Goal: Task Accomplishment & Management: Complete application form

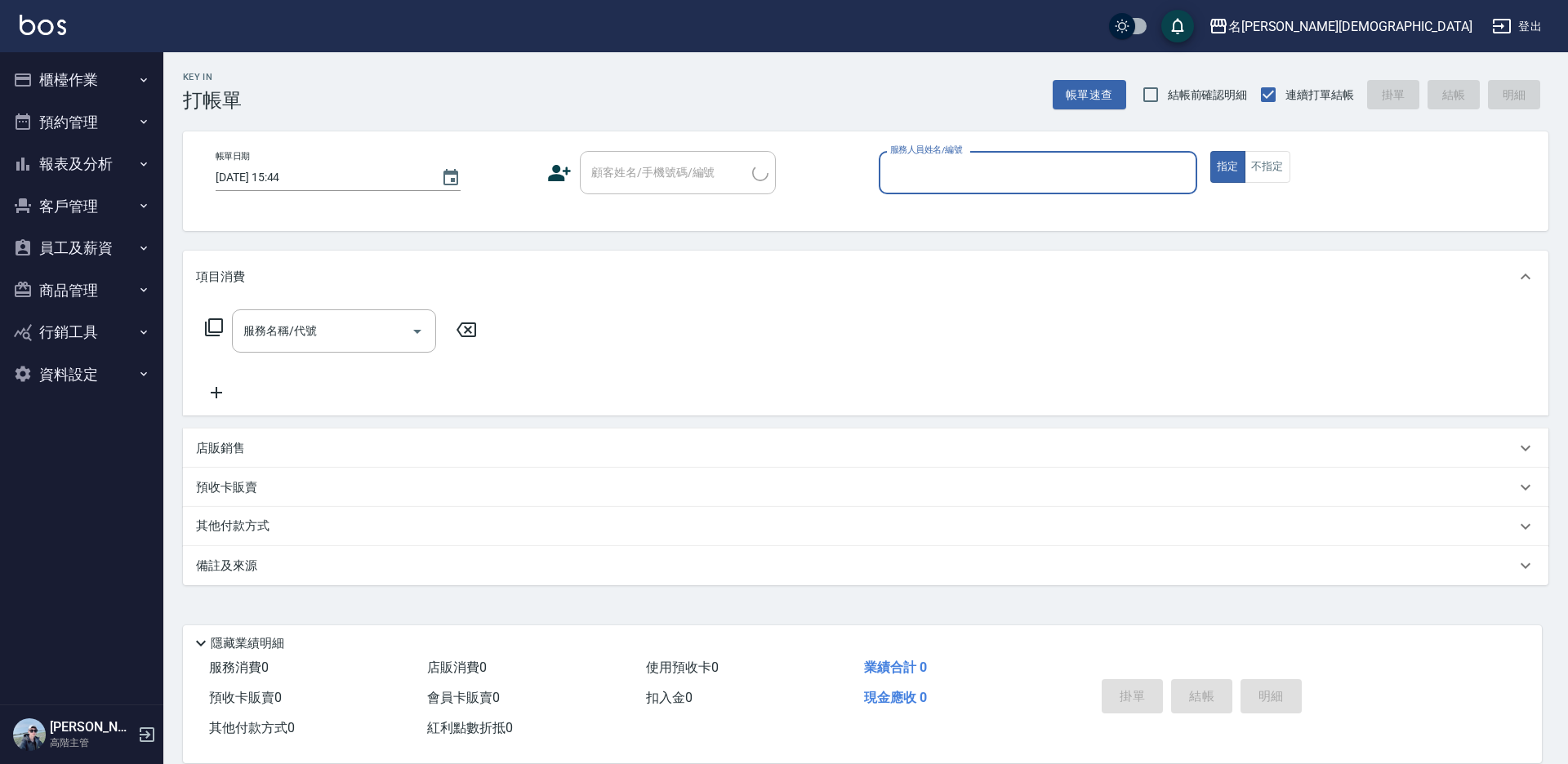
click at [917, 158] on input "服務人員姓名/編號" at bounding box center [1038, 172] width 304 height 29
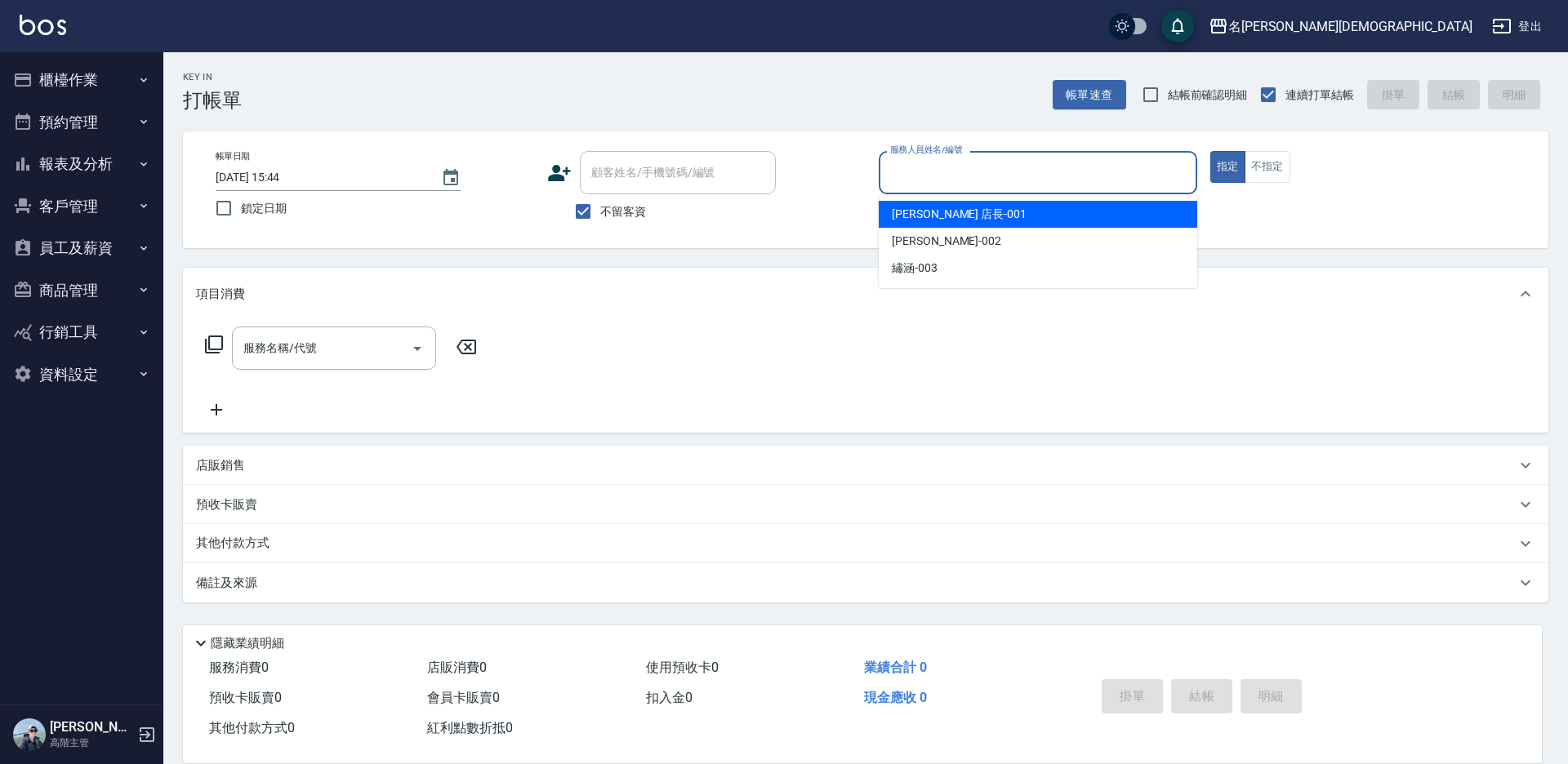
click at [925, 202] on div "[PERSON_NAME] 店長 -001" at bounding box center [1038, 215] width 319 height 27
type input "[PERSON_NAME] 店長-001"
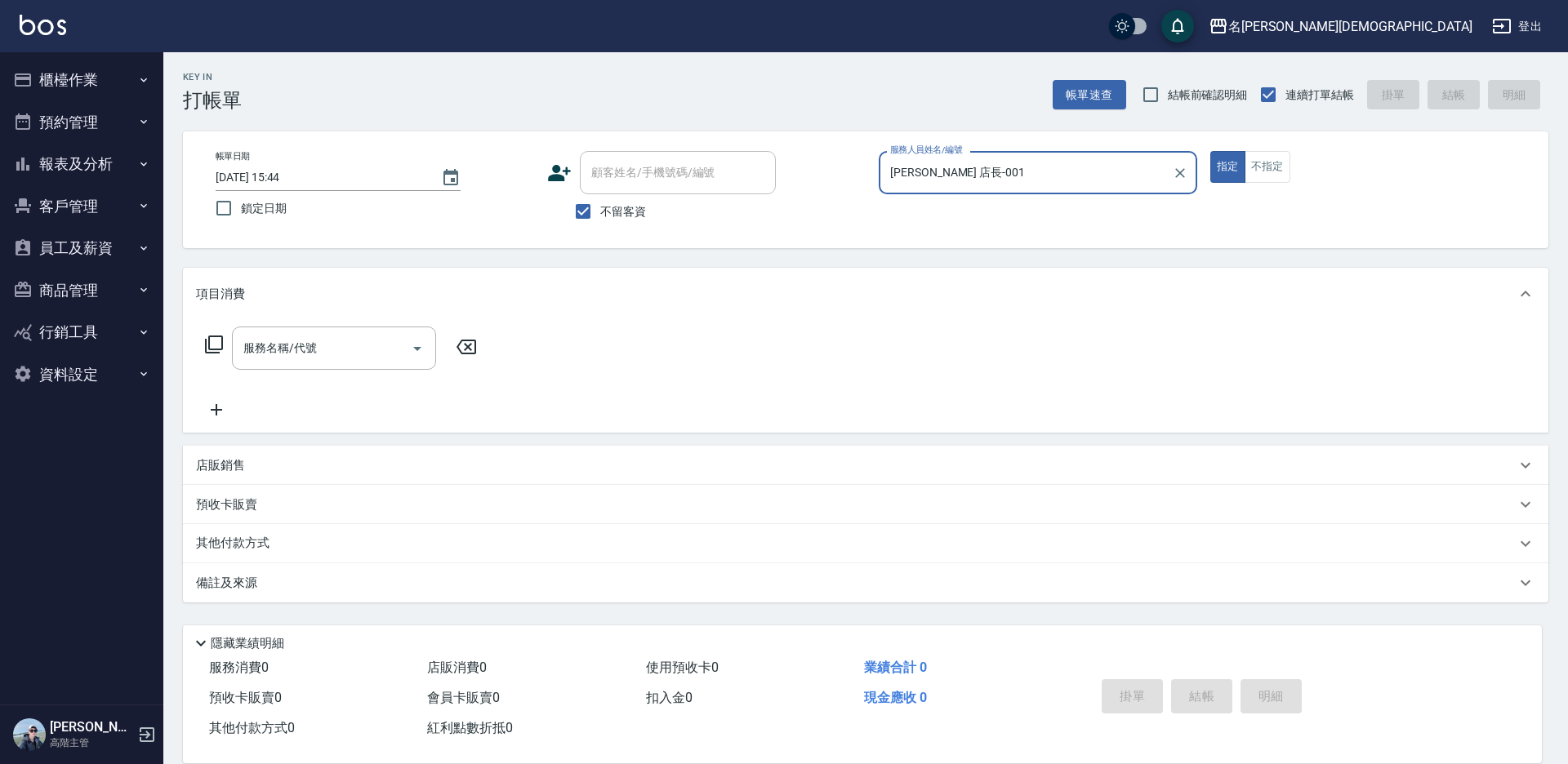
click at [220, 342] on icon at bounding box center [214, 345] width 20 height 20
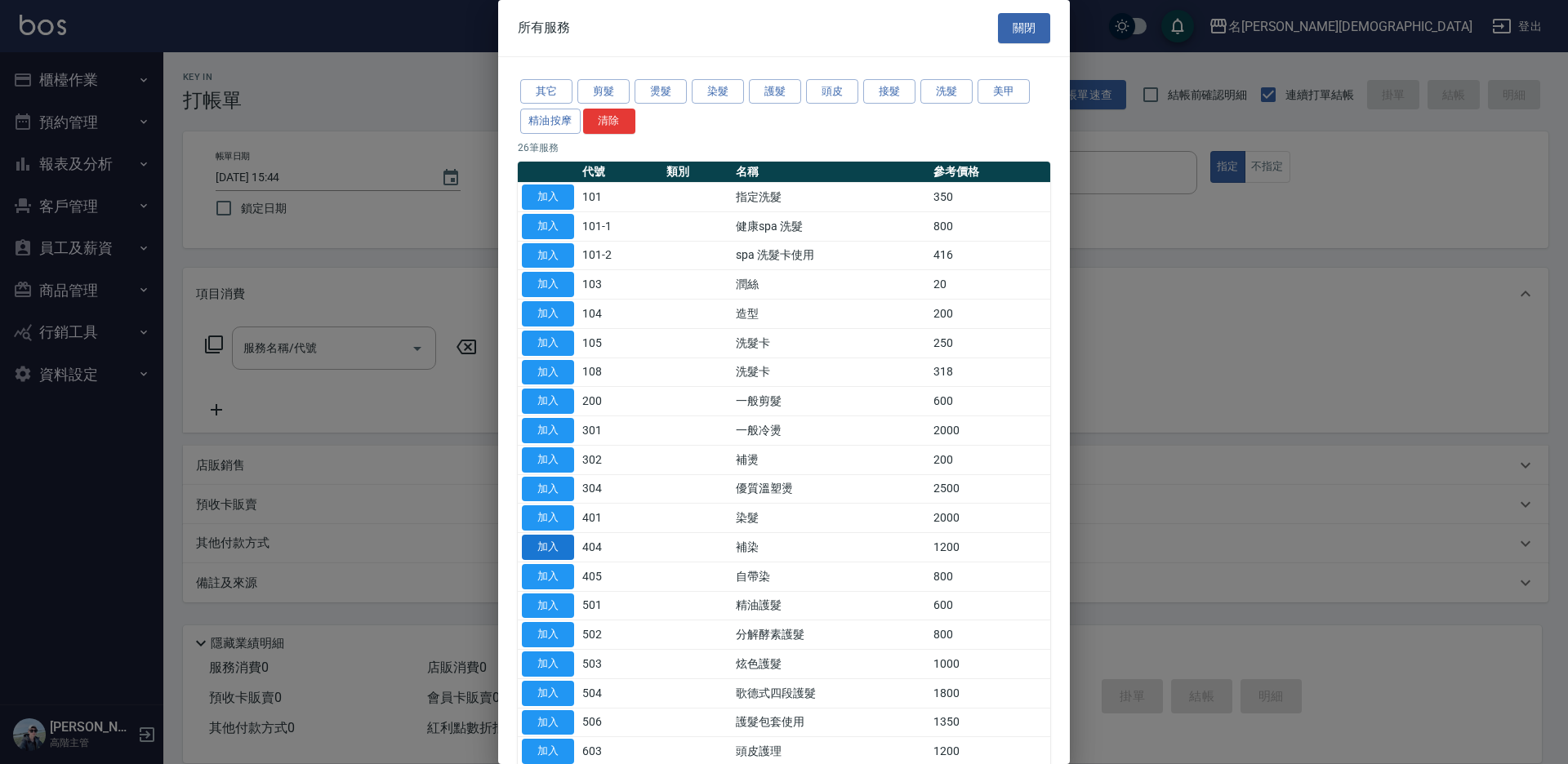
drag, startPoint x: 550, startPoint y: 549, endPoint x: 485, endPoint y: 417, distance: 147.1
click at [549, 549] on button "加入" at bounding box center [548, 548] width 52 height 25
type input "補染(404)"
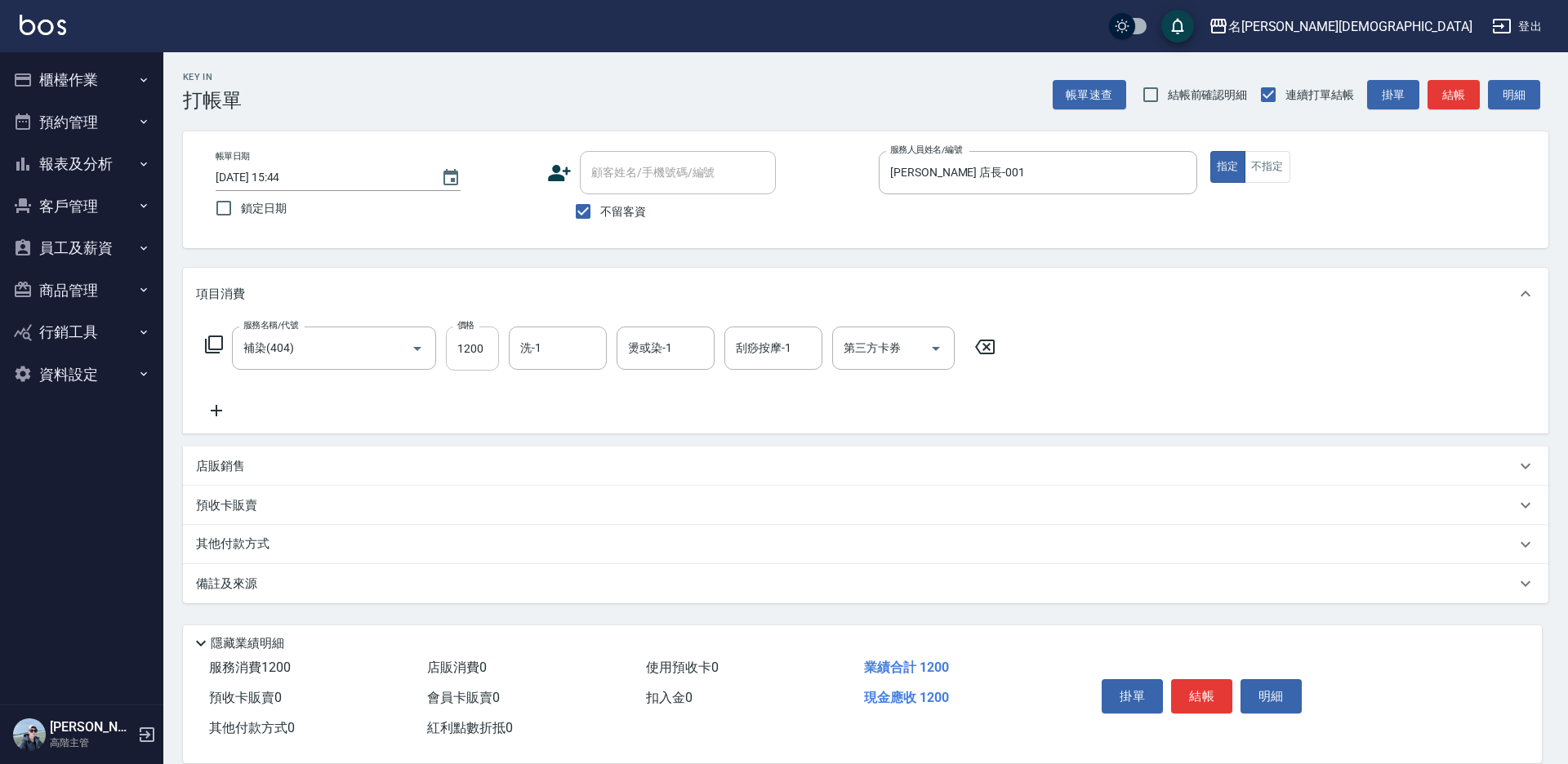
click at [471, 350] on input "1200" at bounding box center [472, 348] width 53 height 44
type input "2450"
click at [216, 342] on icon at bounding box center [214, 345] width 20 height 20
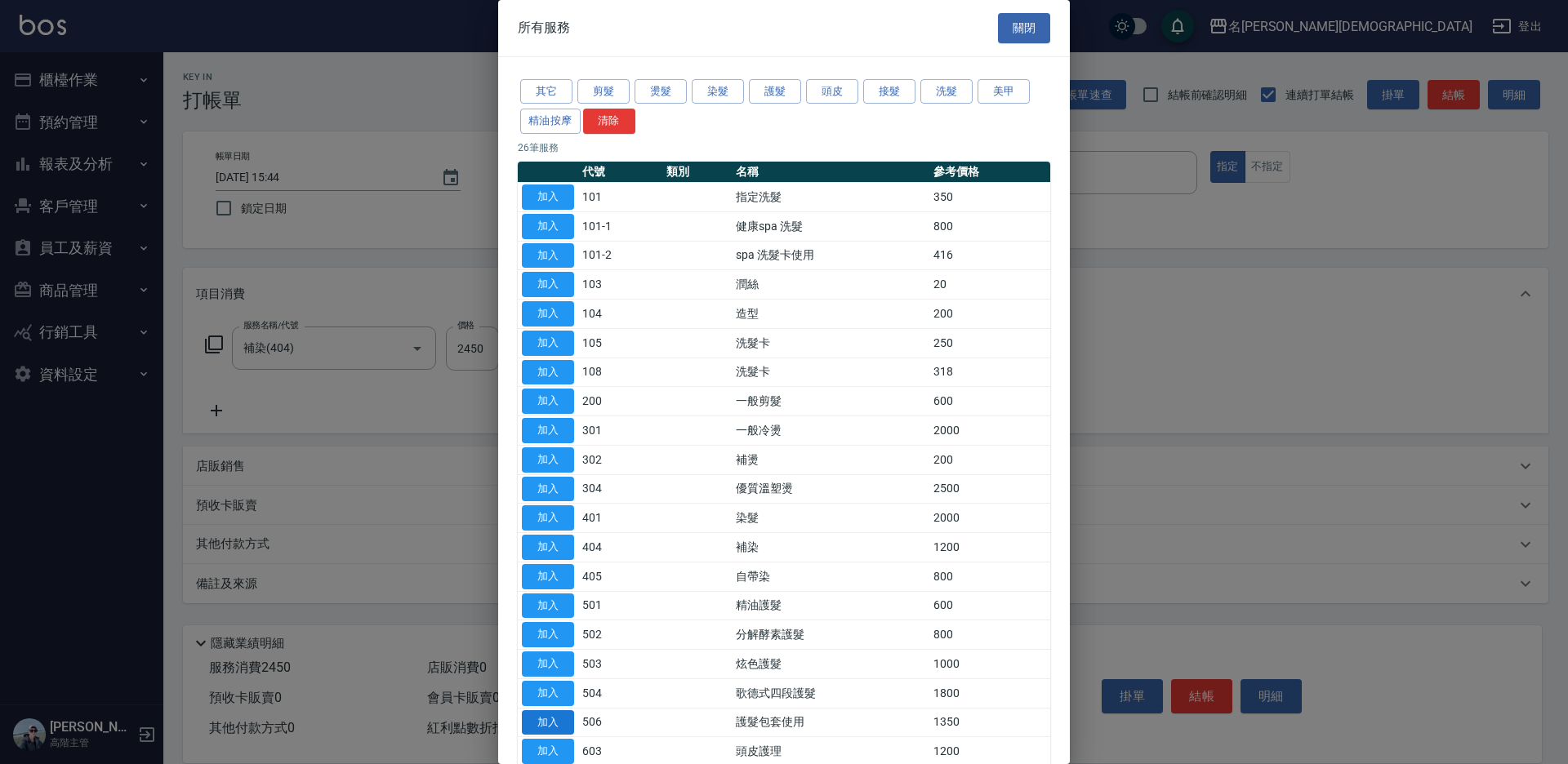
click at [542, 720] on button "加入" at bounding box center [548, 723] width 52 height 25
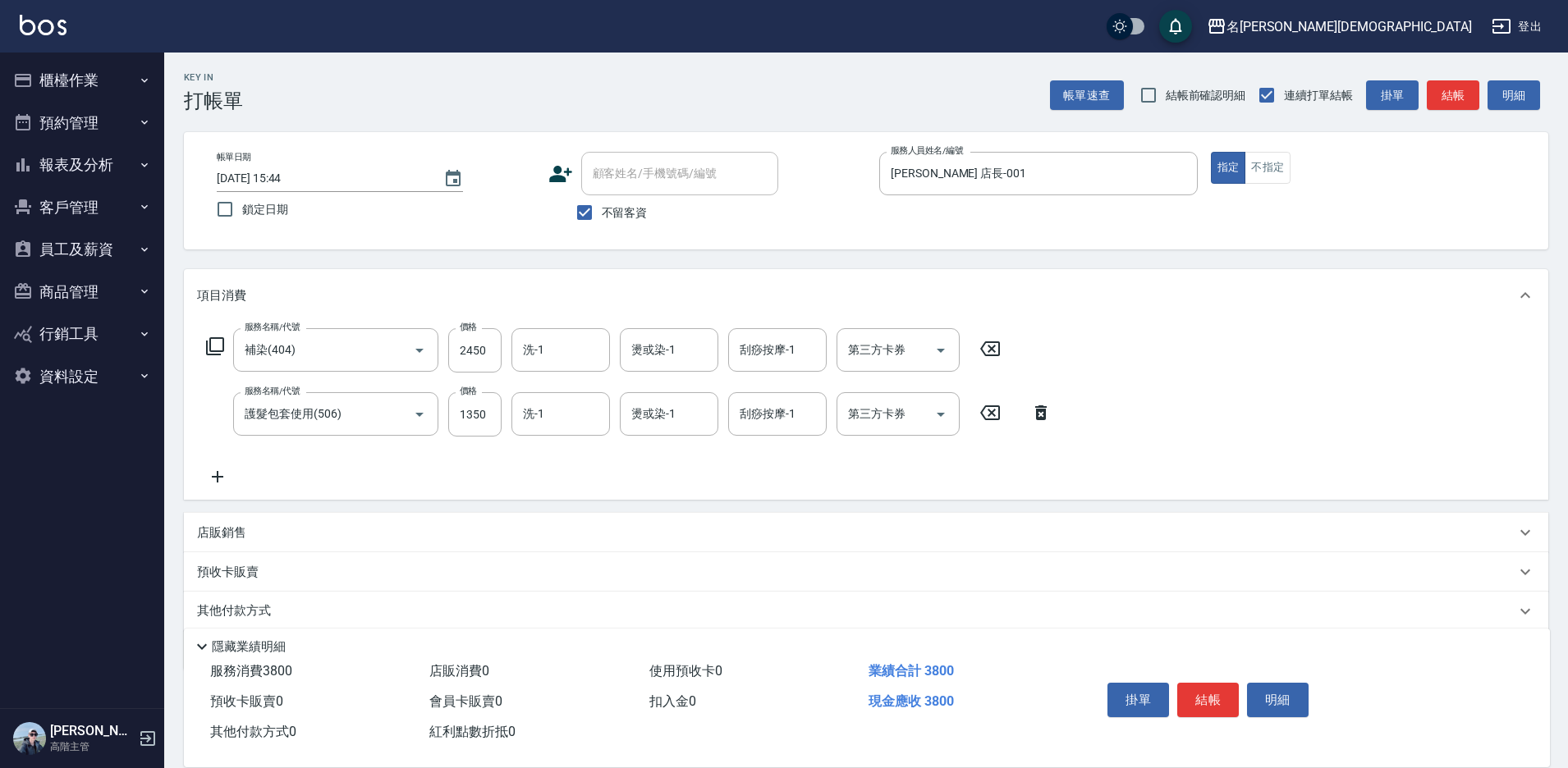
click at [209, 347] on icon at bounding box center [215, 347] width 20 height 20
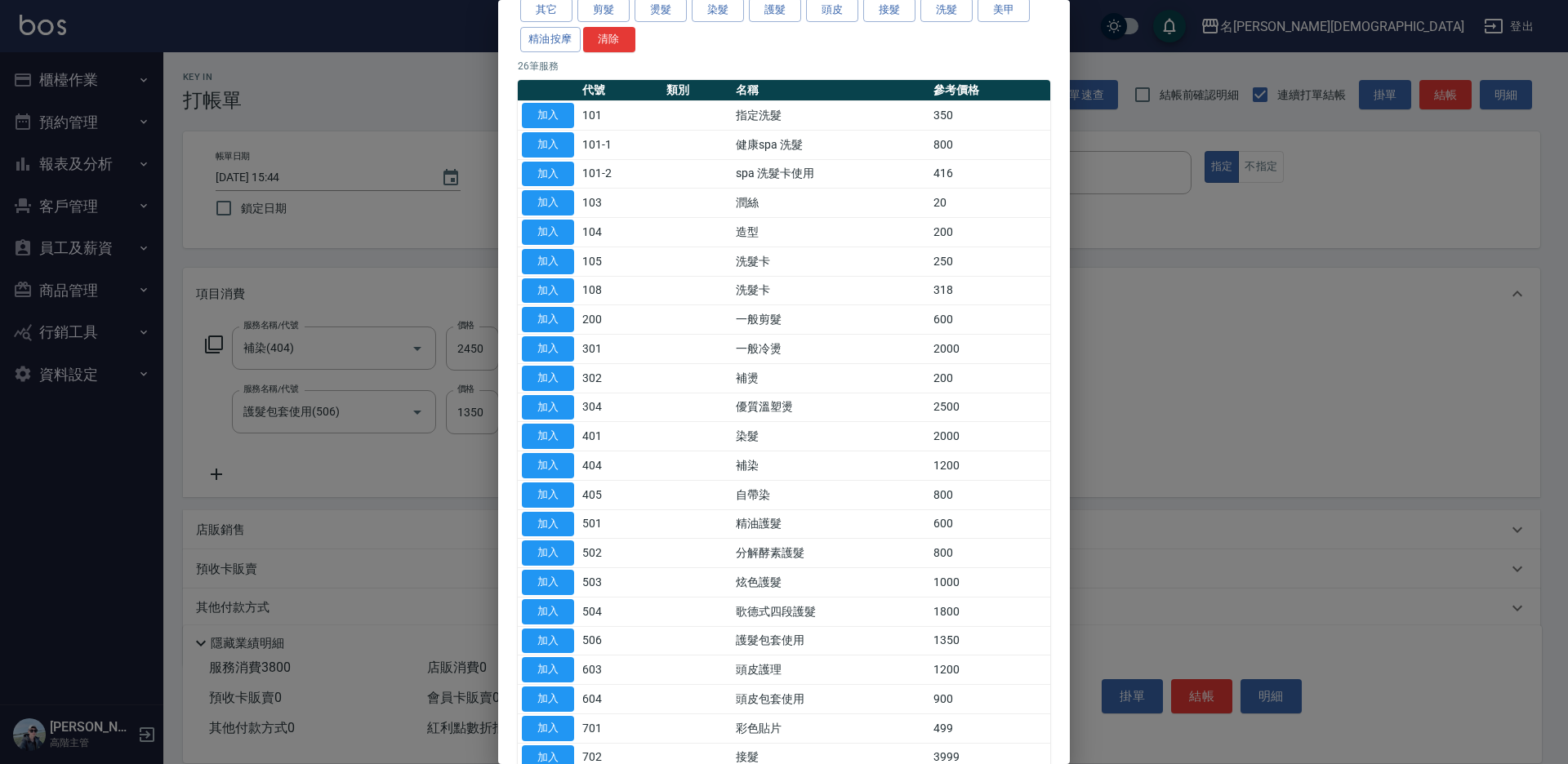
scroll to position [163, 0]
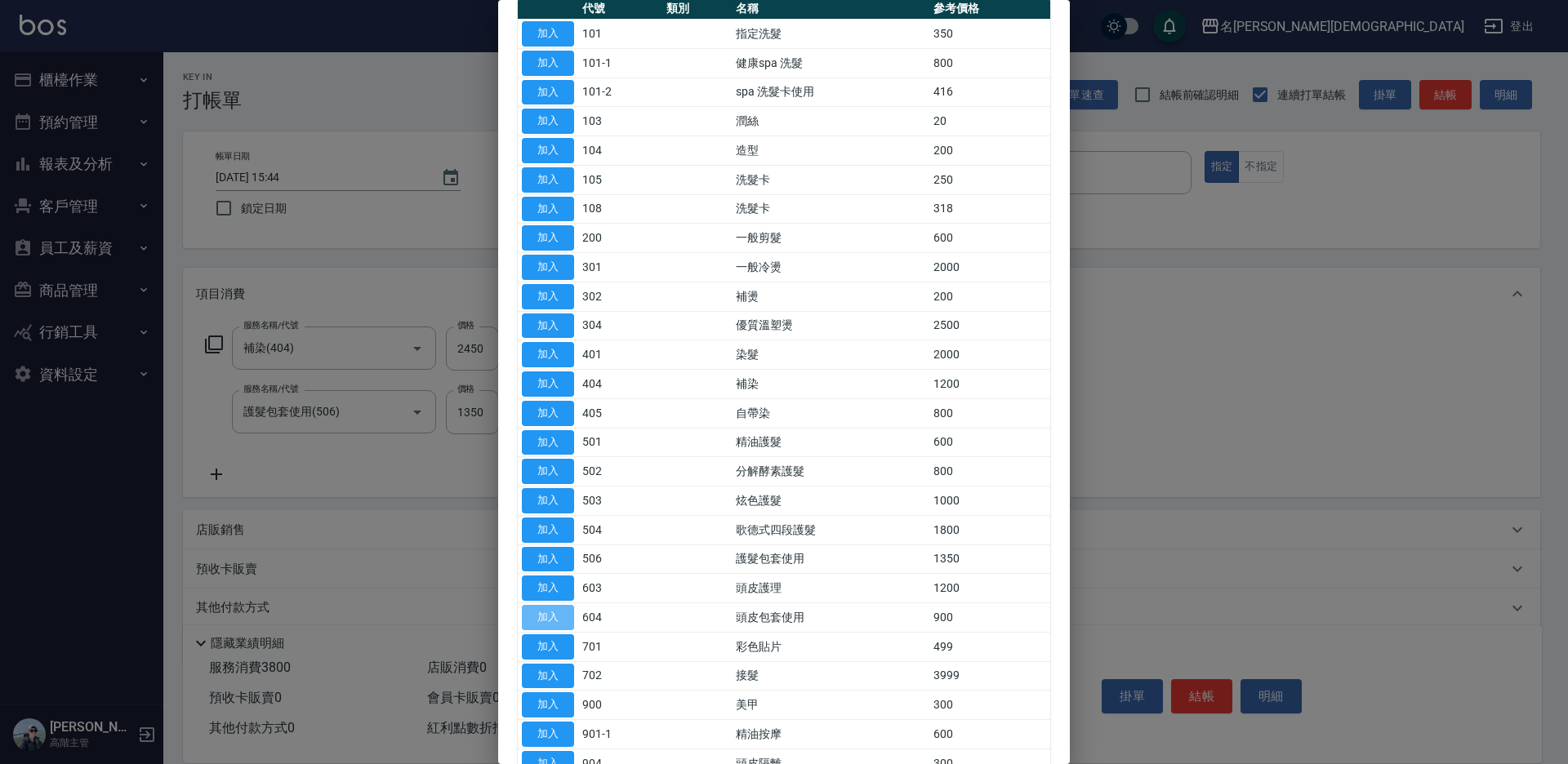
drag, startPoint x: 542, startPoint y: 618, endPoint x: 695, endPoint y: 494, distance: 196.9
click at [542, 616] on button "加入" at bounding box center [548, 618] width 52 height 25
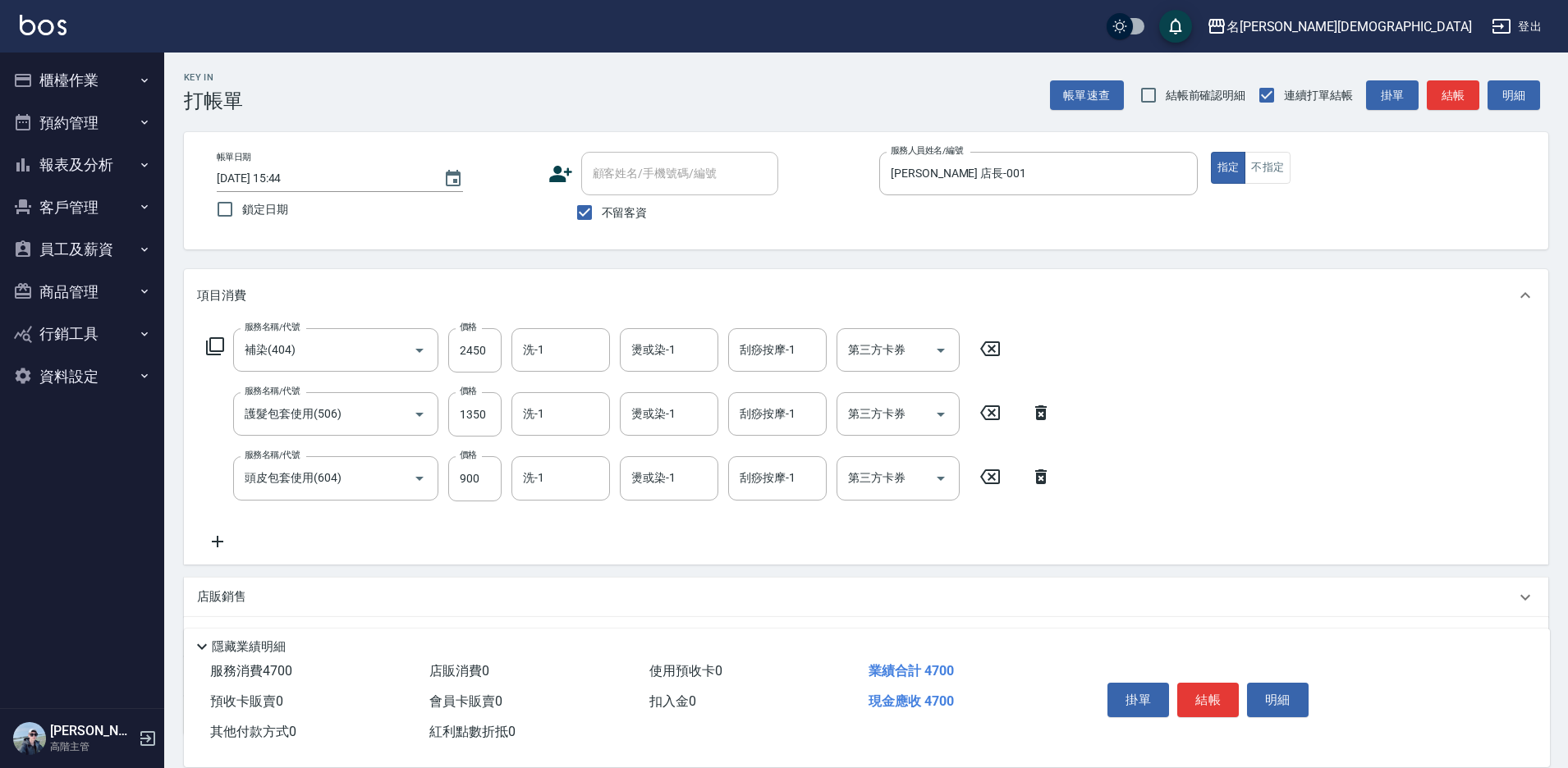
click at [867, 412] on div "第三方卡券 第三方卡券" at bounding box center [898, 414] width 123 height 43
click at [862, 486] on span "舊有卡券" at bounding box center [898, 483] width 123 height 27
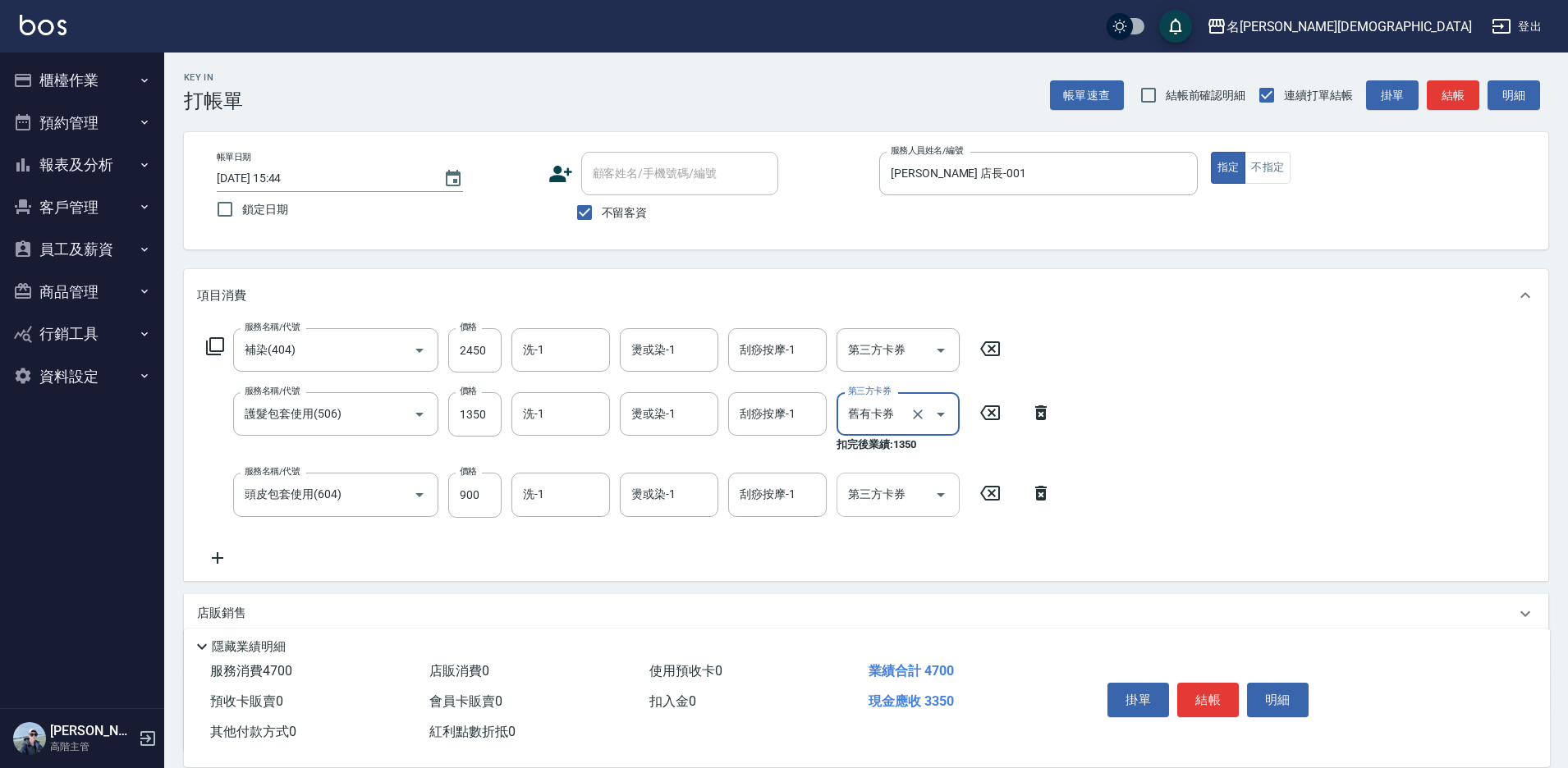
type input "舊有卡券"
click at [861, 499] on div "第三方卡券 第三方卡券" at bounding box center [898, 495] width 123 height 43
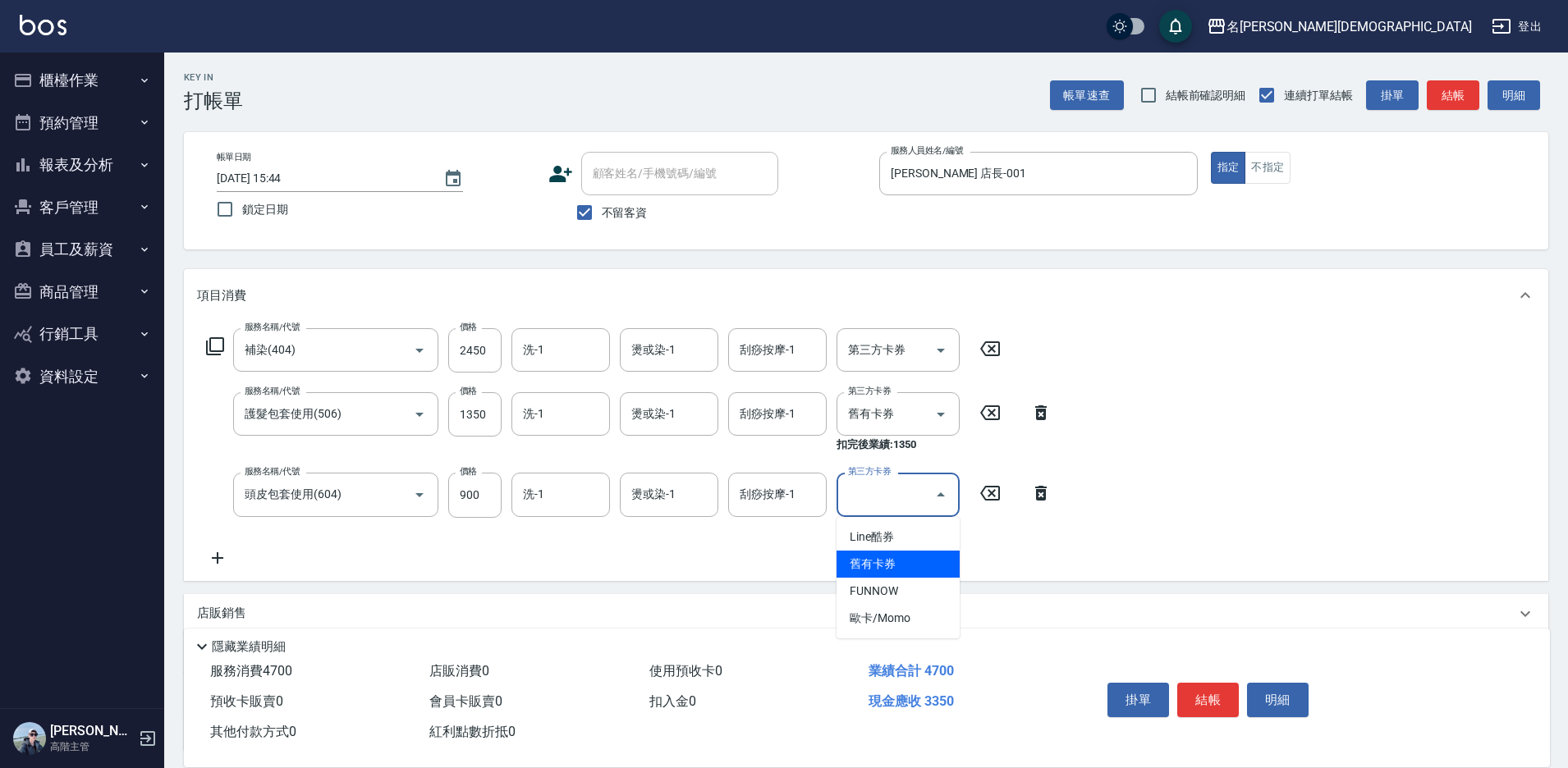
click at [876, 561] on span "舊有卡券" at bounding box center [898, 564] width 123 height 27
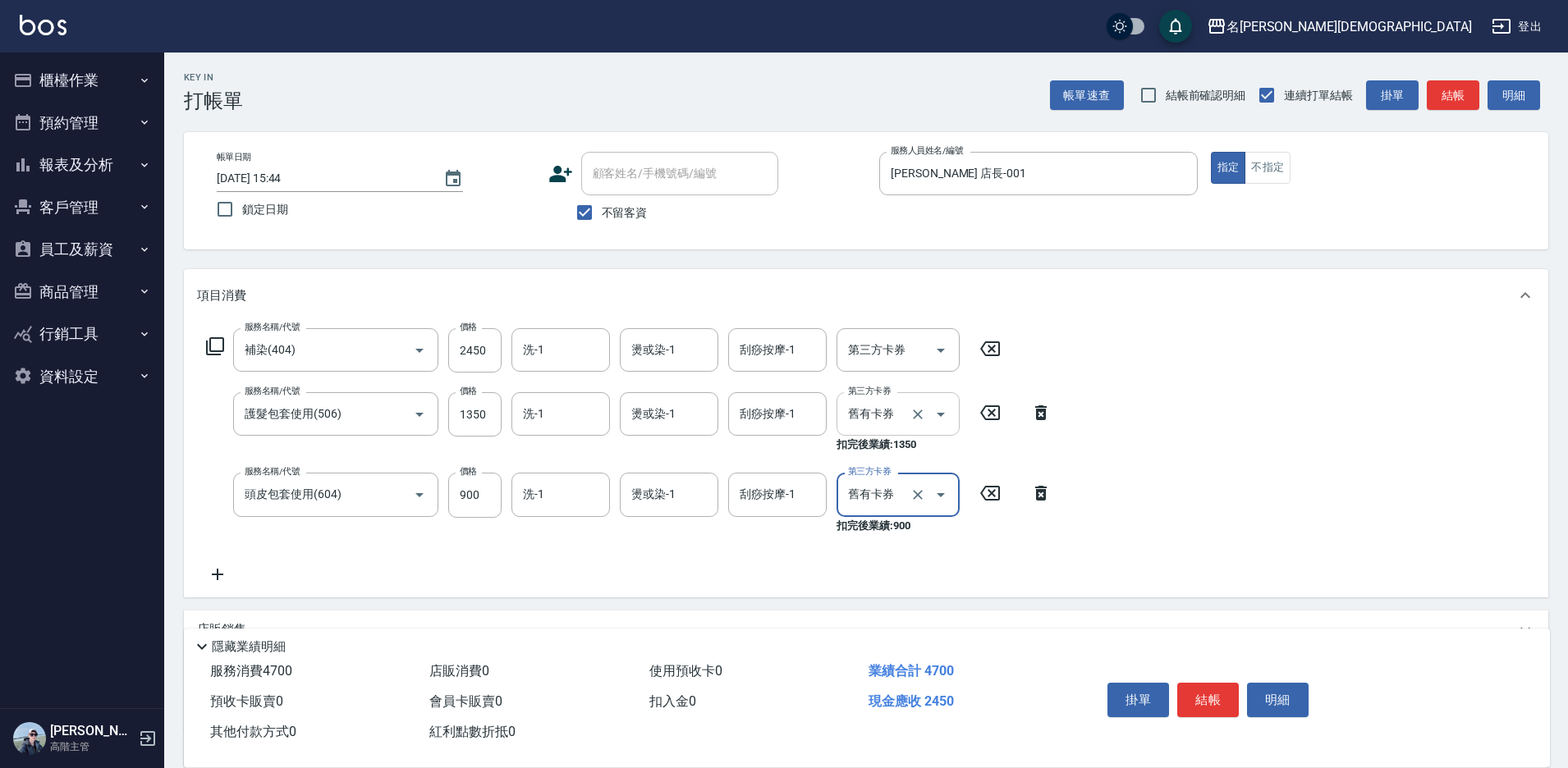
type input "舊有卡券"
click at [568, 350] on input "洗-1" at bounding box center [561, 350] width 84 height 29
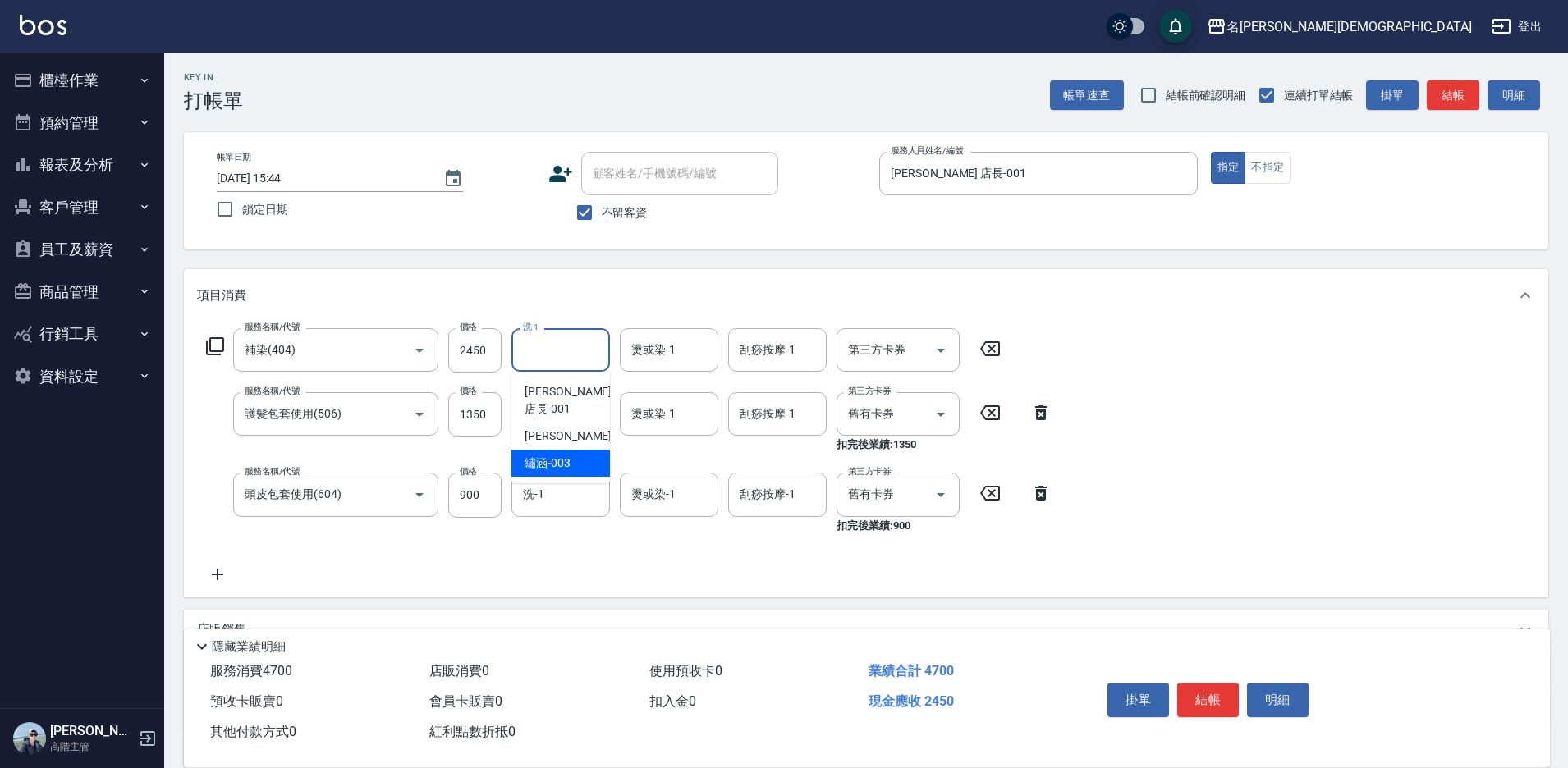
drag, startPoint x: 556, startPoint y: 446, endPoint x: 553, endPoint y: 436, distance: 10.4
click at [555, 455] on span "繡涵 -003" at bounding box center [547, 463] width 46 height 17
type input "繡涵-003"
click at [553, 428] on div "洗-1" at bounding box center [561, 414] width 98 height 43
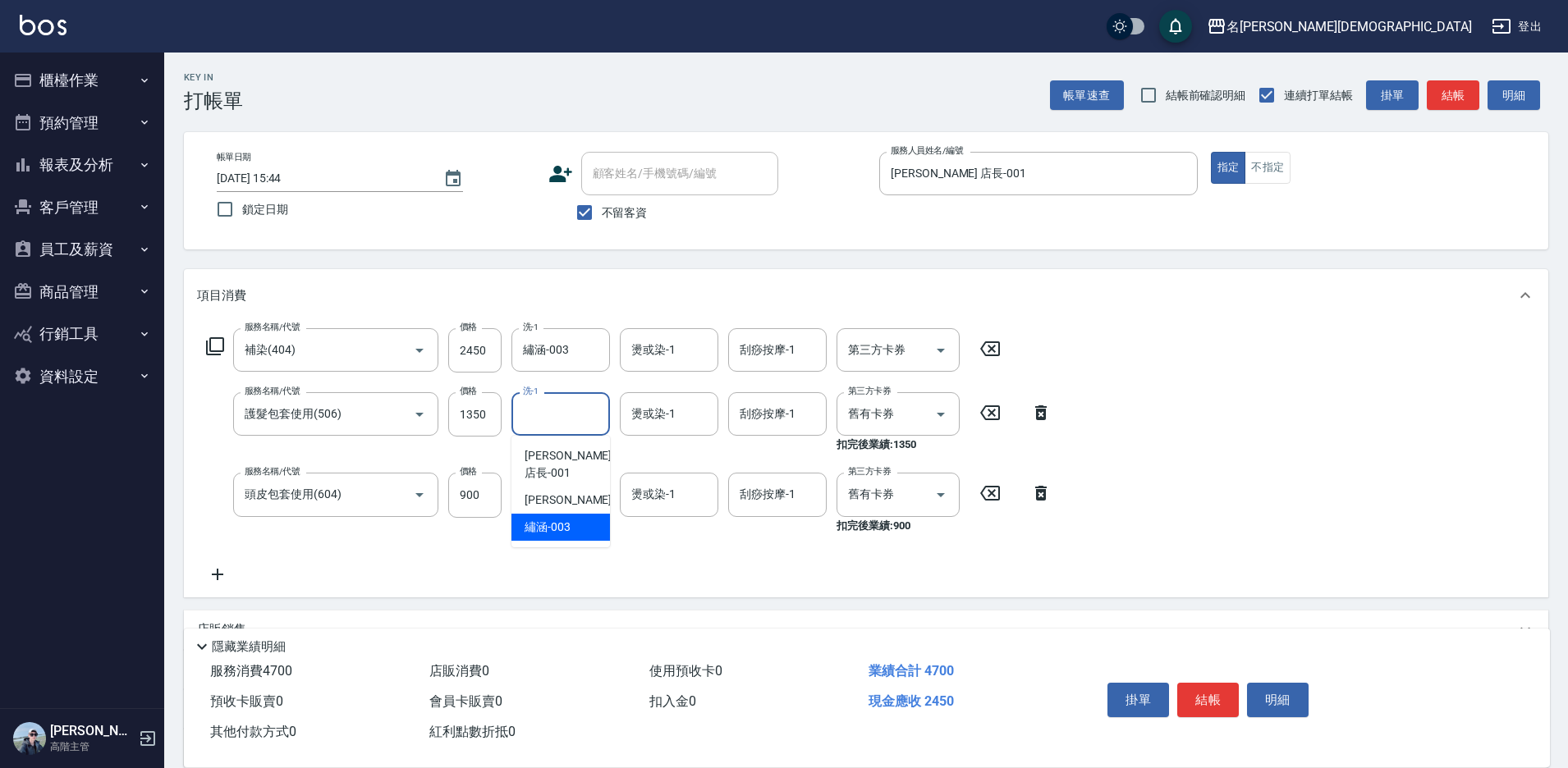
click at [565, 519] on span "繡涵 -003" at bounding box center [547, 527] width 46 height 17
type input "繡涵-003"
click at [564, 496] on input "洗-1" at bounding box center [561, 495] width 84 height 29
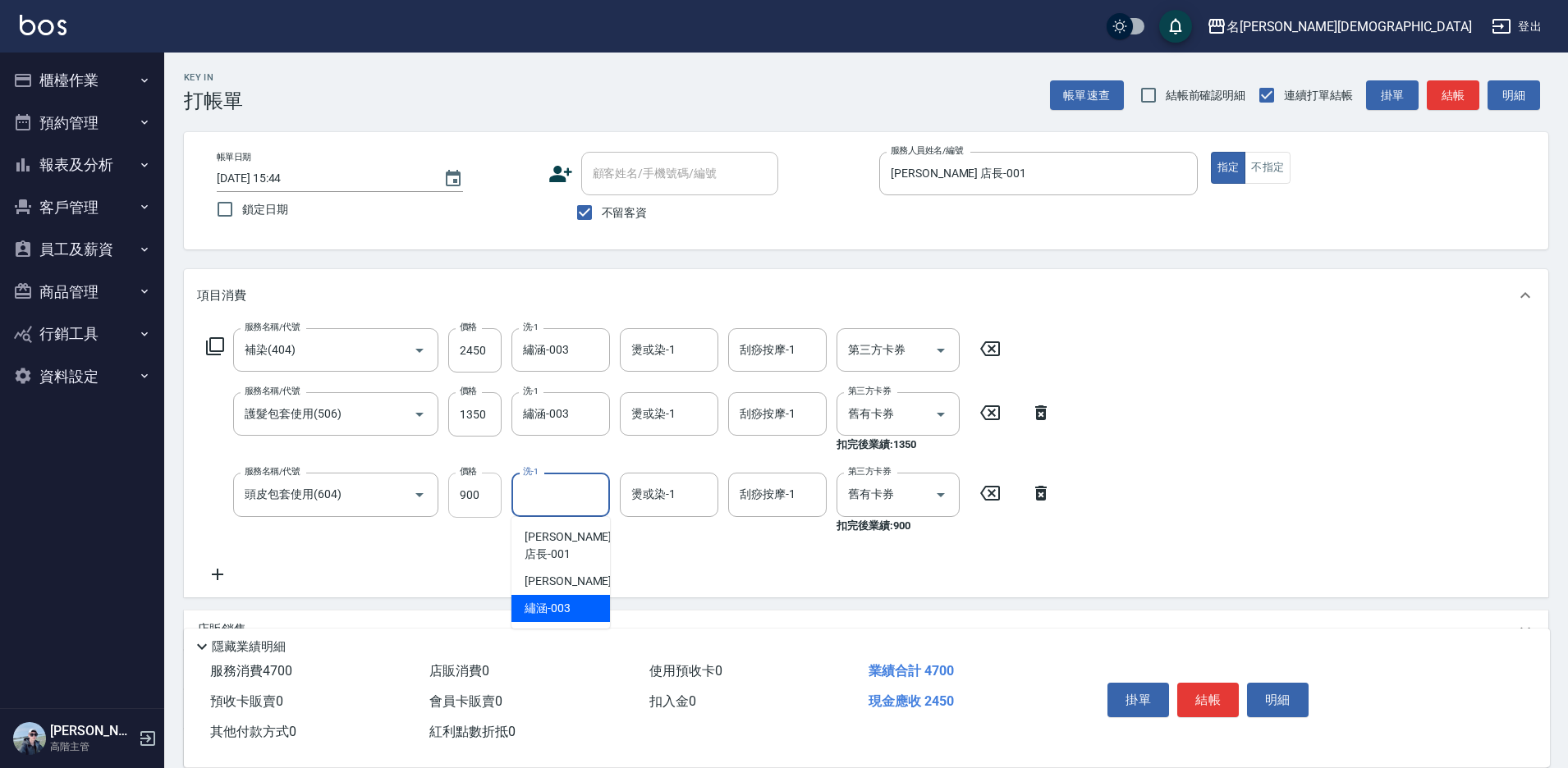
drag, startPoint x: 572, startPoint y: 587, endPoint x: 478, endPoint y: 475, distance: 146.2
click at [571, 595] on div "繡涵 -003" at bounding box center [561, 608] width 98 height 27
type input "繡涵-003"
click at [485, 413] on input "1350" at bounding box center [475, 414] width 53 height 44
click at [467, 422] on input "1350" at bounding box center [475, 414] width 53 height 44
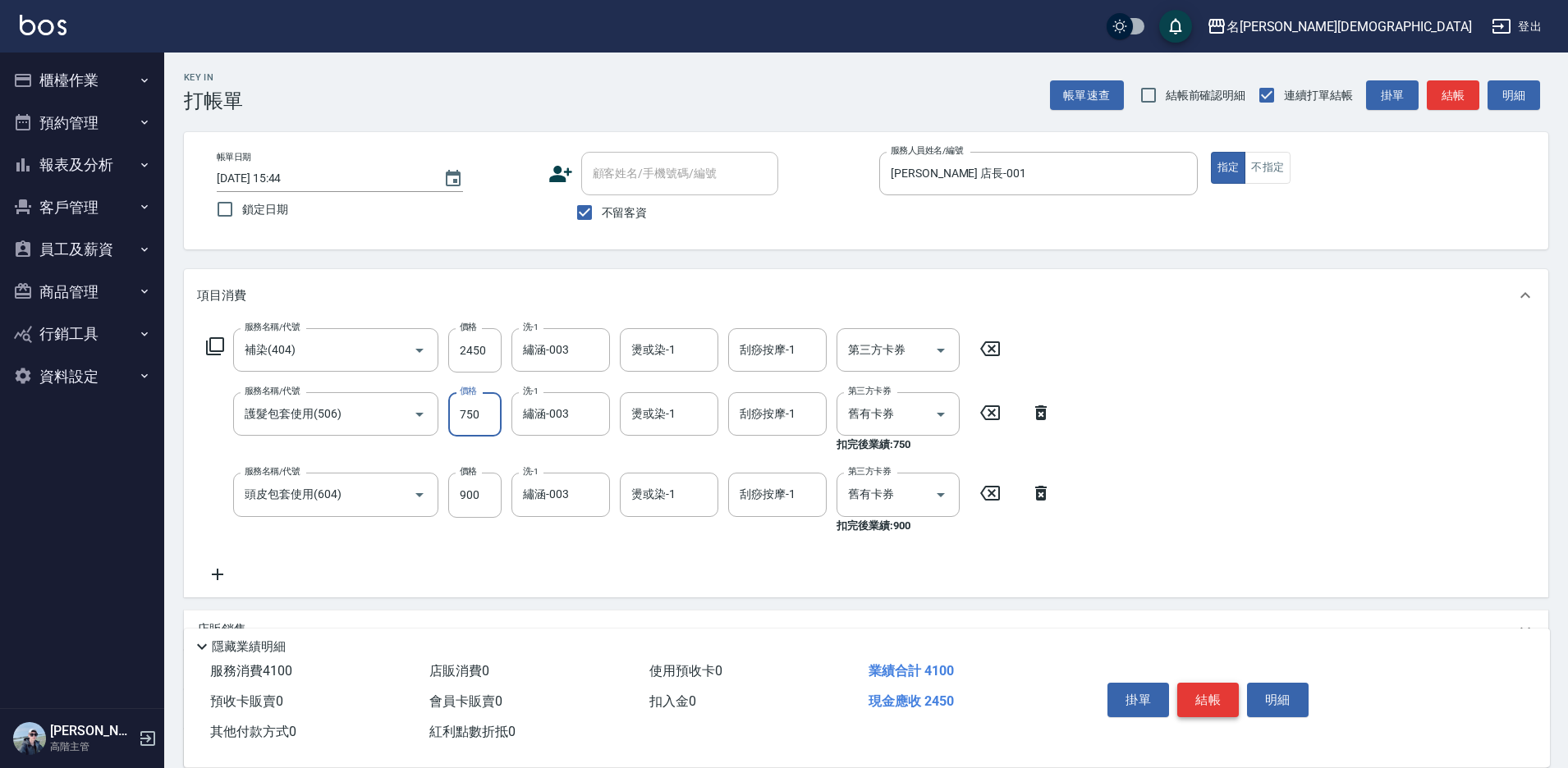
type input "750"
click at [1210, 686] on button "結帳" at bounding box center [1208, 700] width 61 height 34
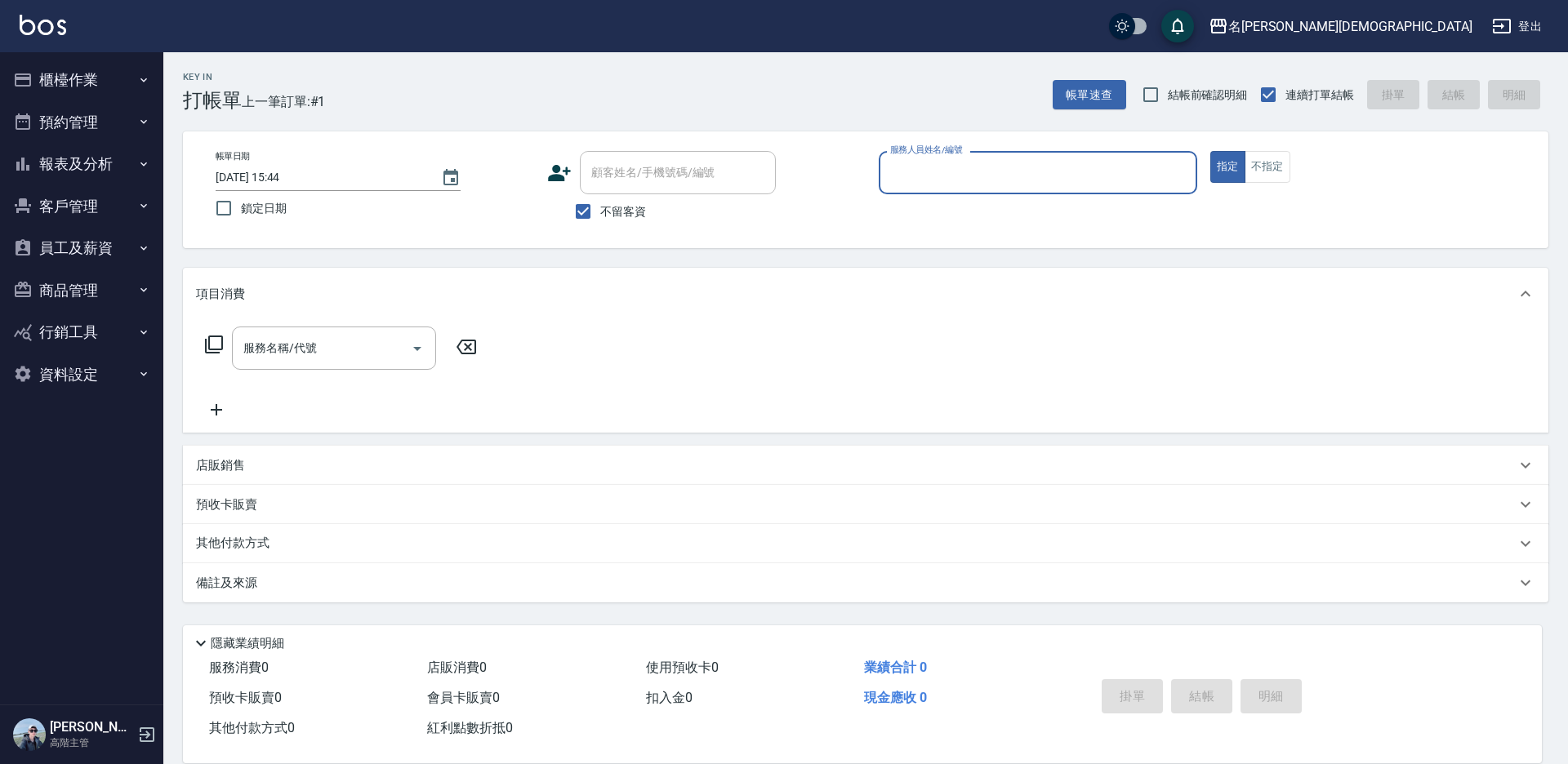
click at [915, 165] on input "服務人員姓名/編號" at bounding box center [1038, 172] width 304 height 29
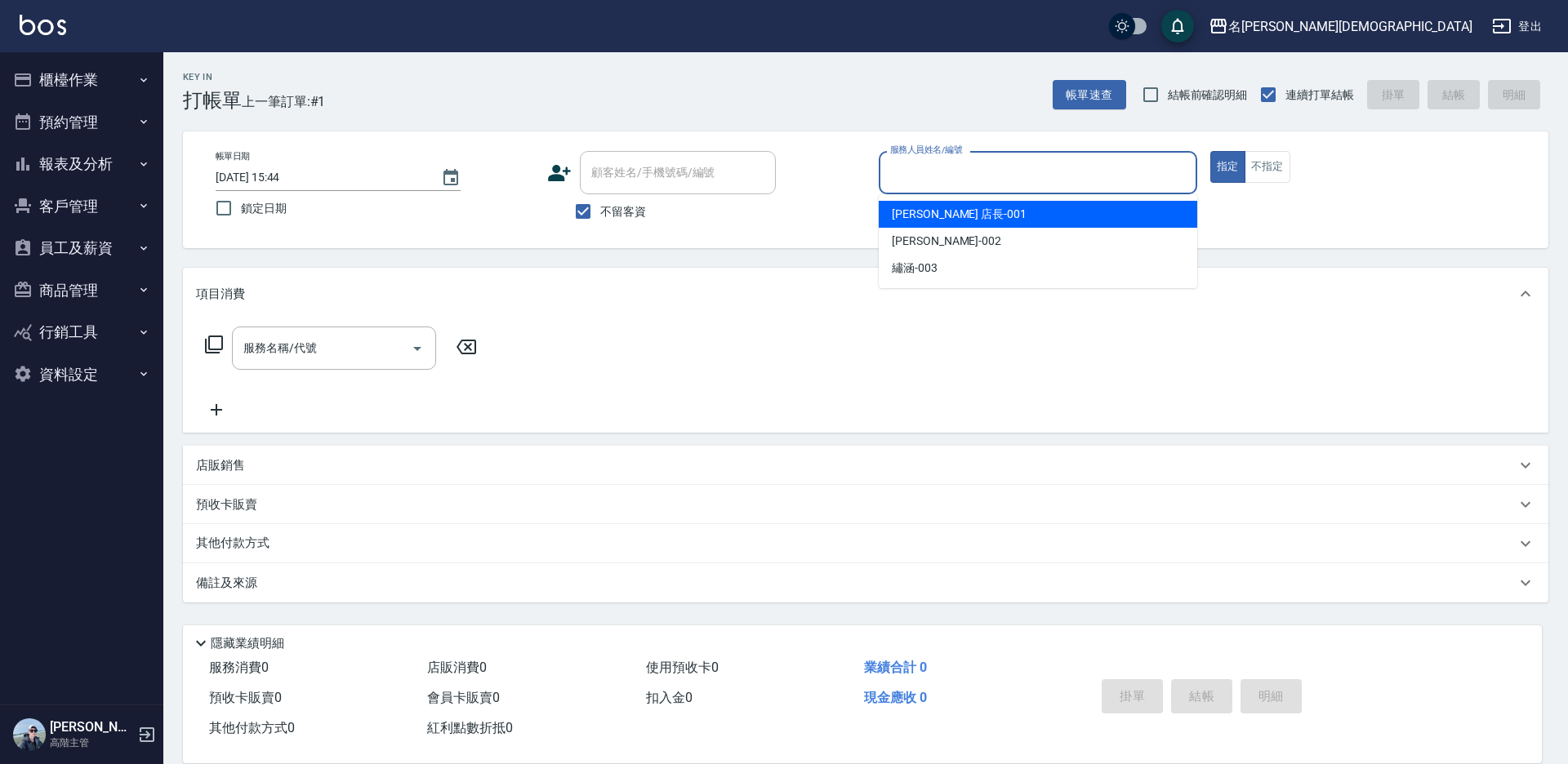
drag, startPoint x: 917, startPoint y: 209, endPoint x: 645, endPoint y: 229, distance: 272.7
click at [916, 210] on span "[PERSON_NAME] 店長 -001" at bounding box center [959, 214] width 135 height 17
type input "[PERSON_NAME] 店長-001"
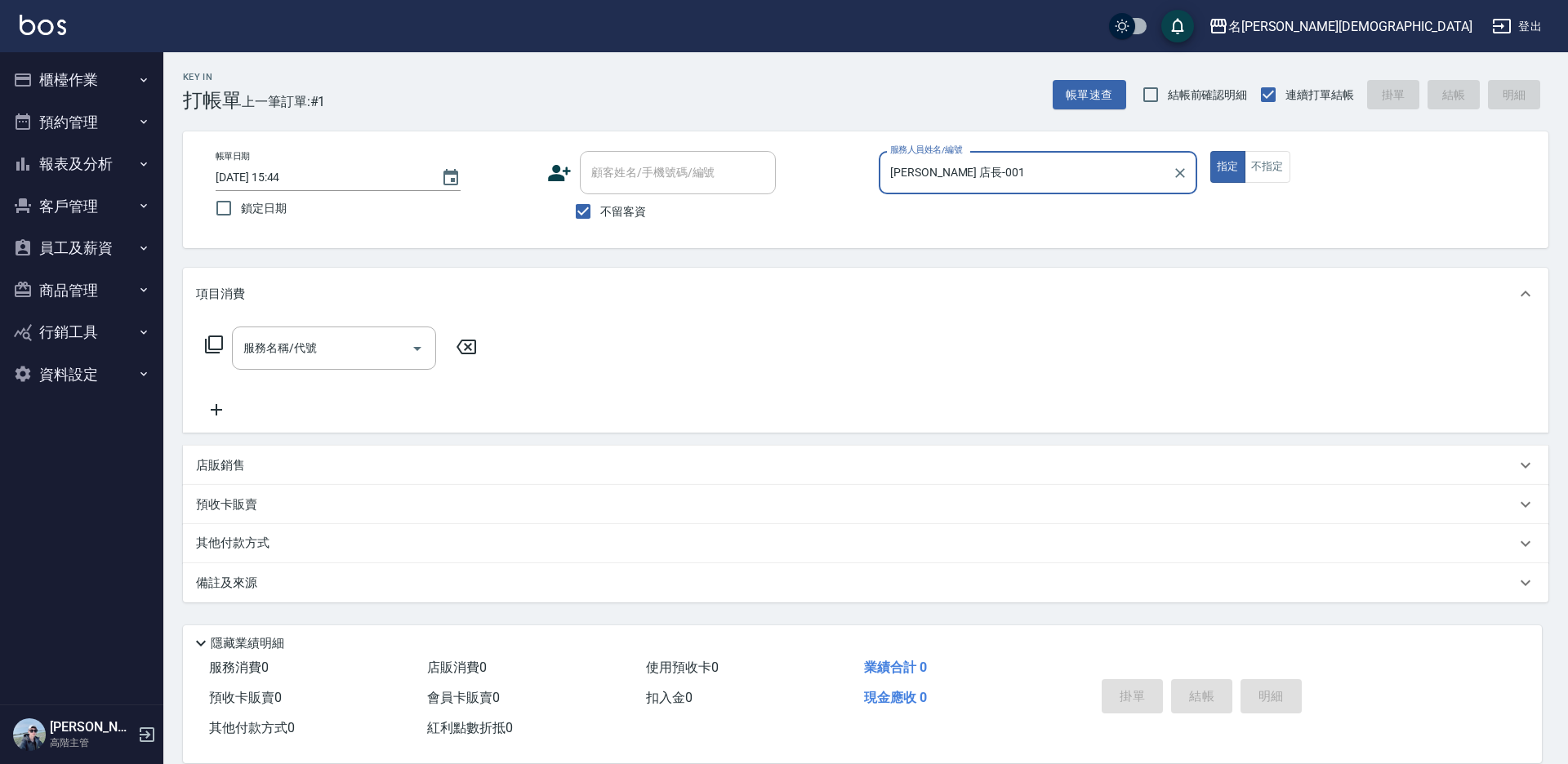
click at [212, 345] on icon at bounding box center [214, 345] width 20 height 20
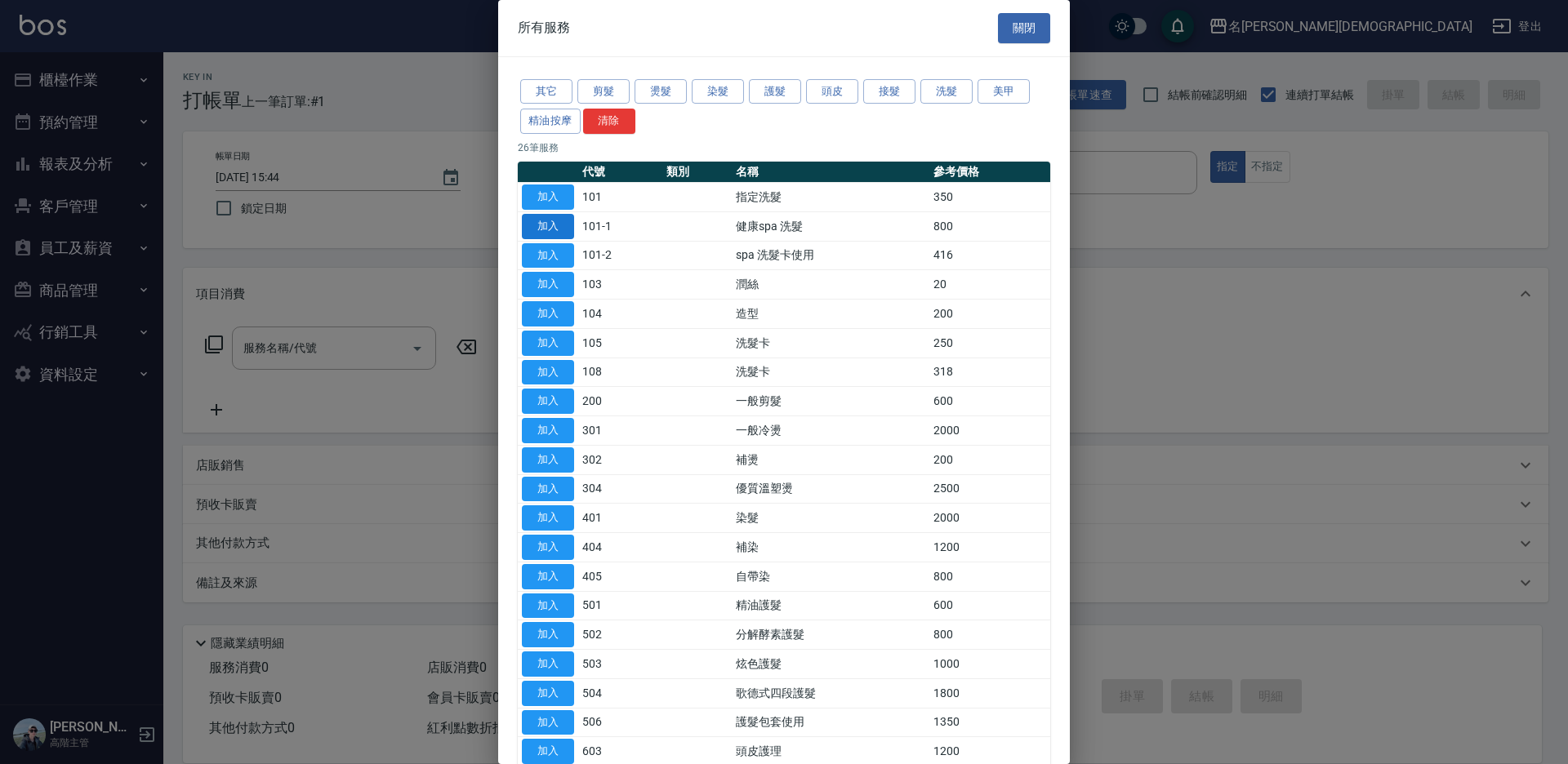
click at [550, 194] on button "加入" at bounding box center [548, 198] width 52 height 25
type input "指定洗髮(101)"
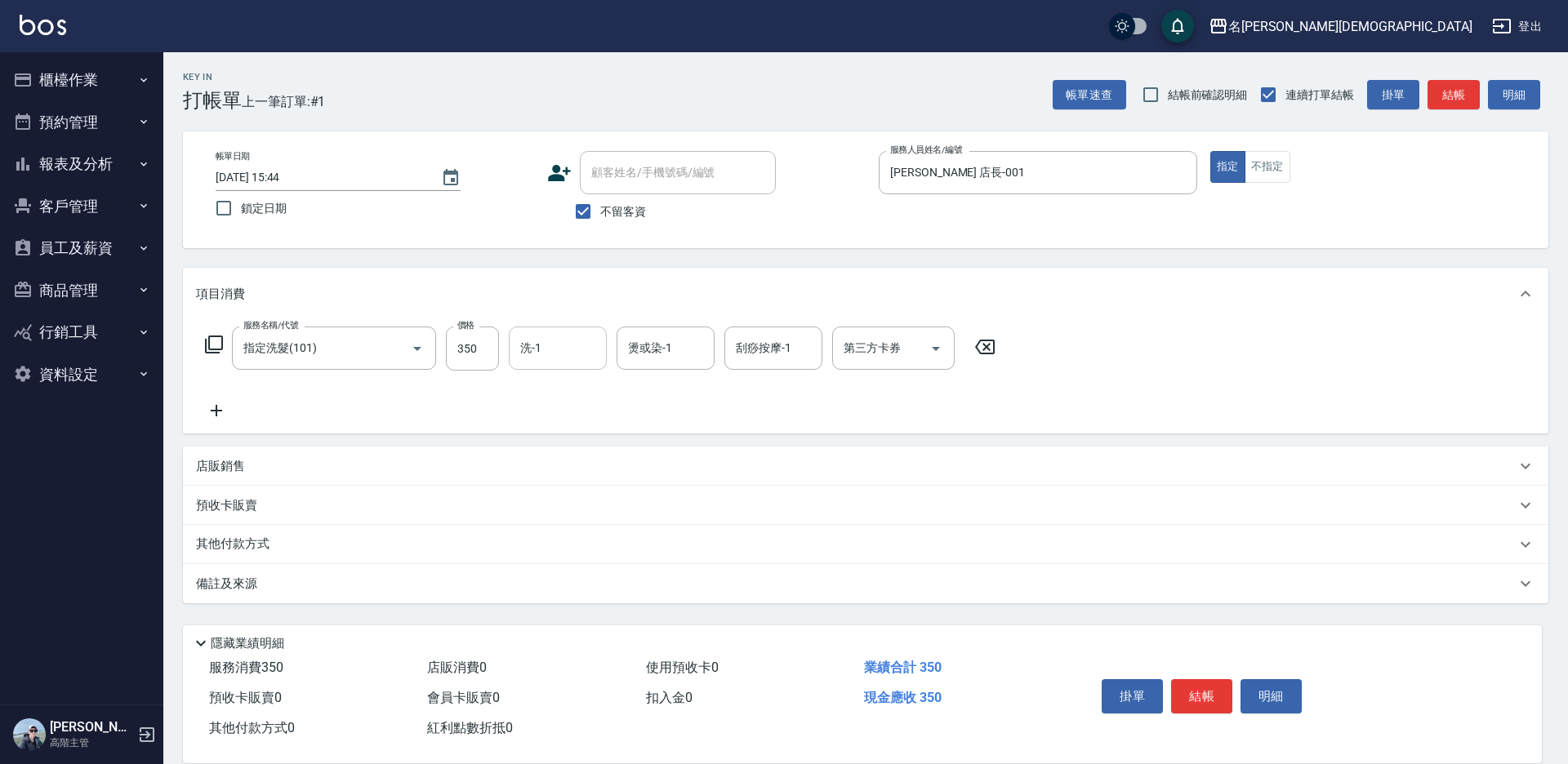
click at [558, 327] on div "洗-1" at bounding box center [558, 348] width 98 height 43
click at [546, 452] on span "繡涵 -003" at bounding box center [544, 461] width 46 height 17
type input "繡涵-003"
click at [1204, 693] on button "結帳" at bounding box center [1202, 697] width 61 height 34
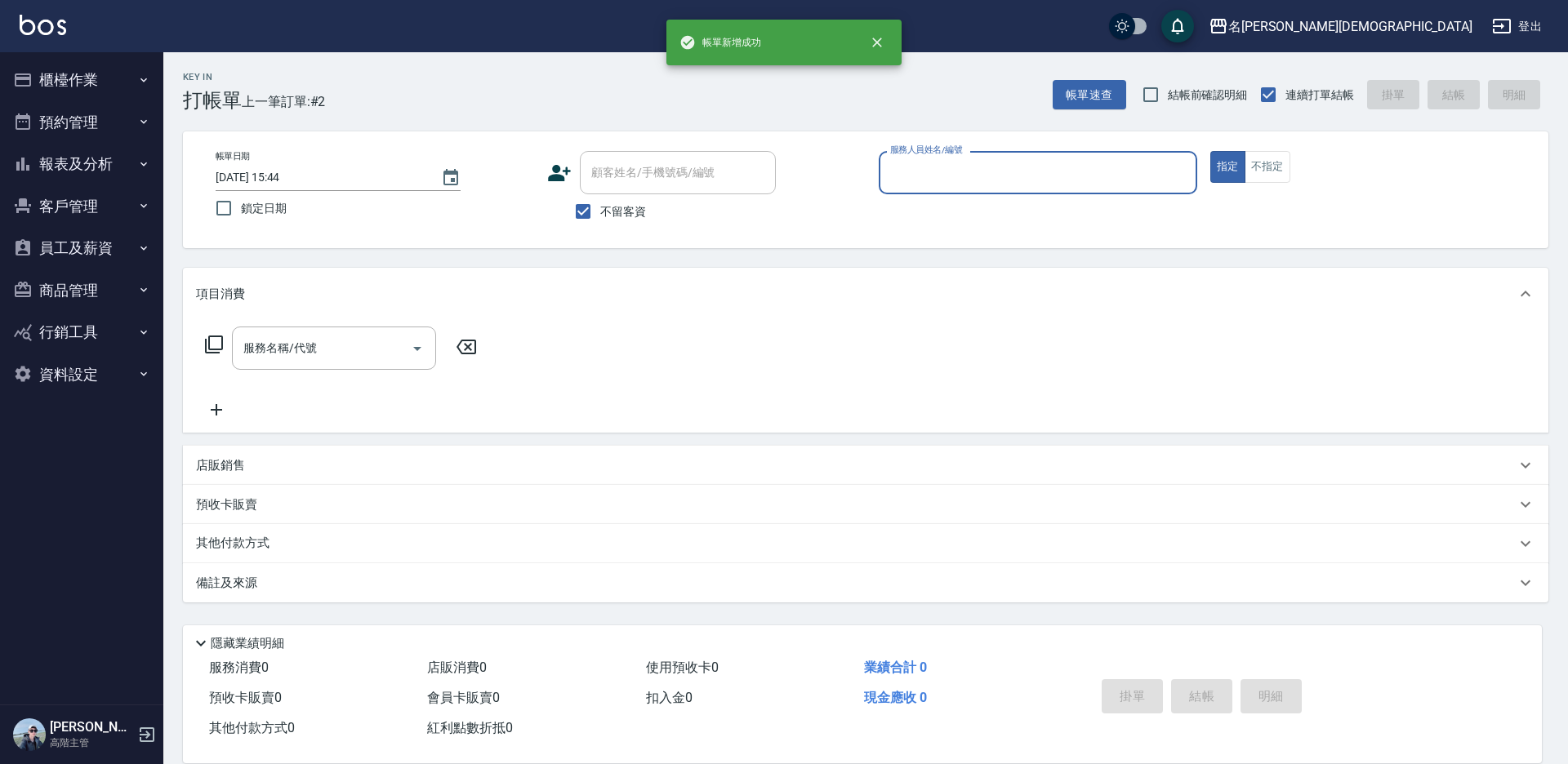
drag, startPoint x: 929, startPoint y: 178, endPoint x: 937, endPoint y: 185, distance: 10.6
click at [934, 179] on input "服務人員姓名/編號" at bounding box center [1038, 172] width 304 height 29
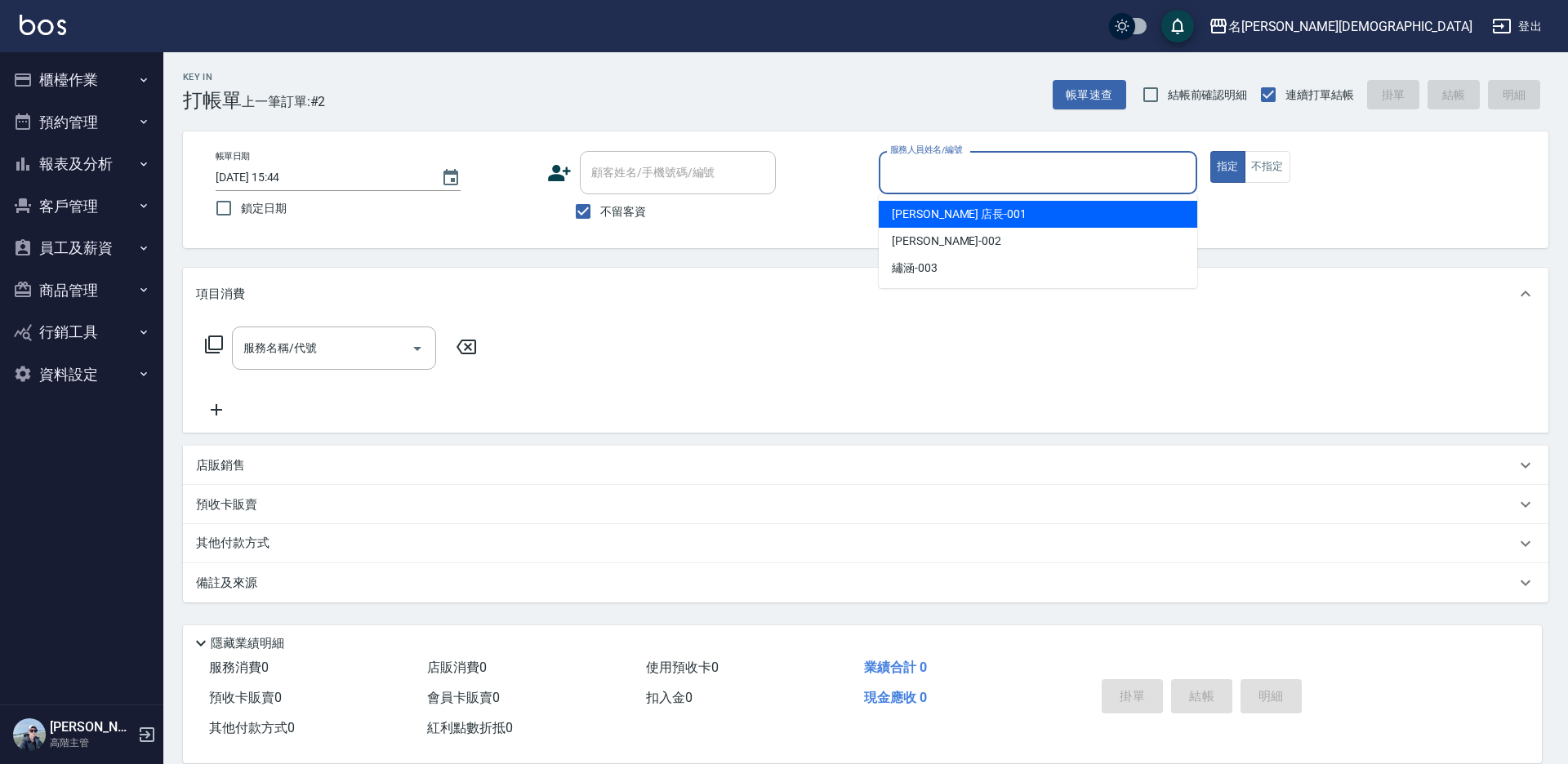
drag, startPoint x: 941, startPoint y: 222, endPoint x: 826, endPoint y: 224, distance: 115.0
click at [939, 222] on span "[PERSON_NAME] 店長 -001" at bounding box center [959, 214] width 135 height 17
type input "[PERSON_NAME] 店長-001"
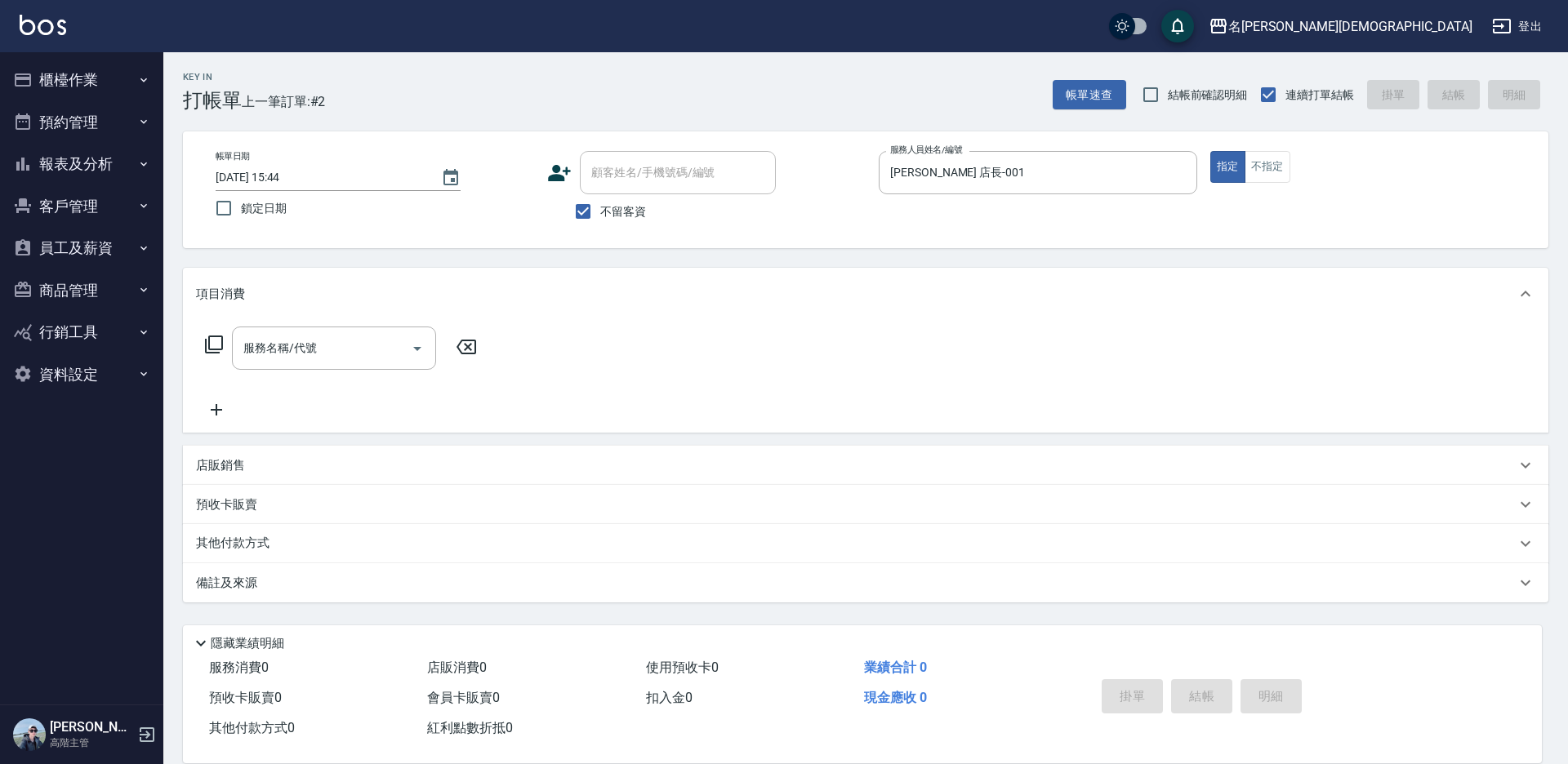
click at [214, 344] on icon at bounding box center [214, 345] width 20 height 20
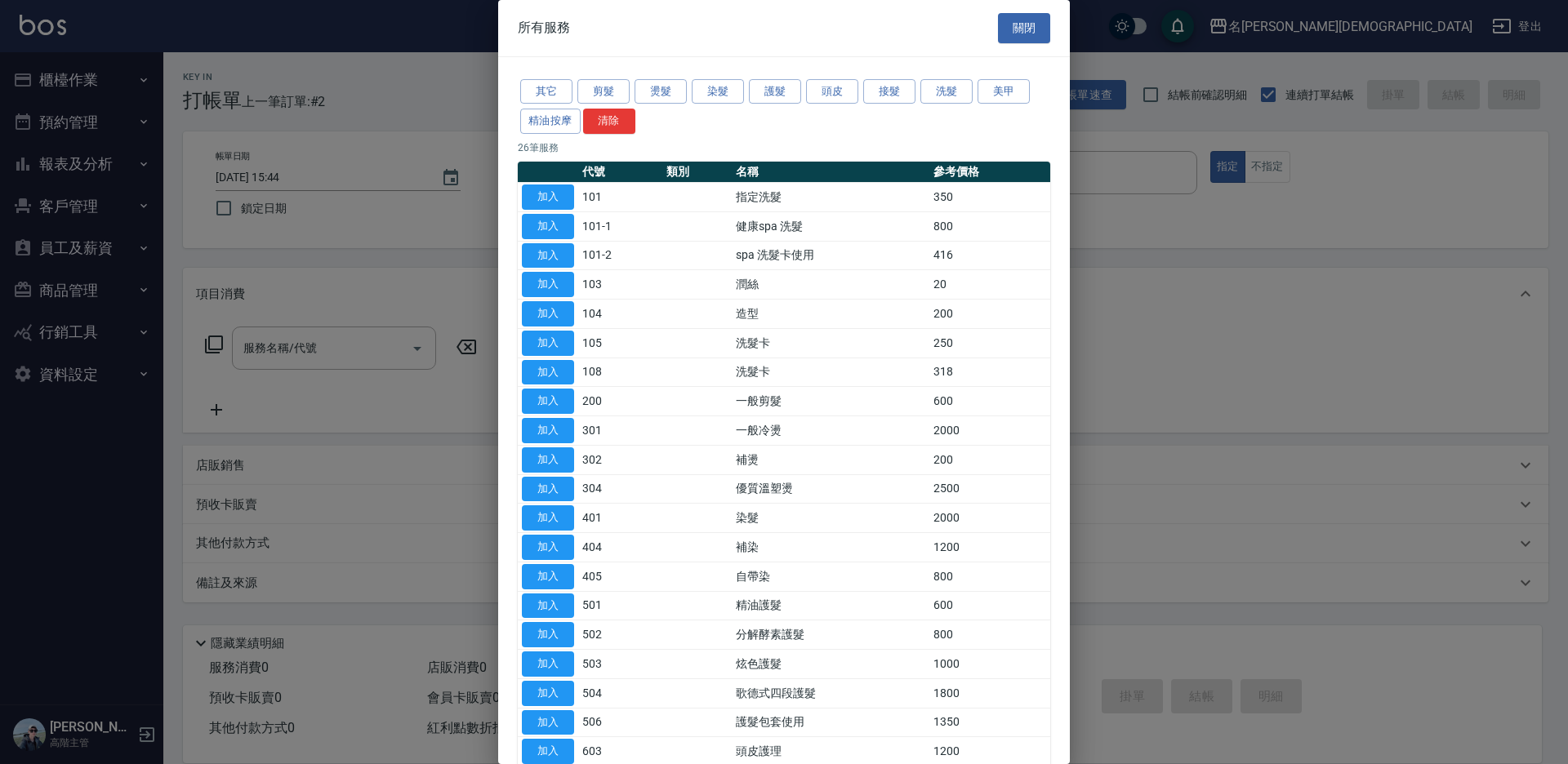
drag, startPoint x: 554, startPoint y: 195, endPoint x: 358, endPoint y: 278, distance: 212.8
click at [553, 194] on button "加入" at bounding box center [548, 198] width 52 height 25
type input "指定洗髮(101)"
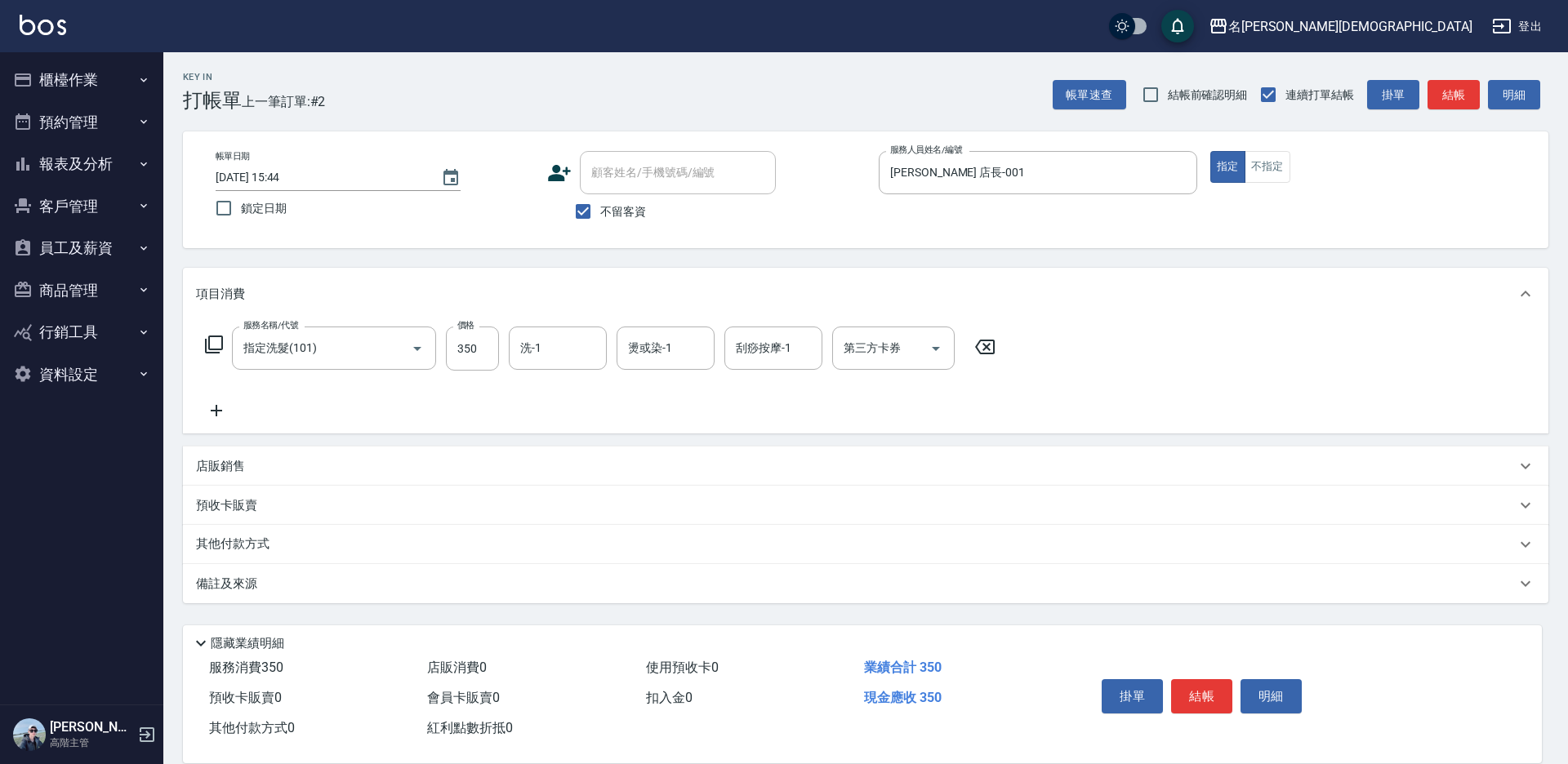
click at [209, 346] on icon at bounding box center [214, 345] width 18 height 18
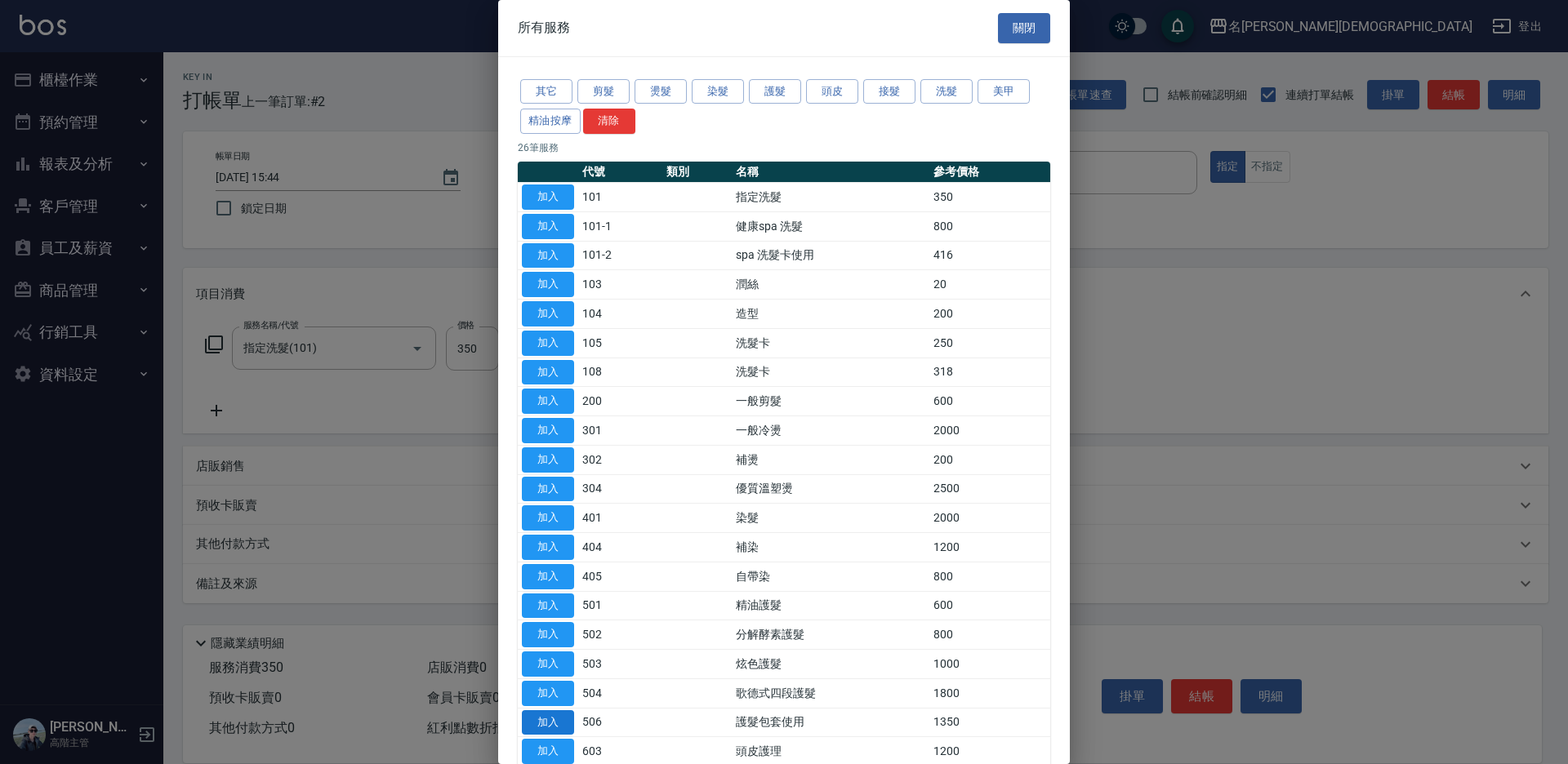
click at [533, 716] on button "加入" at bounding box center [548, 723] width 52 height 25
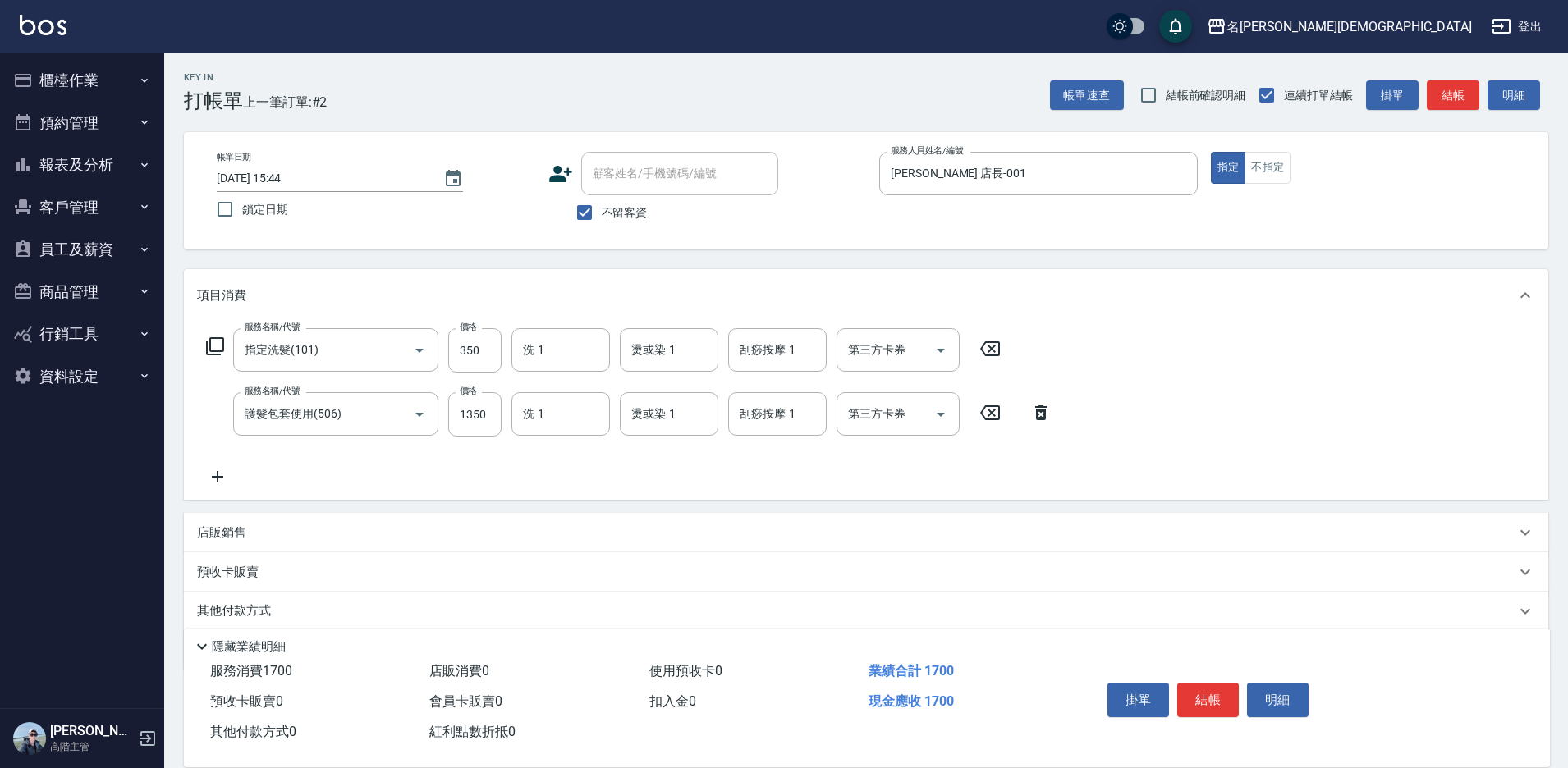
click at [219, 345] on icon at bounding box center [215, 347] width 20 height 20
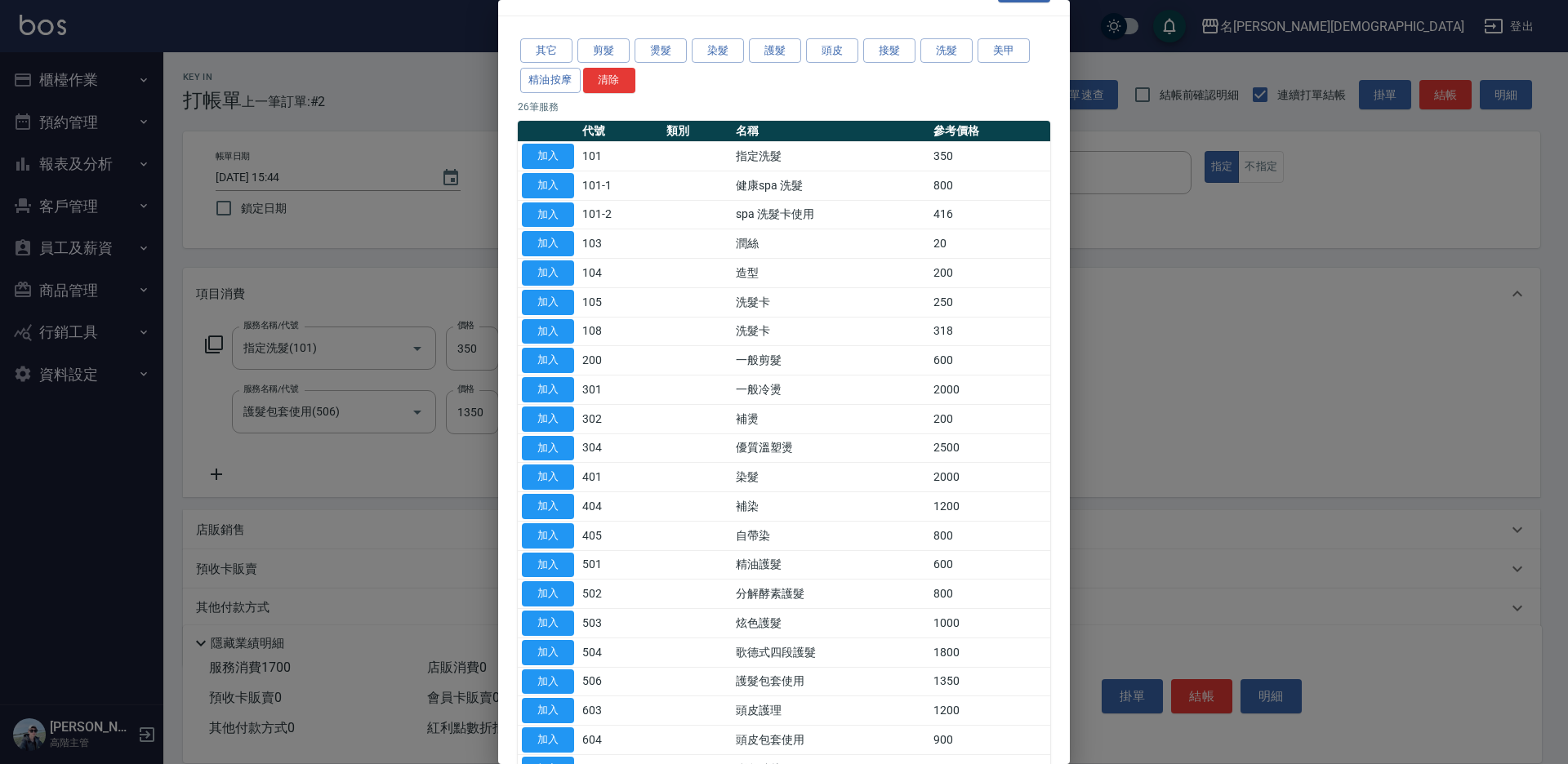
scroll to position [82, 0]
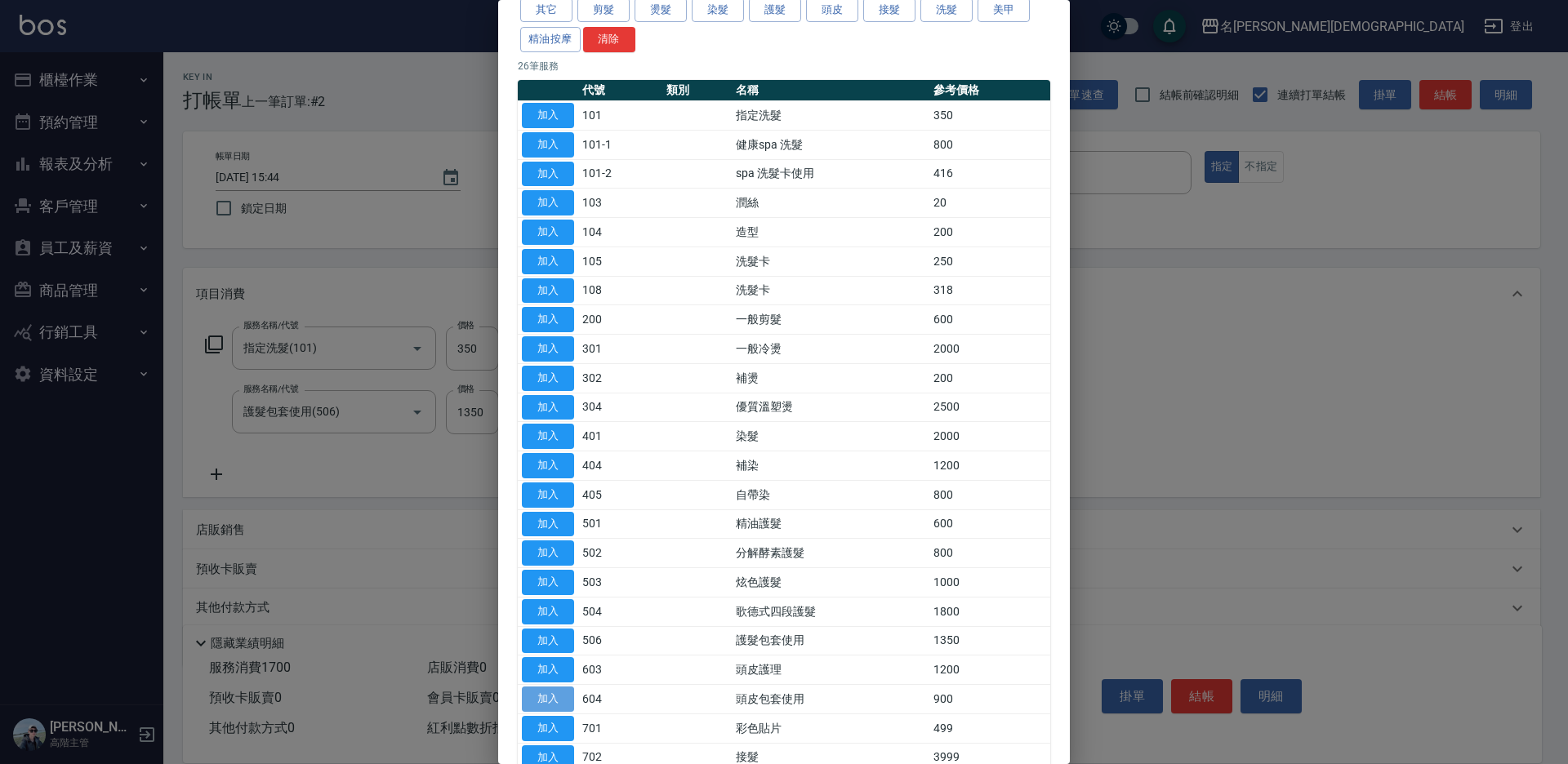
click at [555, 692] on button "加入" at bounding box center [548, 699] width 52 height 25
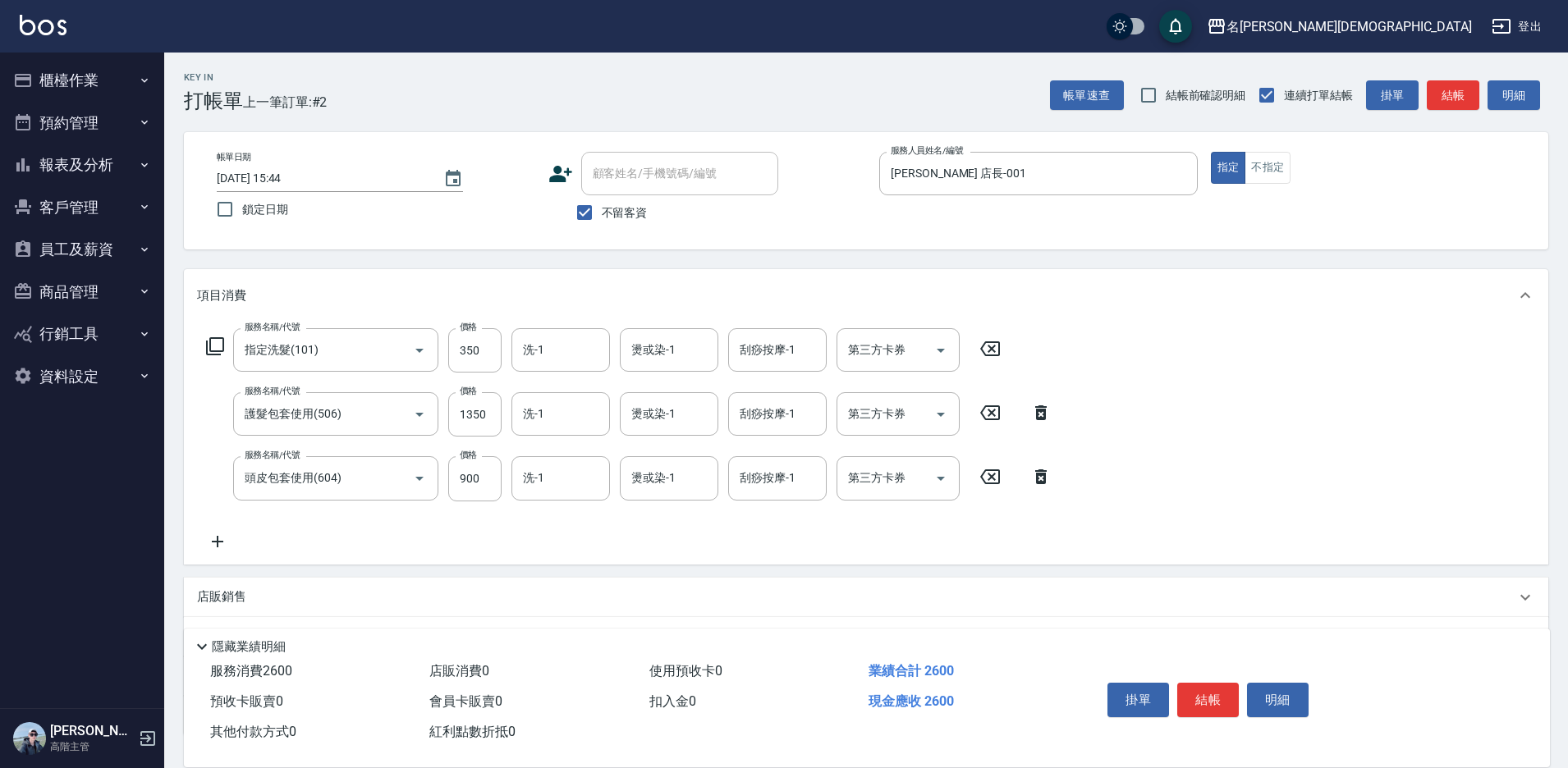
click at [895, 420] on div "第三方卡券 第三方卡券" at bounding box center [898, 414] width 123 height 43
click at [858, 478] on span "舊有卡券" at bounding box center [898, 483] width 123 height 27
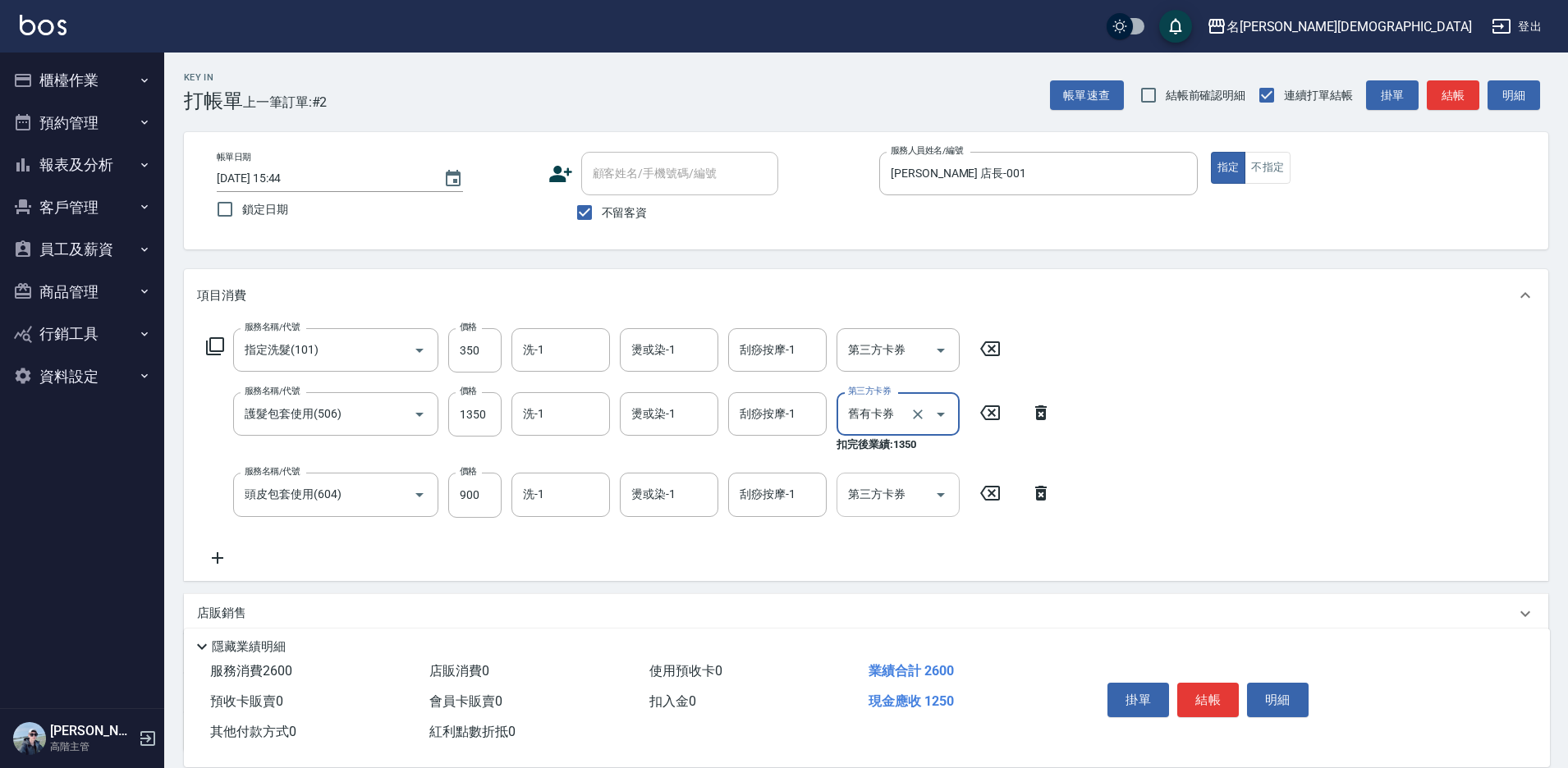
type input "舊有卡券"
drag, startPoint x: 860, startPoint y: 484, endPoint x: 859, endPoint y: 494, distance: 10.0
click at [859, 486] on div "第三方卡券 第三方卡券" at bounding box center [898, 495] width 123 height 43
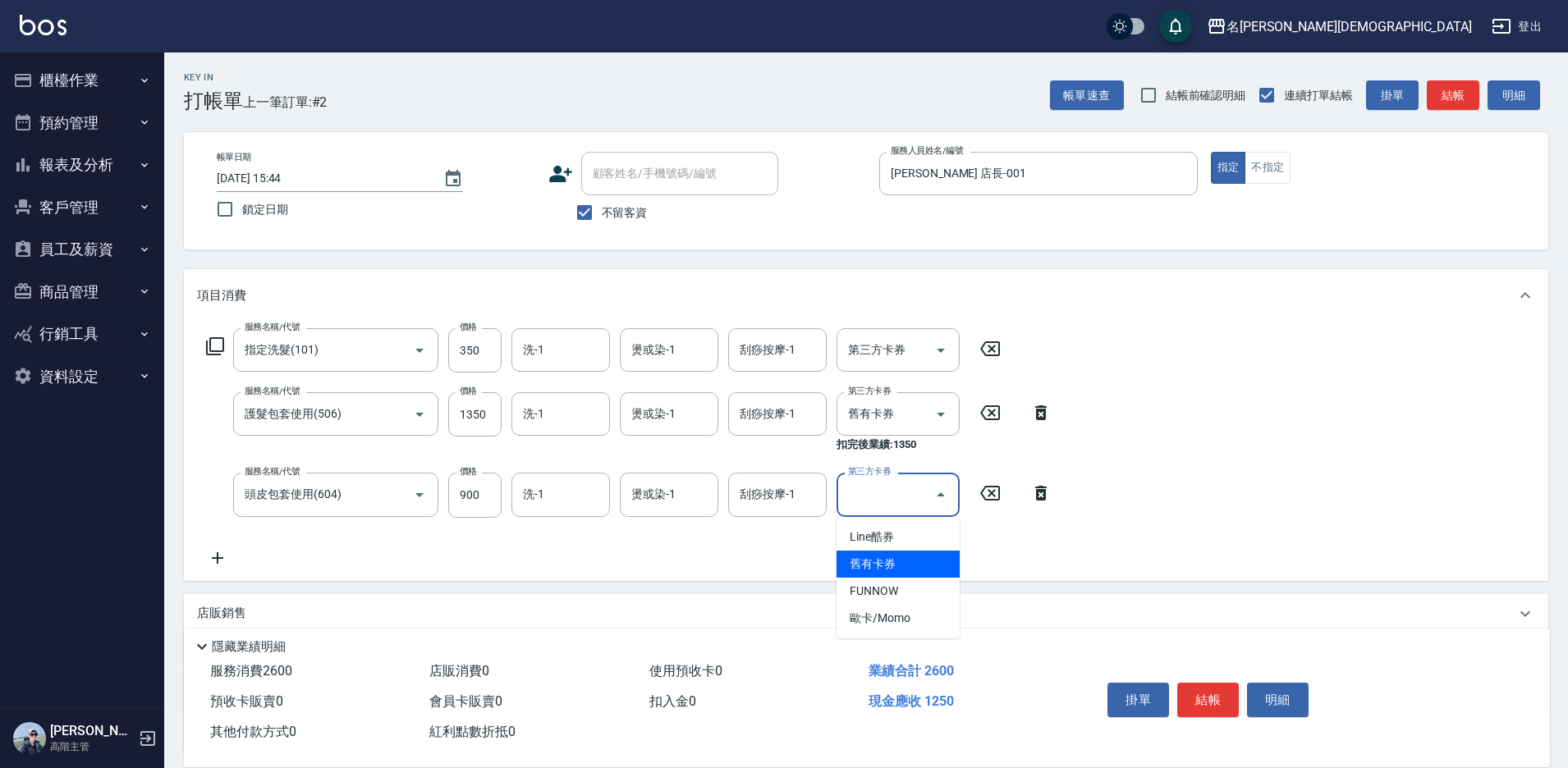
click at [851, 559] on span "舊有卡券" at bounding box center [898, 564] width 123 height 27
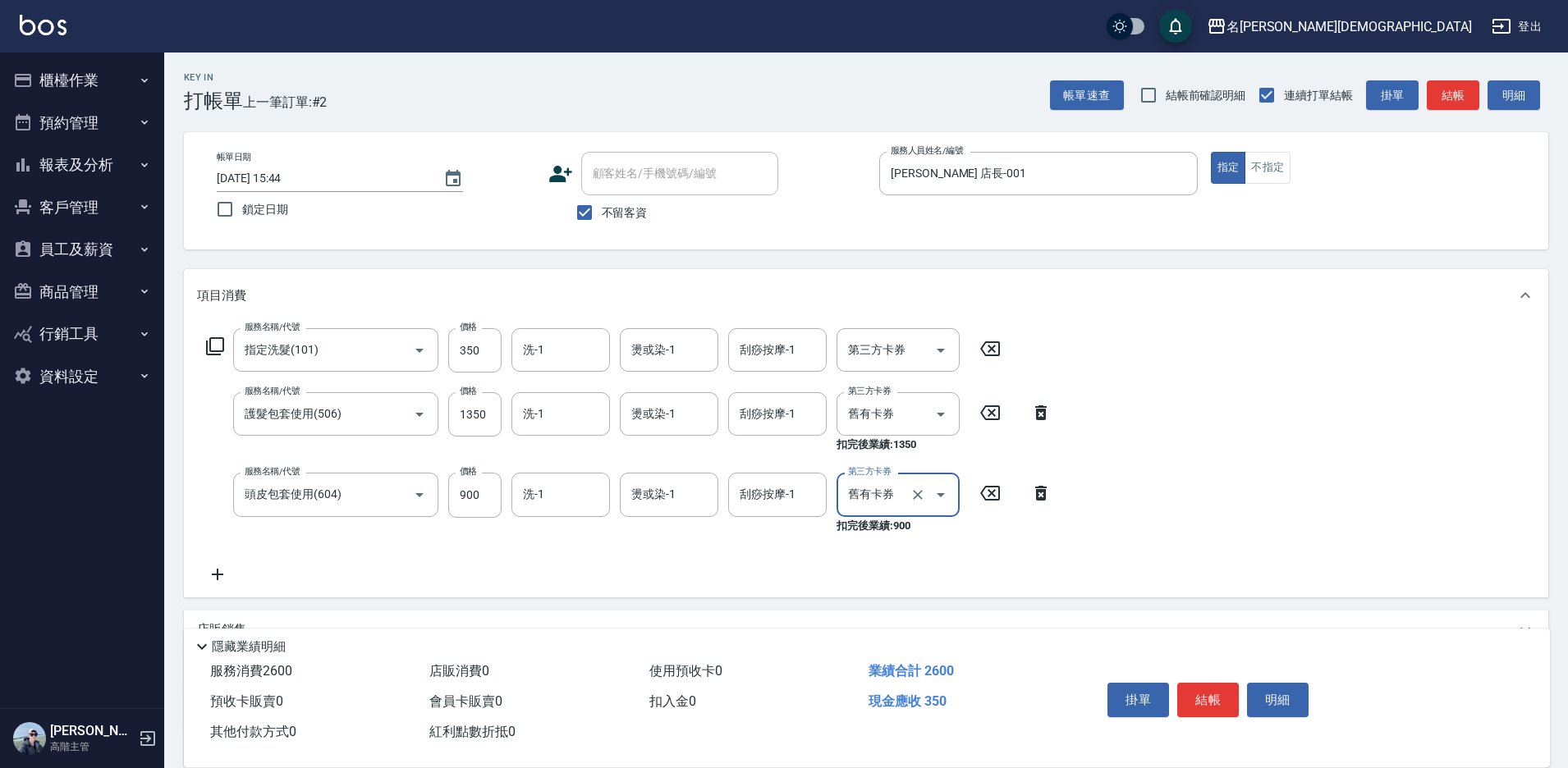
type input "舊有卡券"
click at [558, 348] on input "洗-1" at bounding box center [561, 350] width 84 height 29
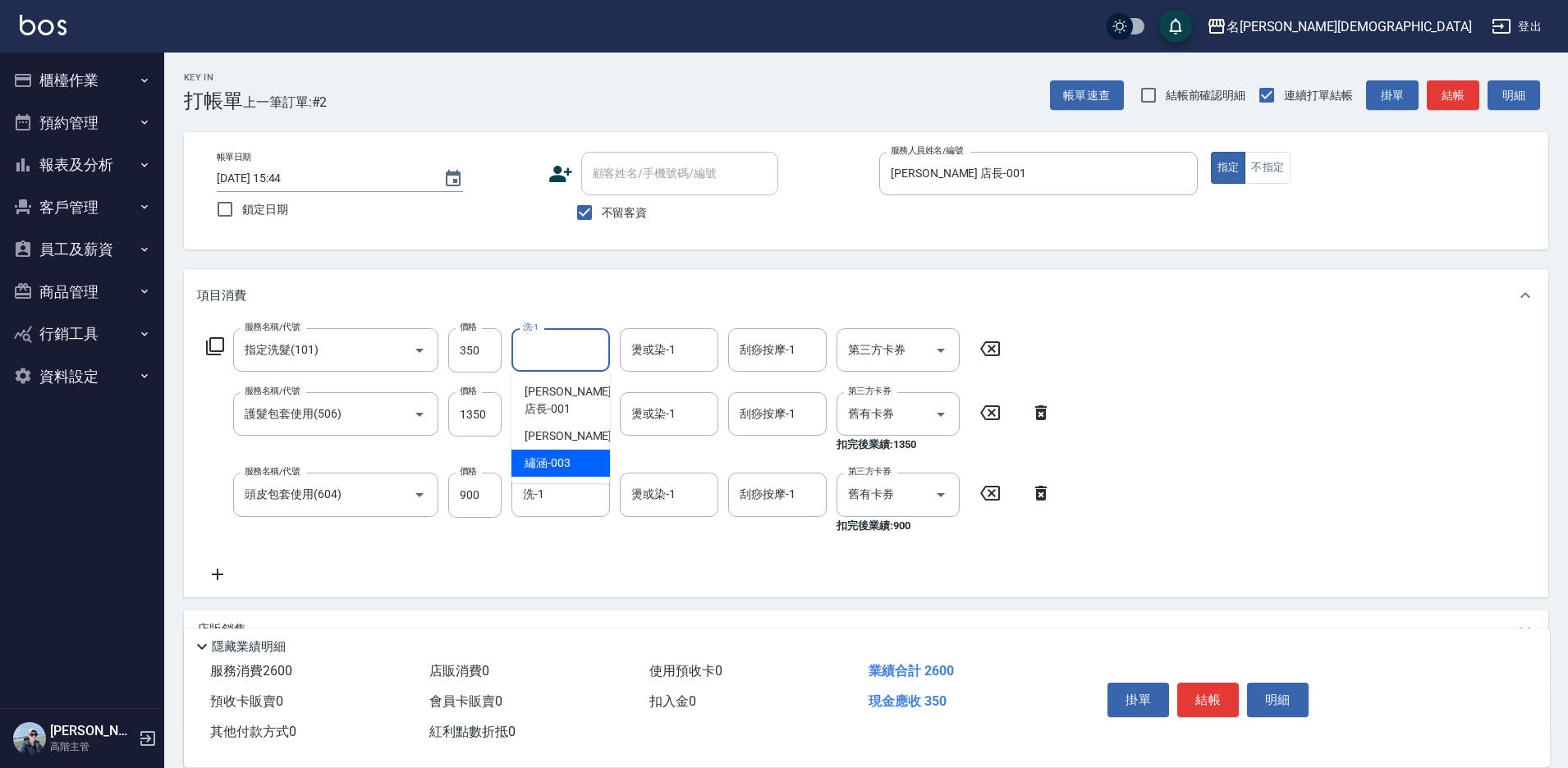
click at [558, 455] on span "繡涵 -003" at bounding box center [547, 463] width 46 height 17
type input "繡涵-003"
click at [533, 399] on div "洗-1" at bounding box center [561, 414] width 98 height 43
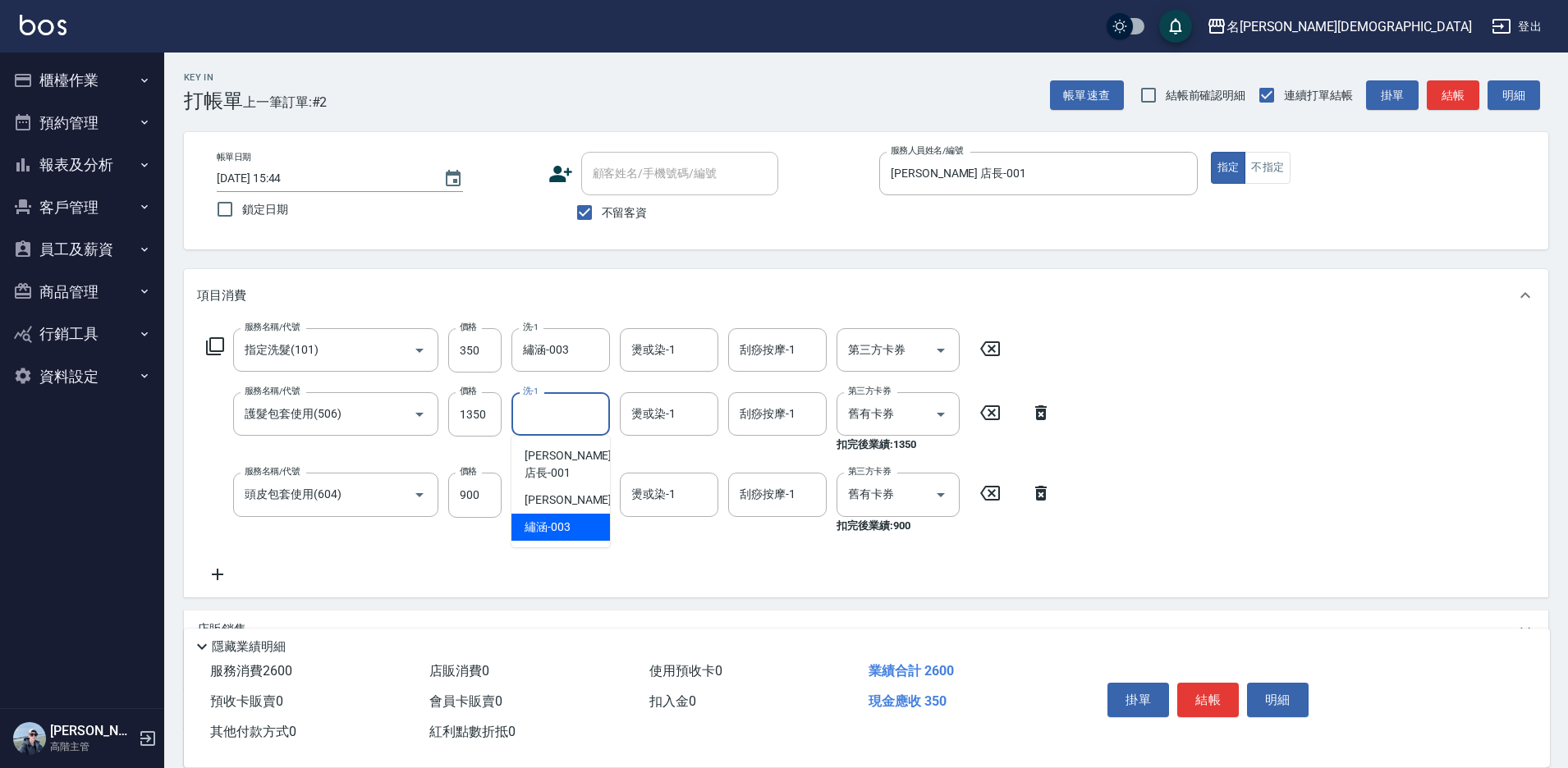
click at [568, 519] on span "繡涵 -003" at bounding box center [547, 527] width 46 height 17
type input "繡涵-003"
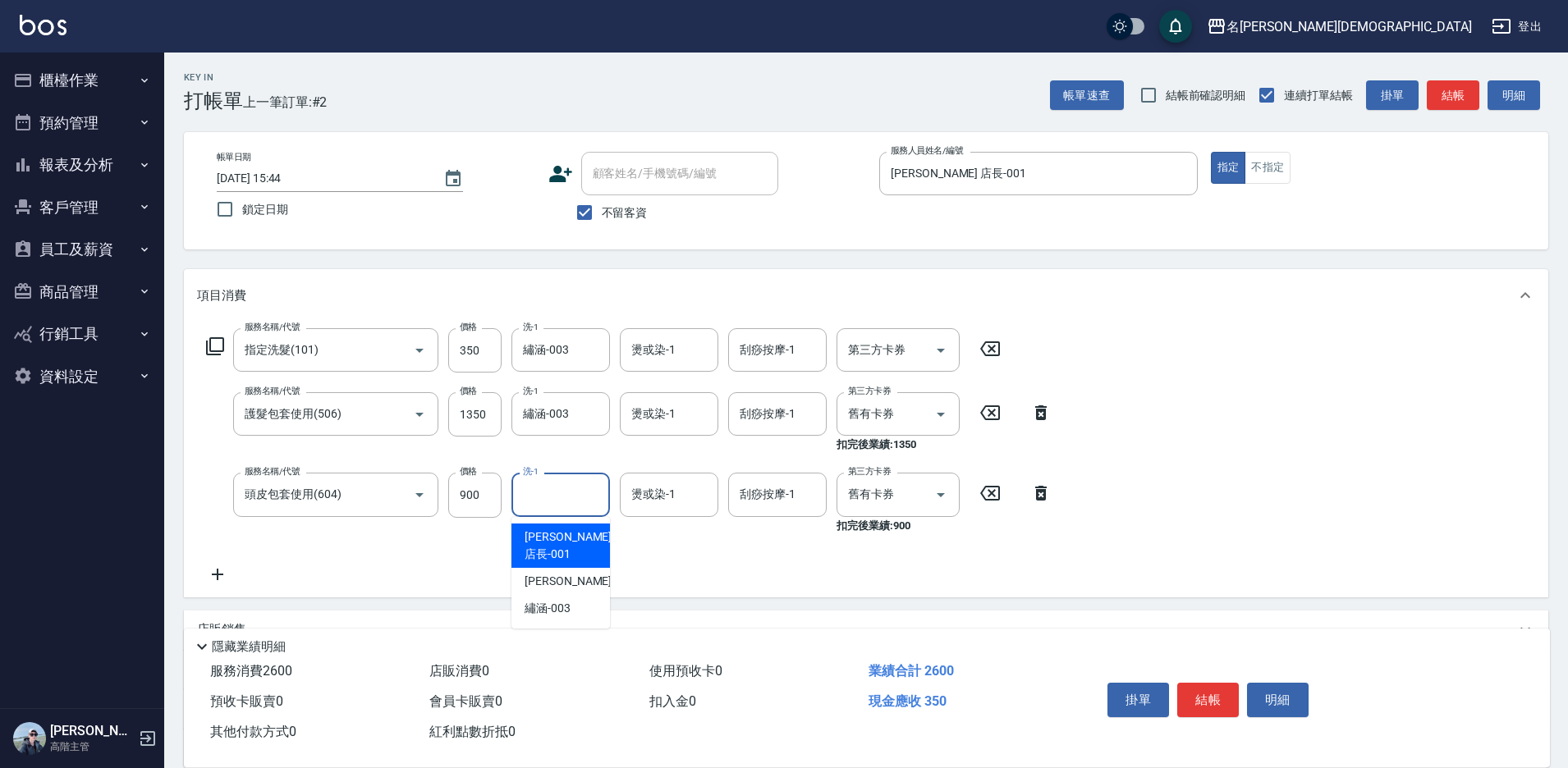
click at [567, 492] on input "洗-1" at bounding box center [561, 495] width 84 height 29
drag, startPoint x: 569, startPoint y: 588, endPoint x: 954, endPoint y: 570, distance: 385.4
click at [570, 600] on span "繡涵 -003" at bounding box center [547, 608] width 46 height 17
type input "繡涵-003"
click at [1205, 700] on button "結帳" at bounding box center [1208, 700] width 61 height 34
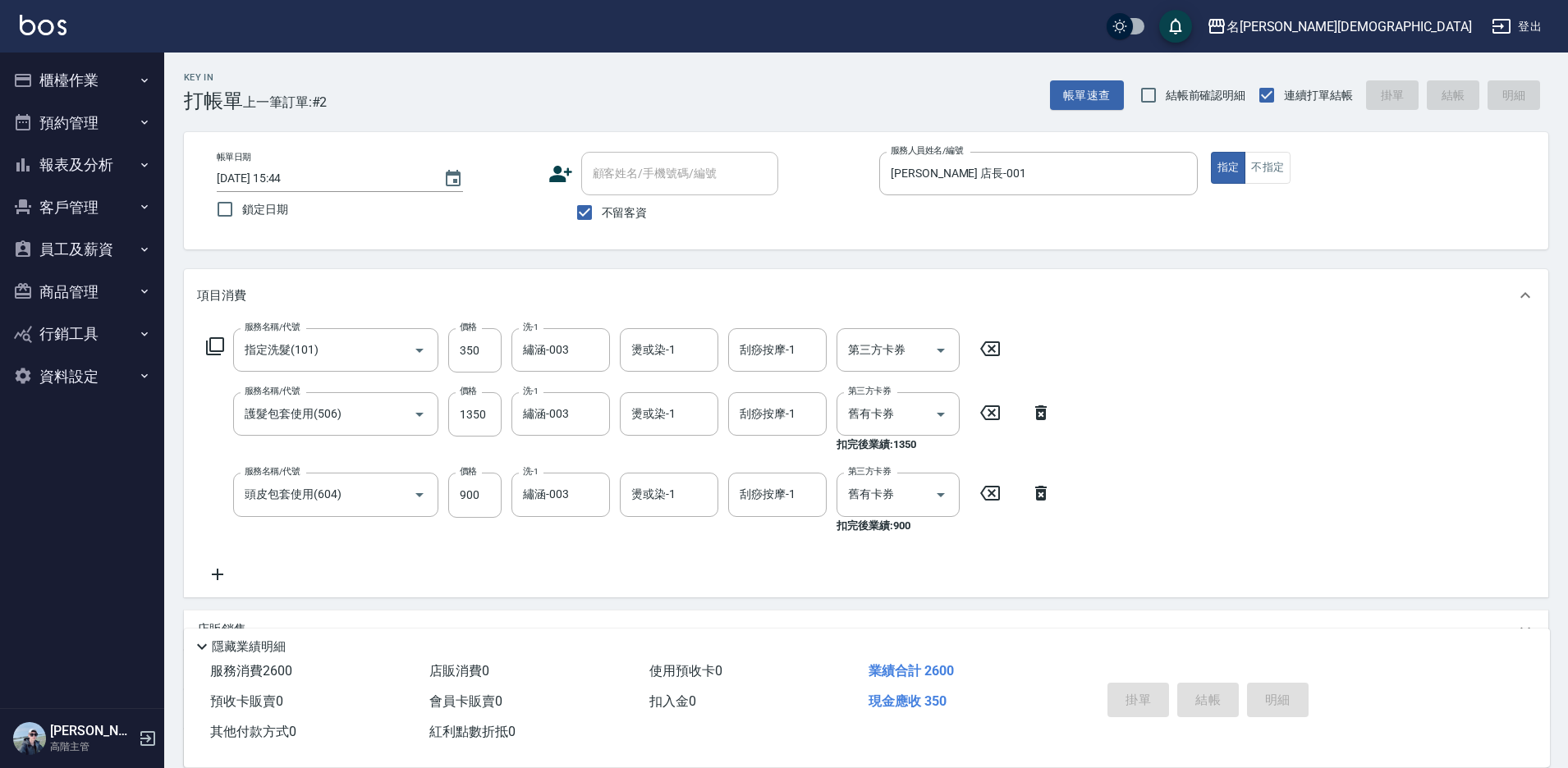
type input "[DATE] 15:45"
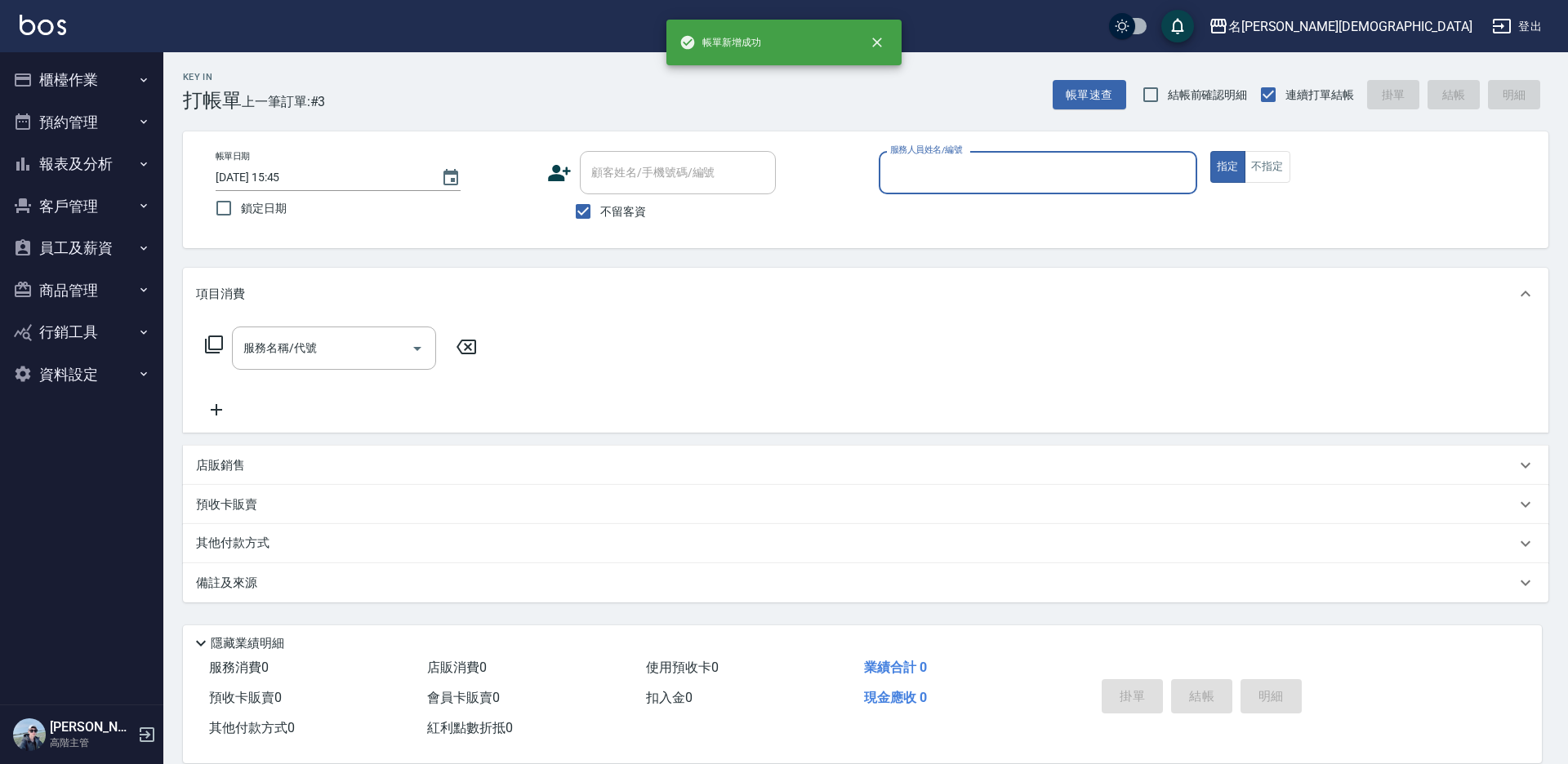
click at [929, 168] on input "服務人員姓名/編號" at bounding box center [1038, 172] width 304 height 29
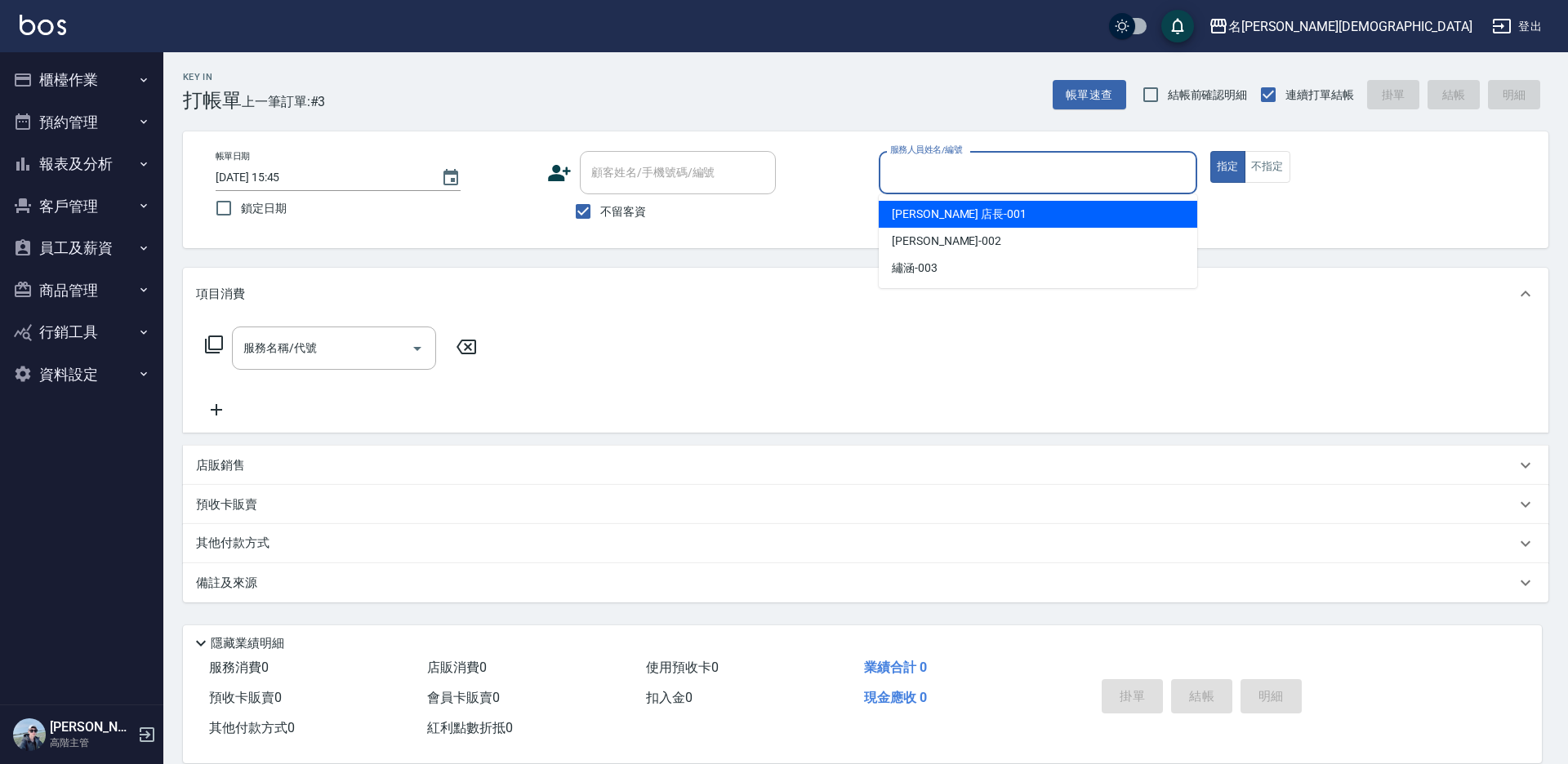
drag, startPoint x: 929, startPoint y: 208, endPoint x: 765, endPoint y: 198, distance: 164.3
click at [927, 209] on span "[PERSON_NAME] 店長 -001" at bounding box center [959, 214] width 135 height 17
type input "[PERSON_NAME] 店長-001"
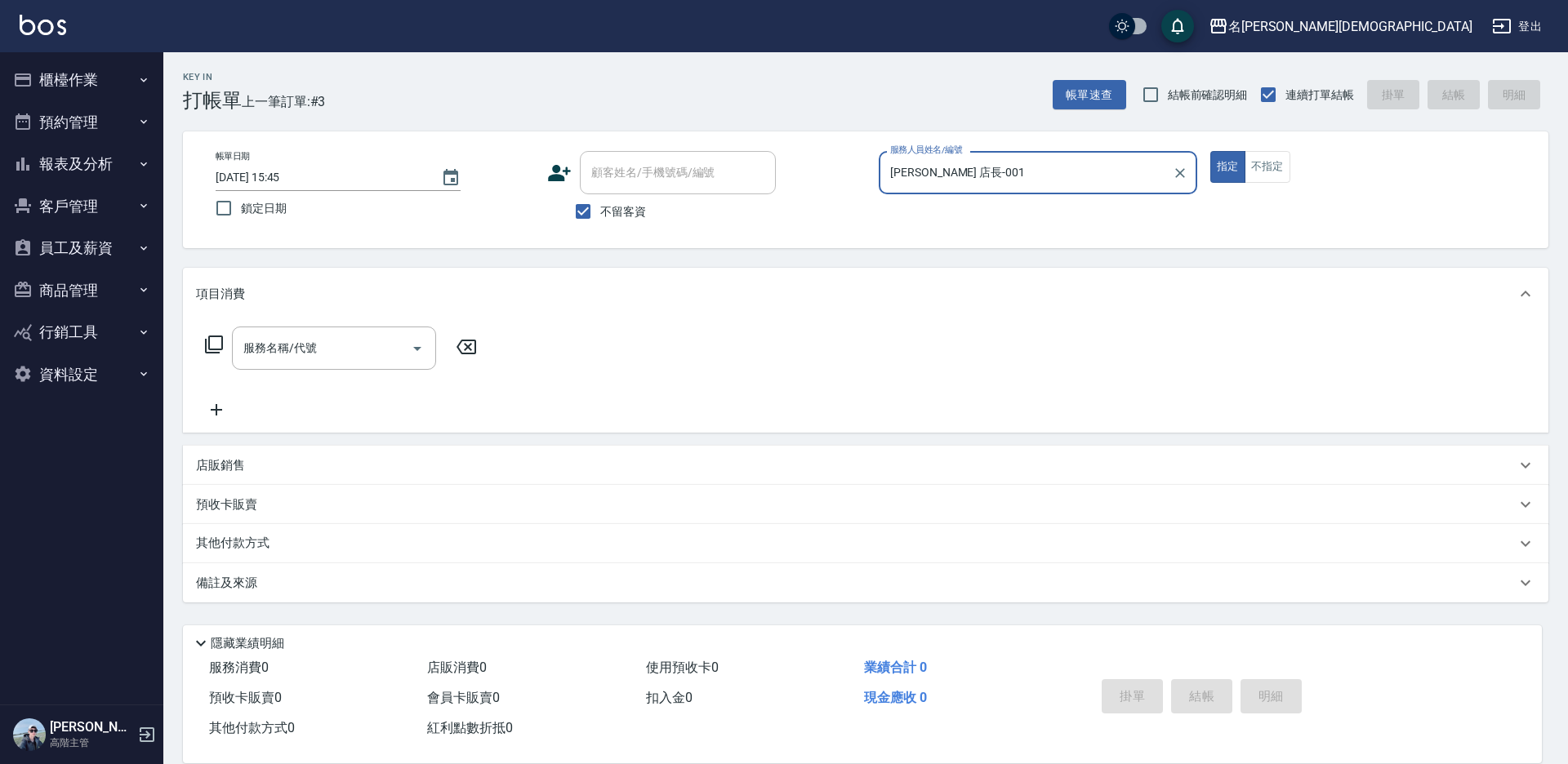
click at [212, 338] on icon at bounding box center [214, 345] width 20 height 20
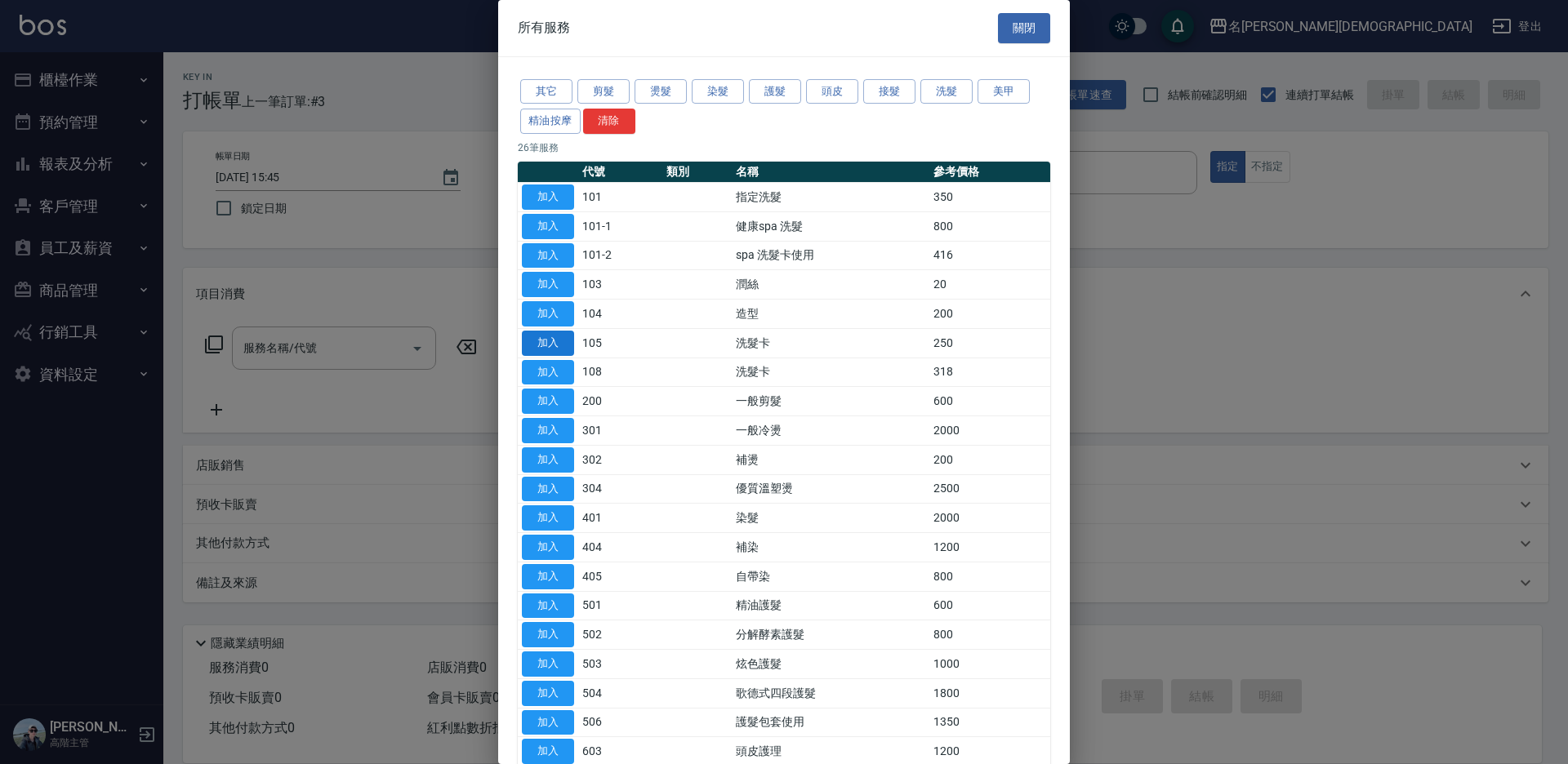
click at [544, 331] on button "加入" at bounding box center [548, 343] width 52 height 25
type input "洗髮卡(105)"
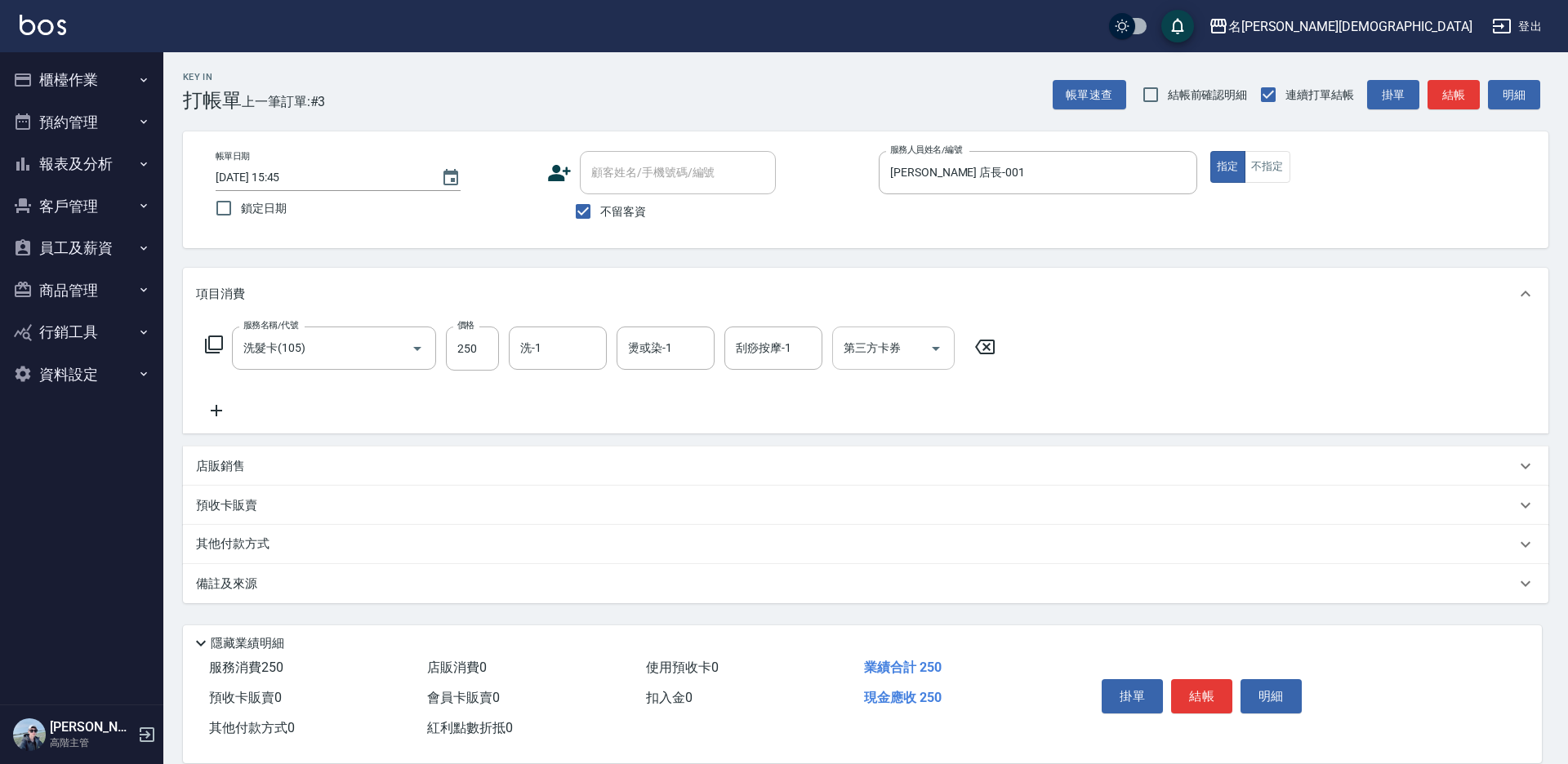
click at [879, 350] on input "第三方卡券" at bounding box center [881, 348] width 84 height 29
click at [753, 395] on div "服務名稱/代號 洗髮卡(105) 服務名稱/代號 價格 250 價格 洗-1 洗-1 燙或染-1 燙或染-1 刮痧按摩-1 刮痧按摩-1 第三方卡券 第三方卡券" at bounding box center [600, 373] width 809 height 94
click at [875, 346] on input "第三方卡券" at bounding box center [881, 348] width 84 height 29
drag, startPoint x: 862, startPoint y: 412, endPoint x: 551, endPoint y: 325, distance: 322.9
click at [862, 411] on span "舊有卡券" at bounding box center [894, 417] width 122 height 27
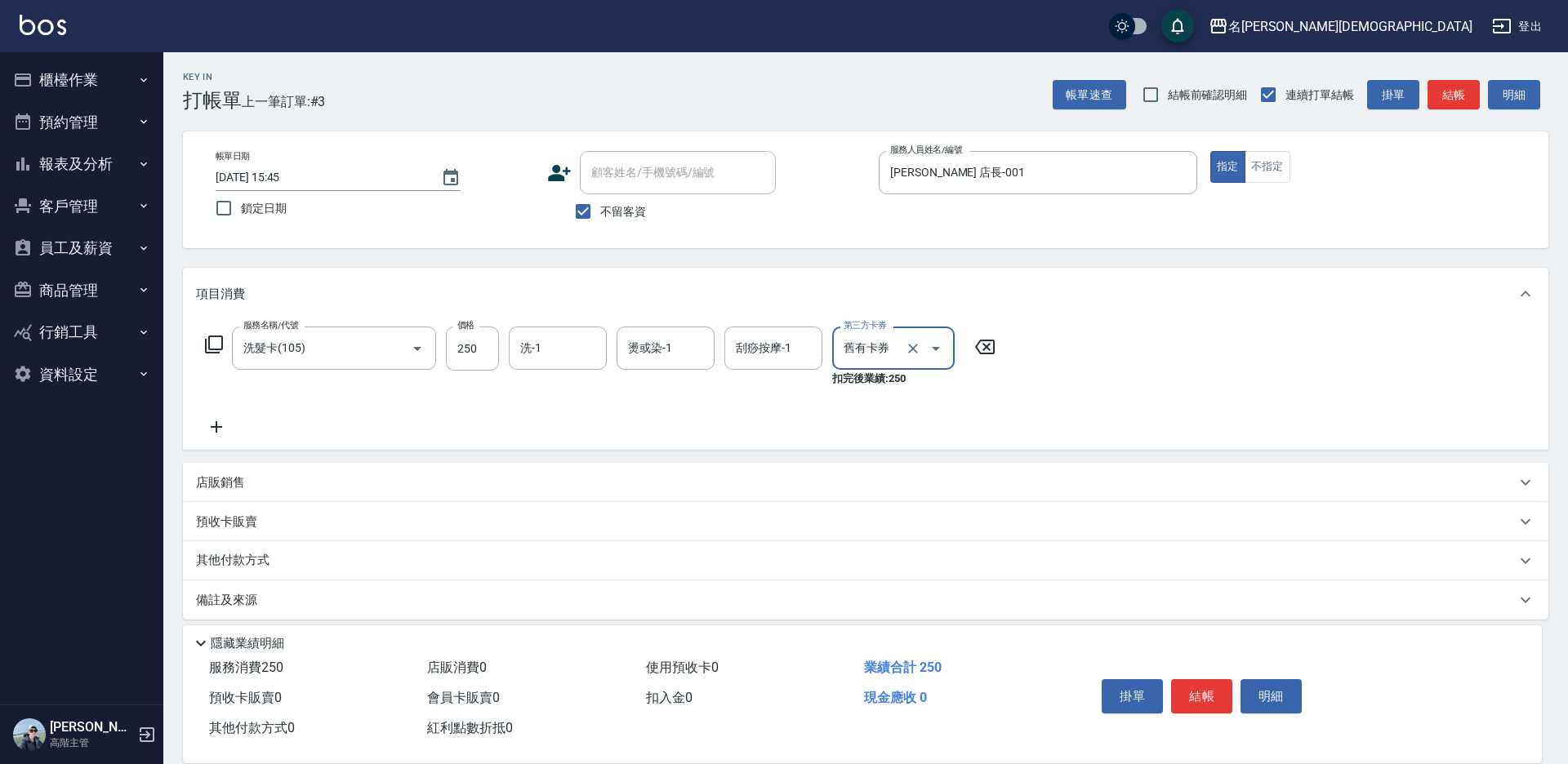
type input "舊有卡券"
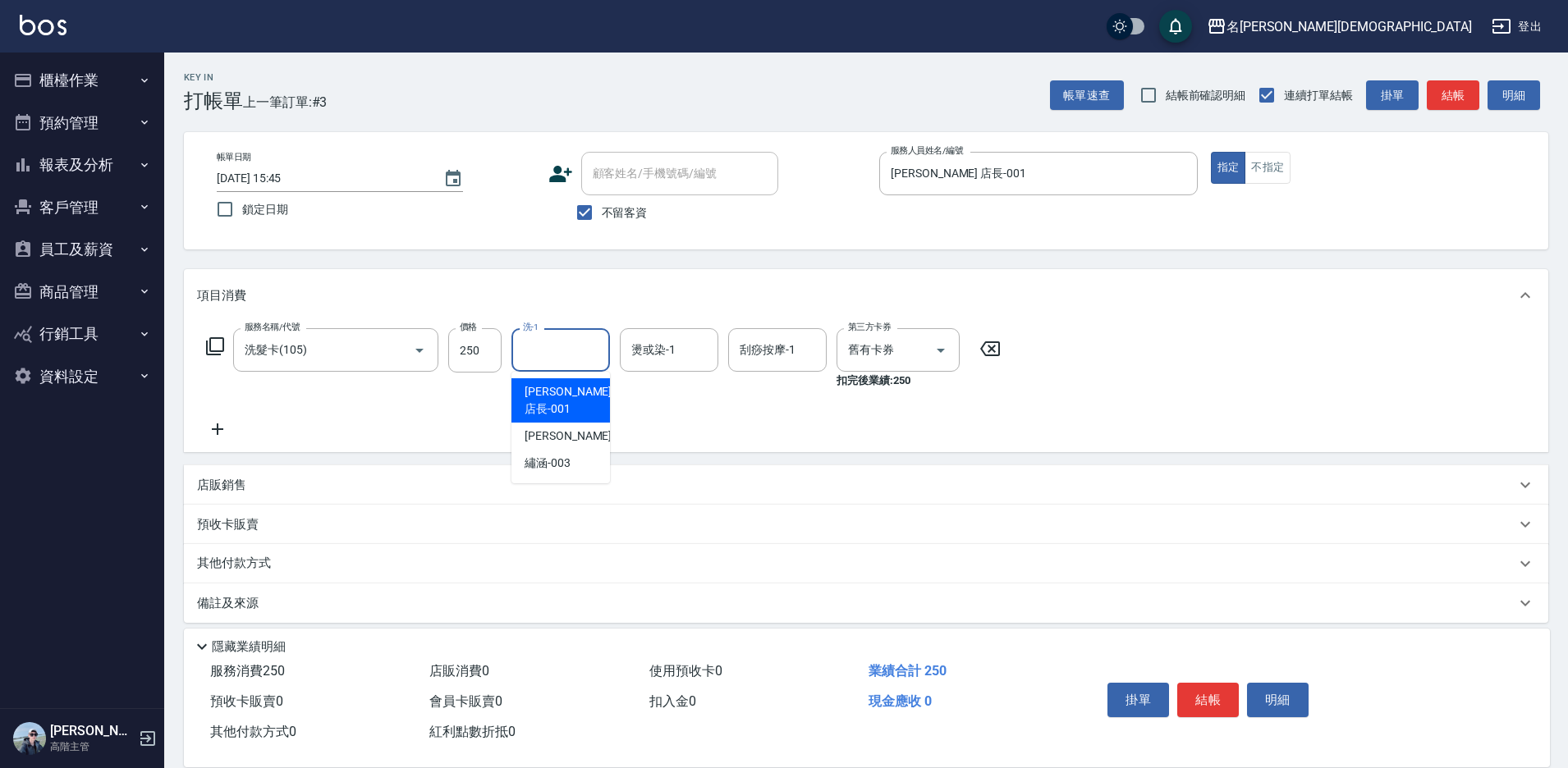
drag, startPoint x: 540, startPoint y: 356, endPoint x: 551, endPoint y: 375, distance: 22.0
click at [540, 358] on div "洗-1 洗-1" at bounding box center [561, 350] width 98 height 43
click at [551, 455] on span "繡涵 -003" at bounding box center [547, 463] width 46 height 17
type input "繡涵-003"
click at [1202, 685] on button "結帳" at bounding box center [1208, 700] width 61 height 34
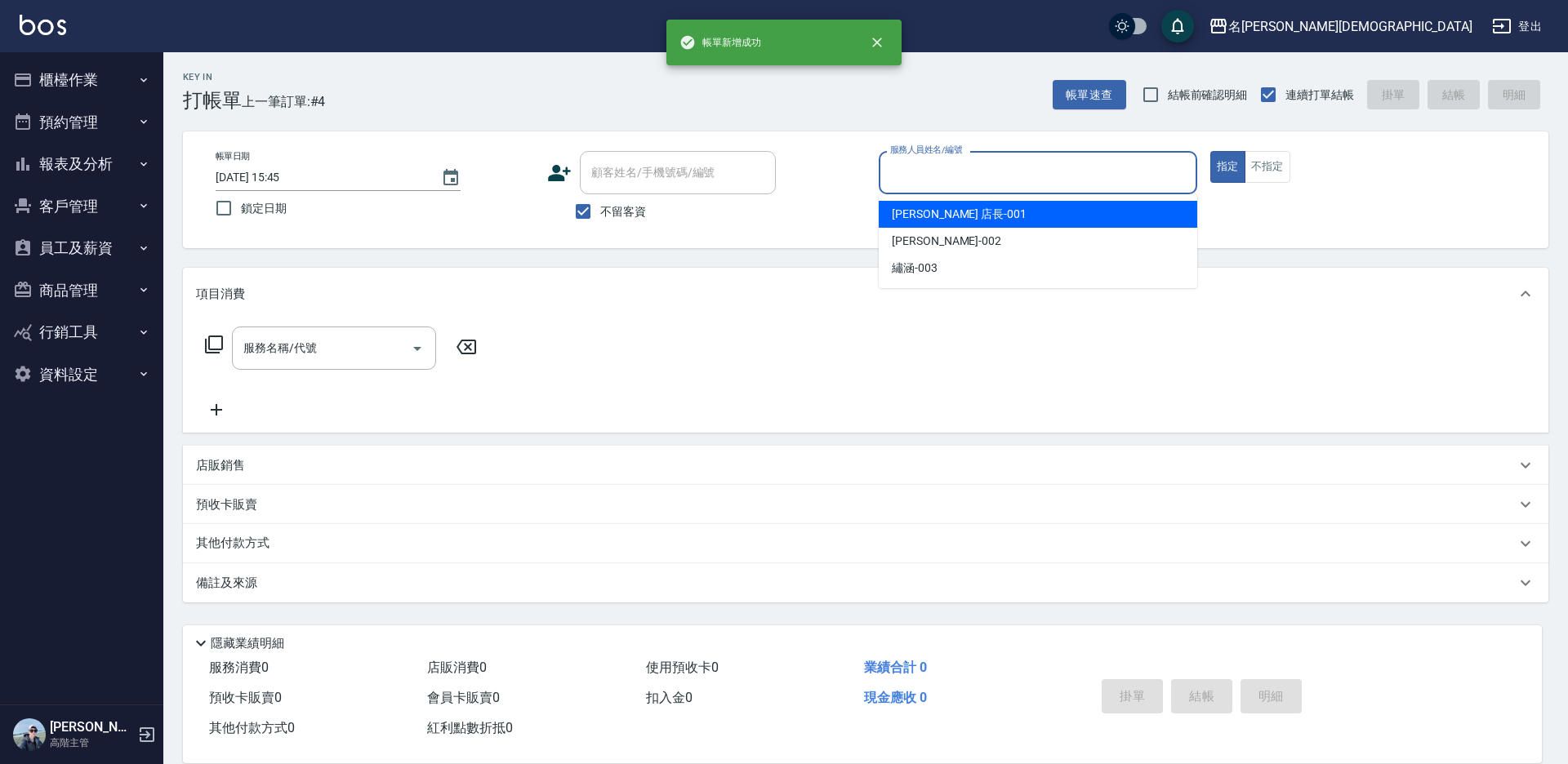
drag, startPoint x: 921, startPoint y: 167, endPoint x: 923, endPoint y: 202, distance: 35.1
click at [921, 167] on input "服務人員姓名/編號" at bounding box center [1038, 172] width 304 height 29
drag, startPoint x: 917, startPoint y: 212, endPoint x: 663, endPoint y: 250, distance: 256.8
click at [916, 212] on span "[PERSON_NAME] 店長 -001" at bounding box center [959, 214] width 135 height 17
type input "[PERSON_NAME] 店長-001"
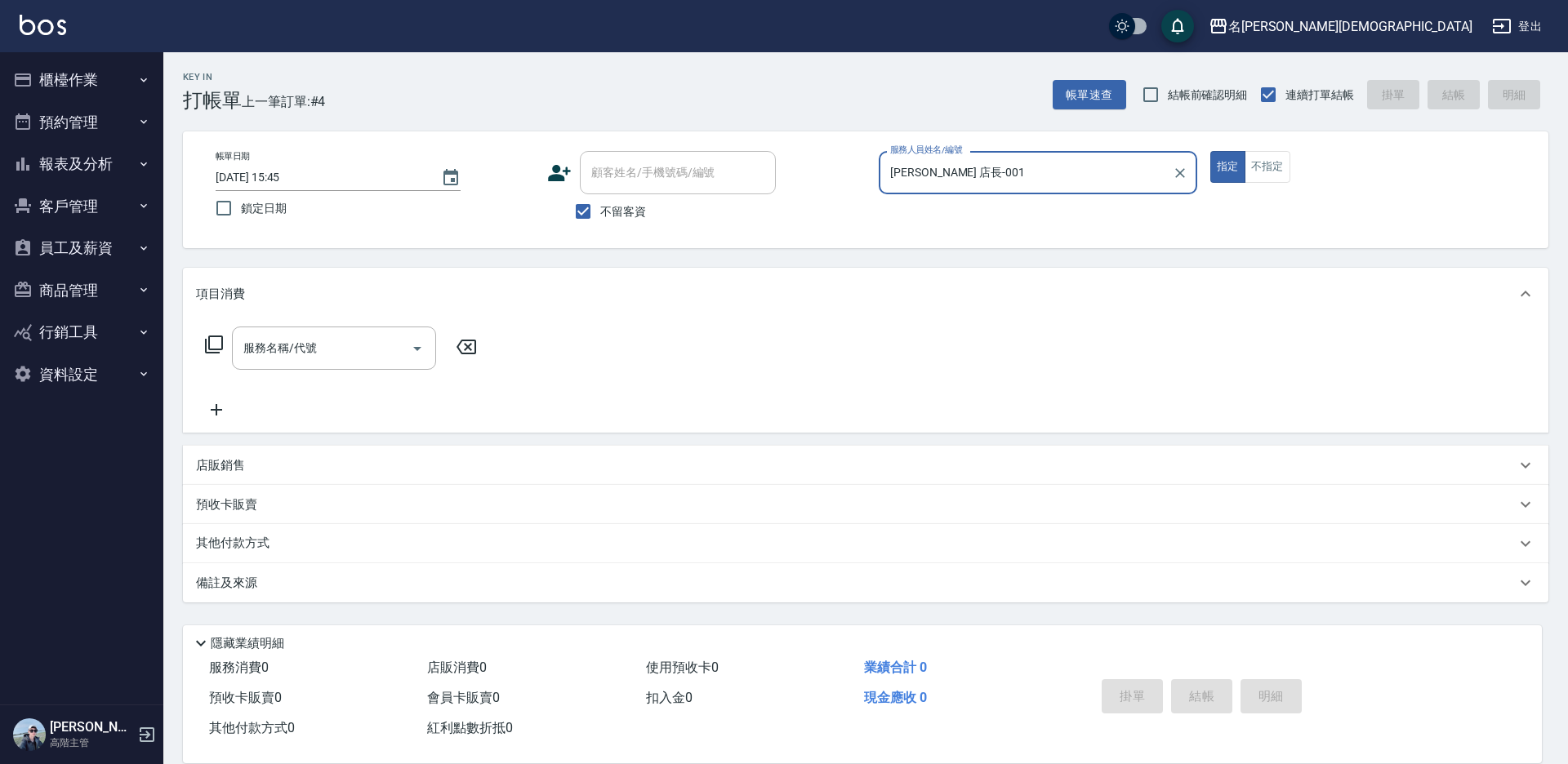
click at [217, 338] on icon at bounding box center [214, 345] width 20 height 20
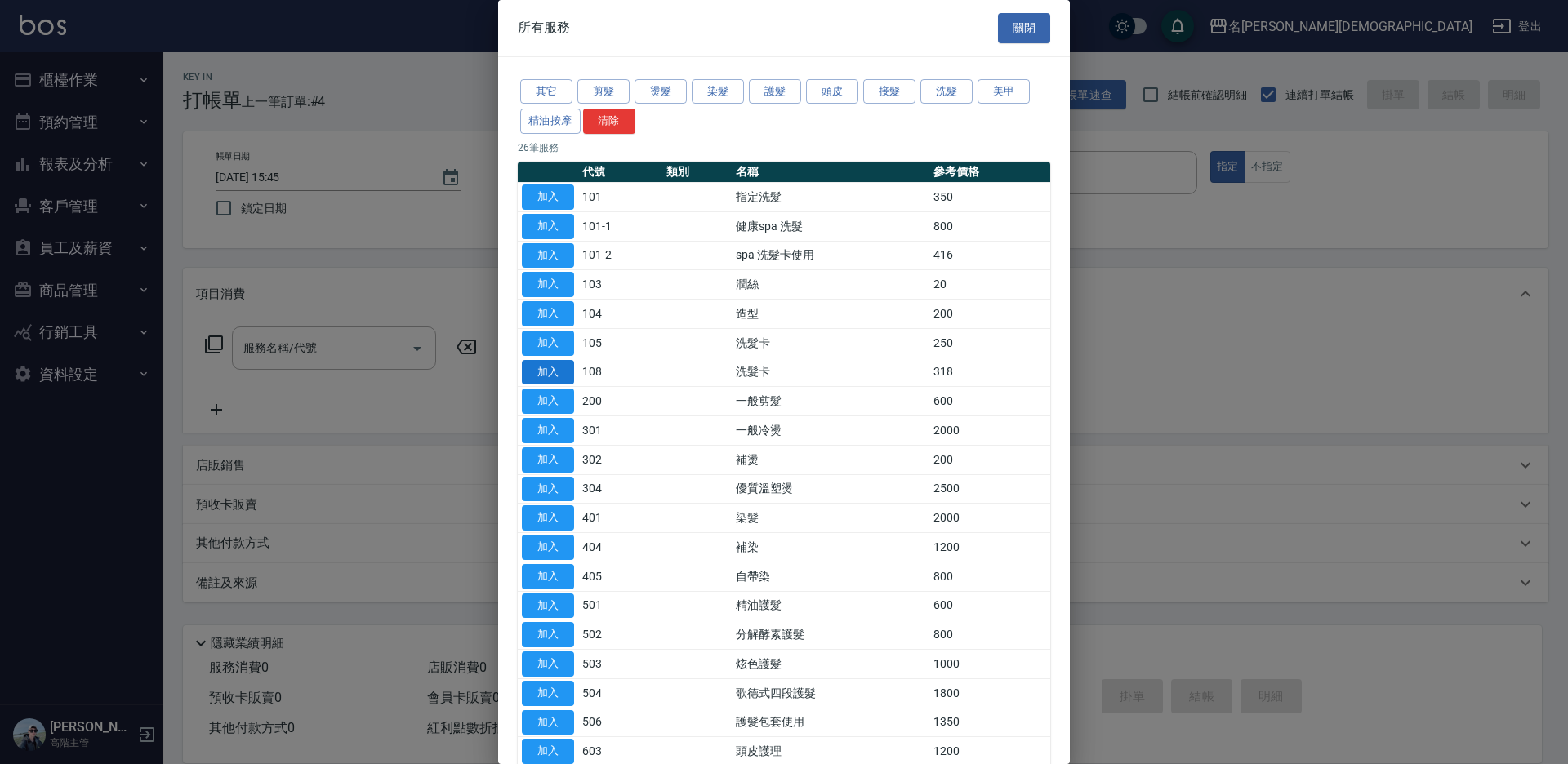
click at [533, 366] on button "加入" at bounding box center [548, 373] width 52 height 25
type input "洗髮卡(108)"
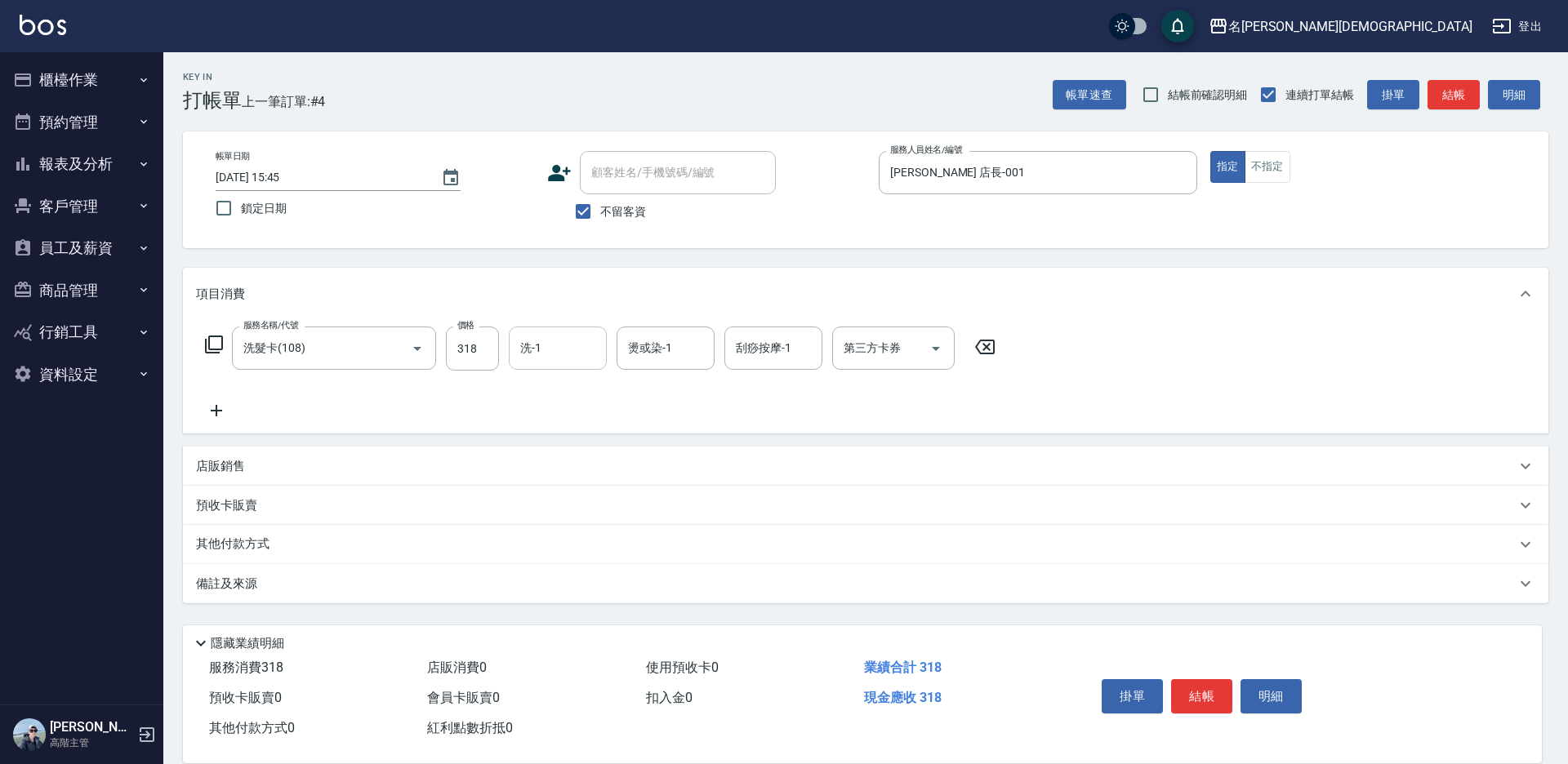
drag, startPoint x: 522, startPoint y: 347, endPoint x: 528, endPoint y: 356, distance: 10.8
click at [526, 356] on div "洗-1 洗-1" at bounding box center [558, 348] width 98 height 43
drag, startPoint x: 561, startPoint y: 445, endPoint x: 737, endPoint y: 426, distance: 177.0
click at [565, 452] on span "繡涵 -003" at bounding box center [544, 461] width 46 height 17
type input "繡涵-003"
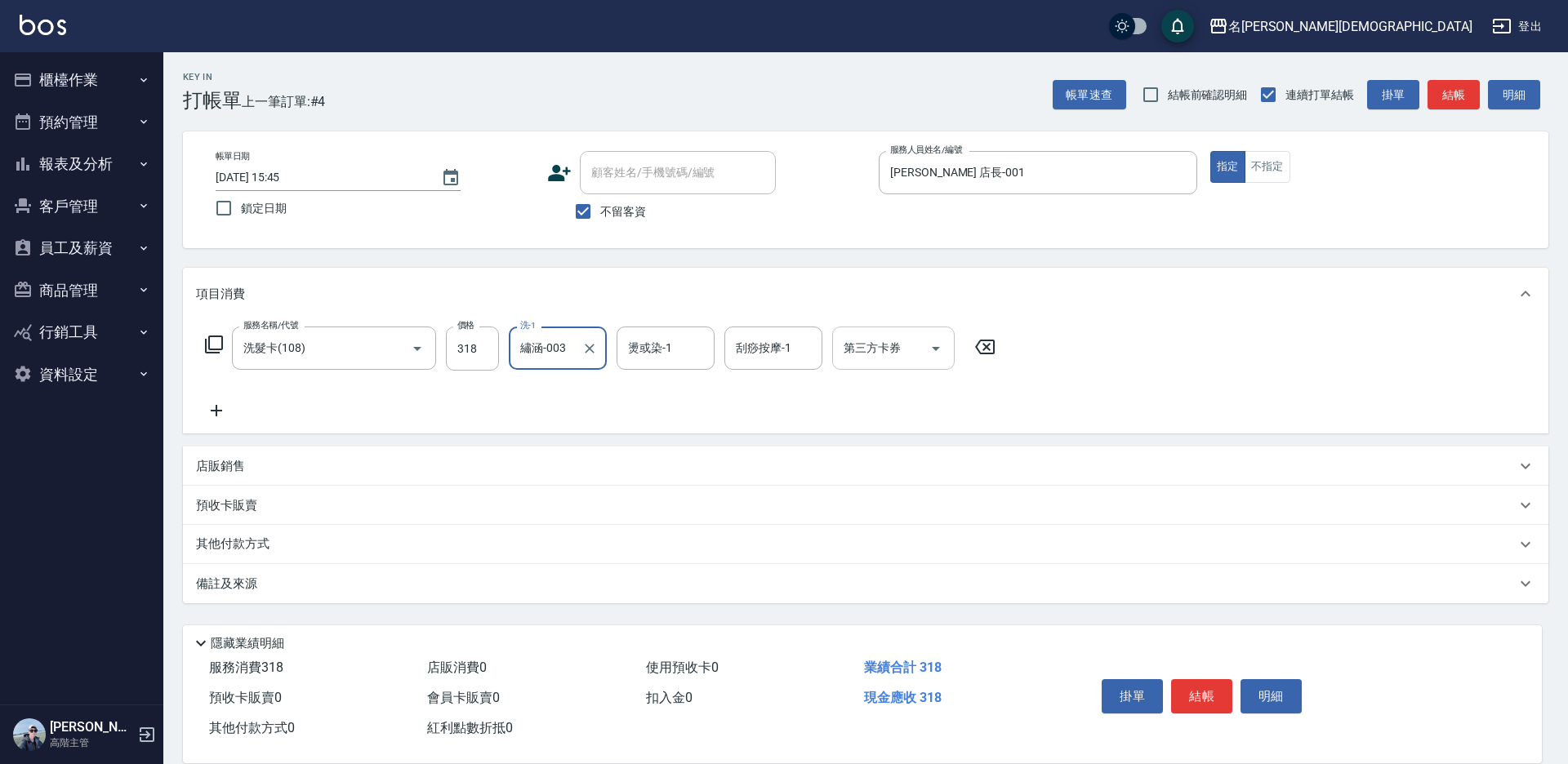
click at [902, 343] on input "第三方卡券" at bounding box center [881, 348] width 84 height 29
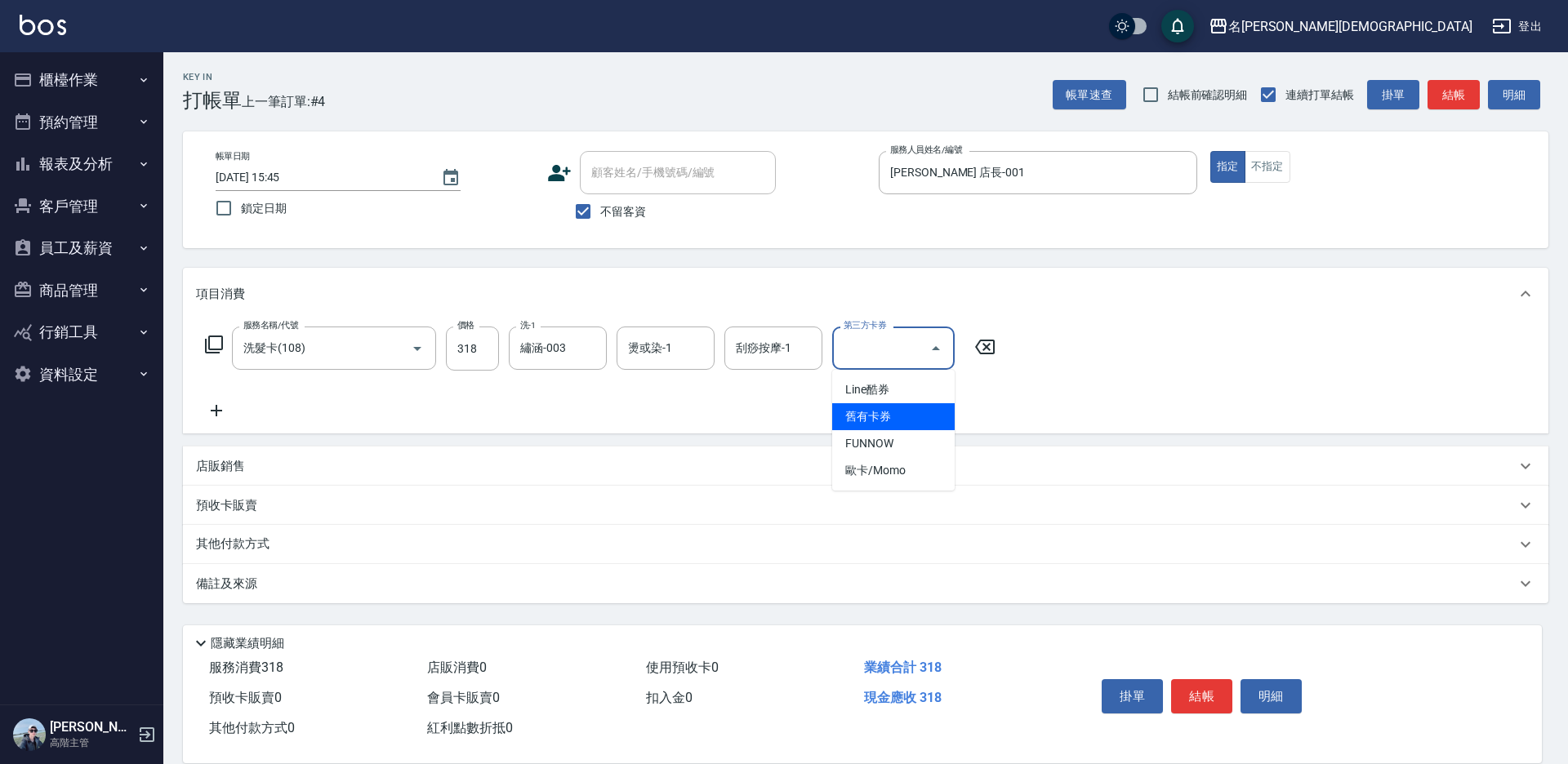
click at [866, 420] on span "舊有卡券" at bounding box center [894, 417] width 122 height 27
type input "舊有卡券"
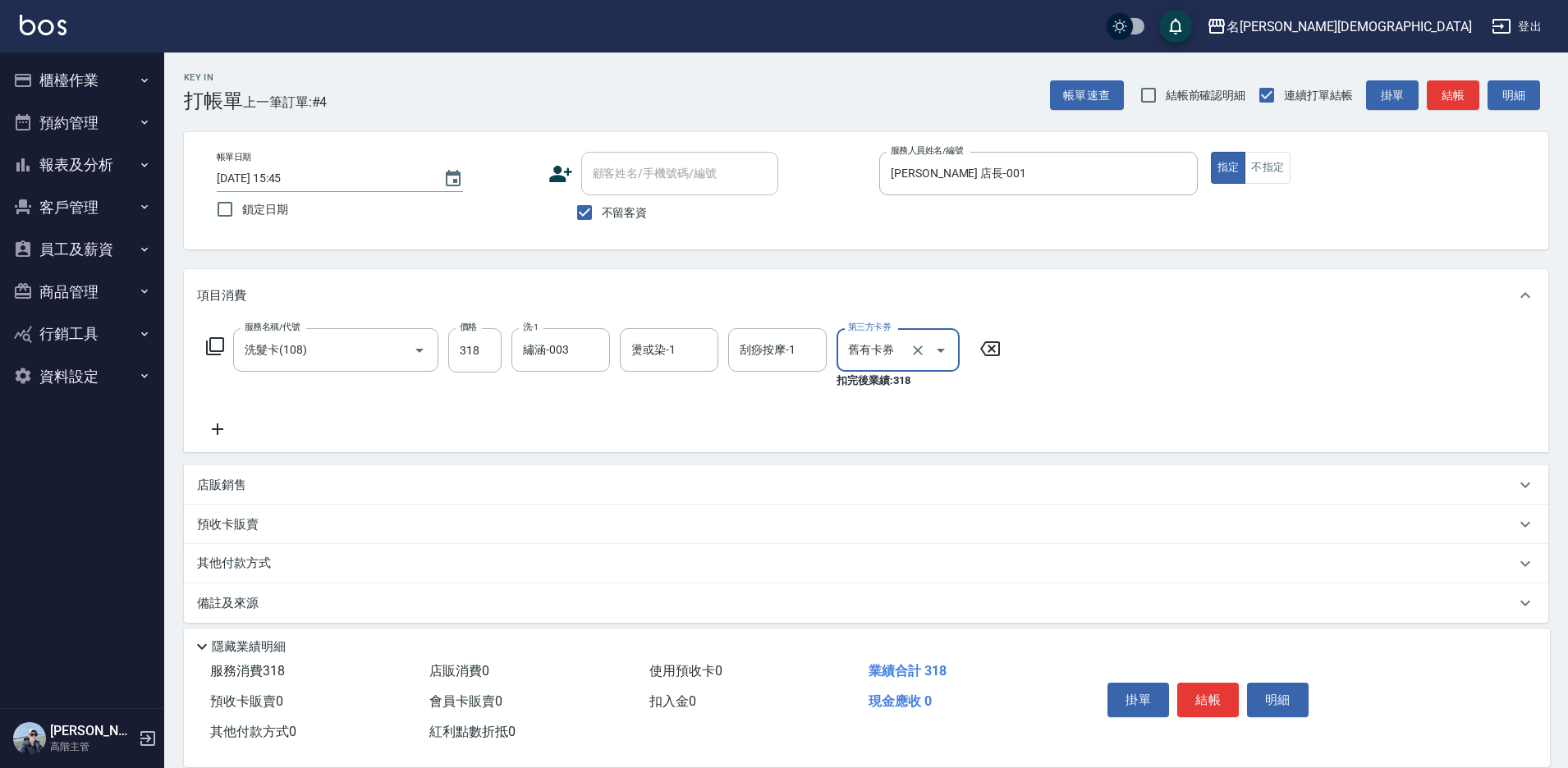
click at [1207, 686] on button "結帳" at bounding box center [1208, 700] width 61 height 34
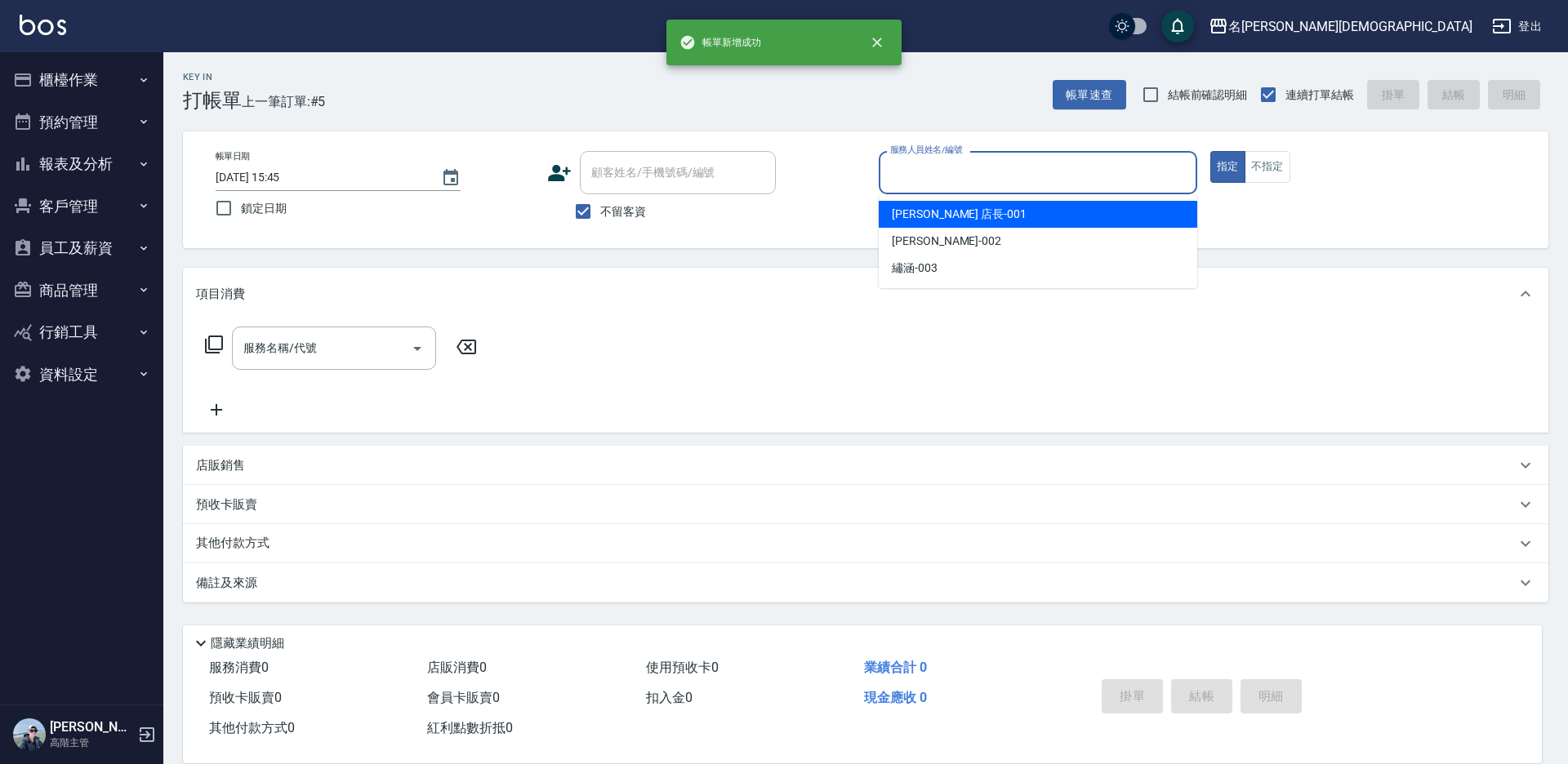
drag, startPoint x: 920, startPoint y: 167, endPoint x: 926, endPoint y: 201, distance: 34.5
click at [920, 171] on input "服務人員姓名/編號" at bounding box center [1038, 172] width 304 height 29
drag, startPoint x: 926, startPoint y: 208, endPoint x: 844, endPoint y: 220, distance: 82.9
click at [924, 209] on span "[PERSON_NAME] 店長 -001" at bounding box center [959, 214] width 135 height 17
type input "[PERSON_NAME] 店長-001"
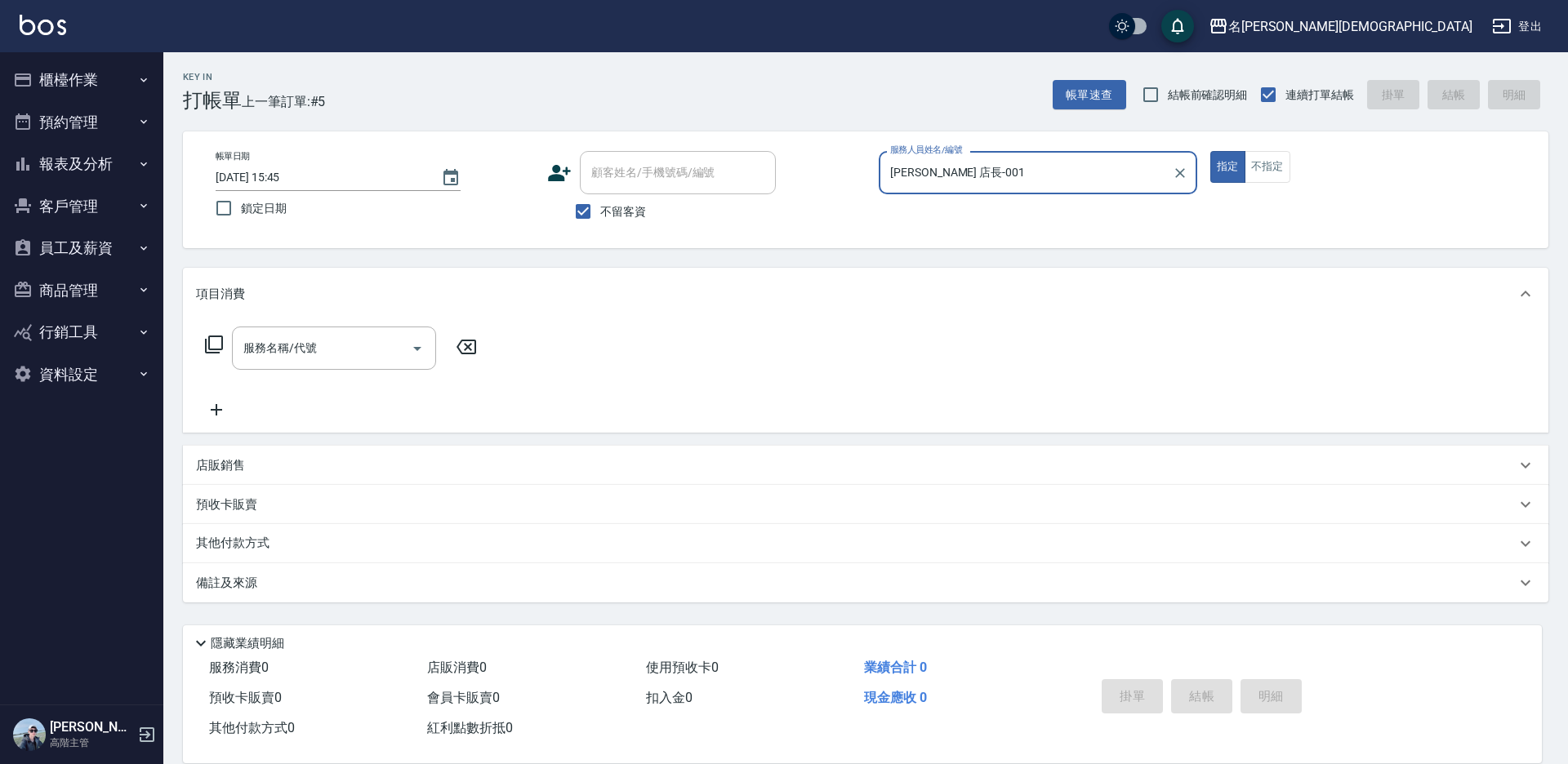
click at [212, 340] on icon at bounding box center [214, 345] width 20 height 20
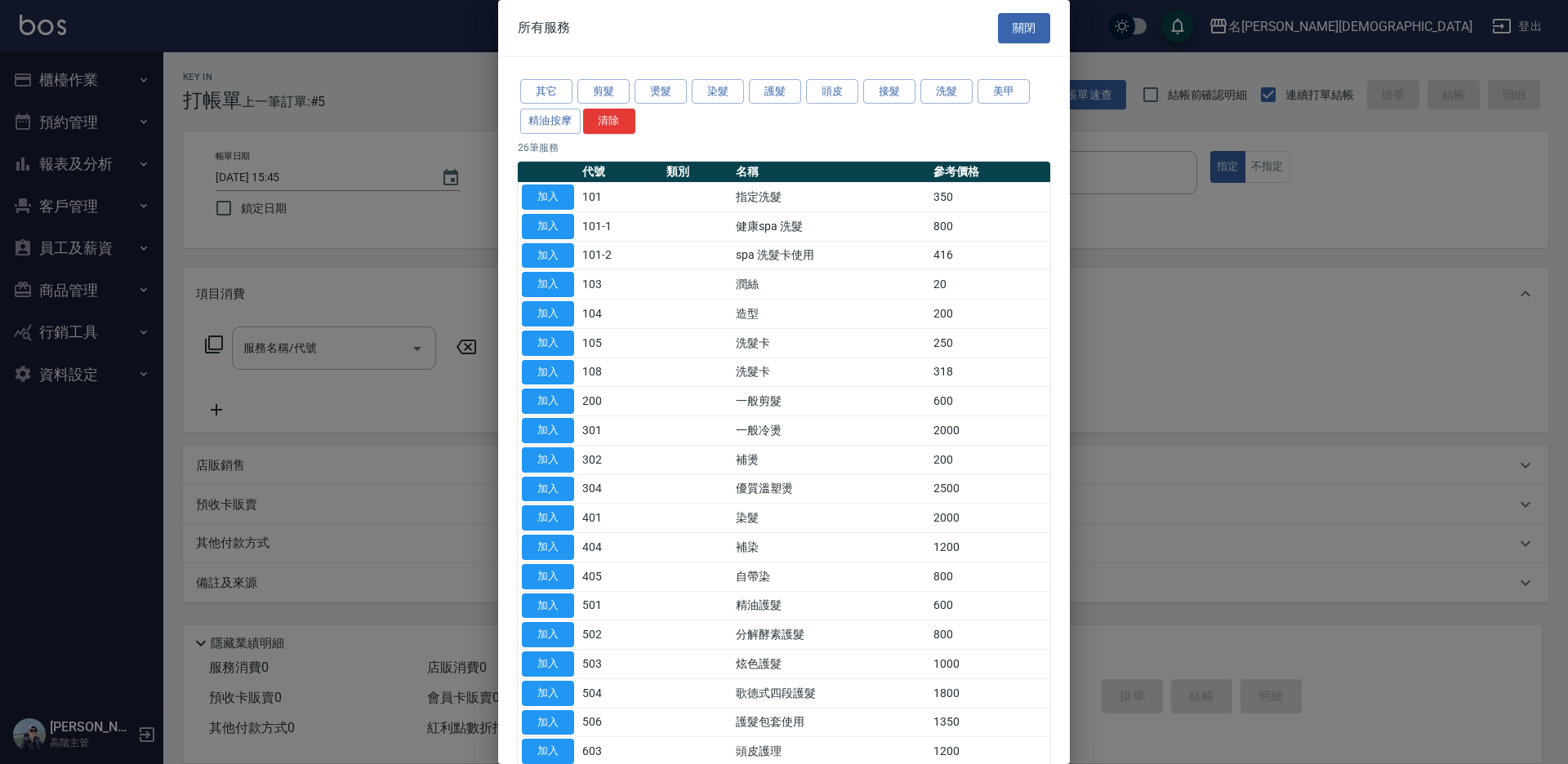
drag, startPoint x: 551, startPoint y: 194, endPoint x: 538, endPoint y: 300, distance: 106.8
click at [551, 193] on button "加入" at bounding box center [548, 198] width 52 height 25
type input "指定洗髮(101)"
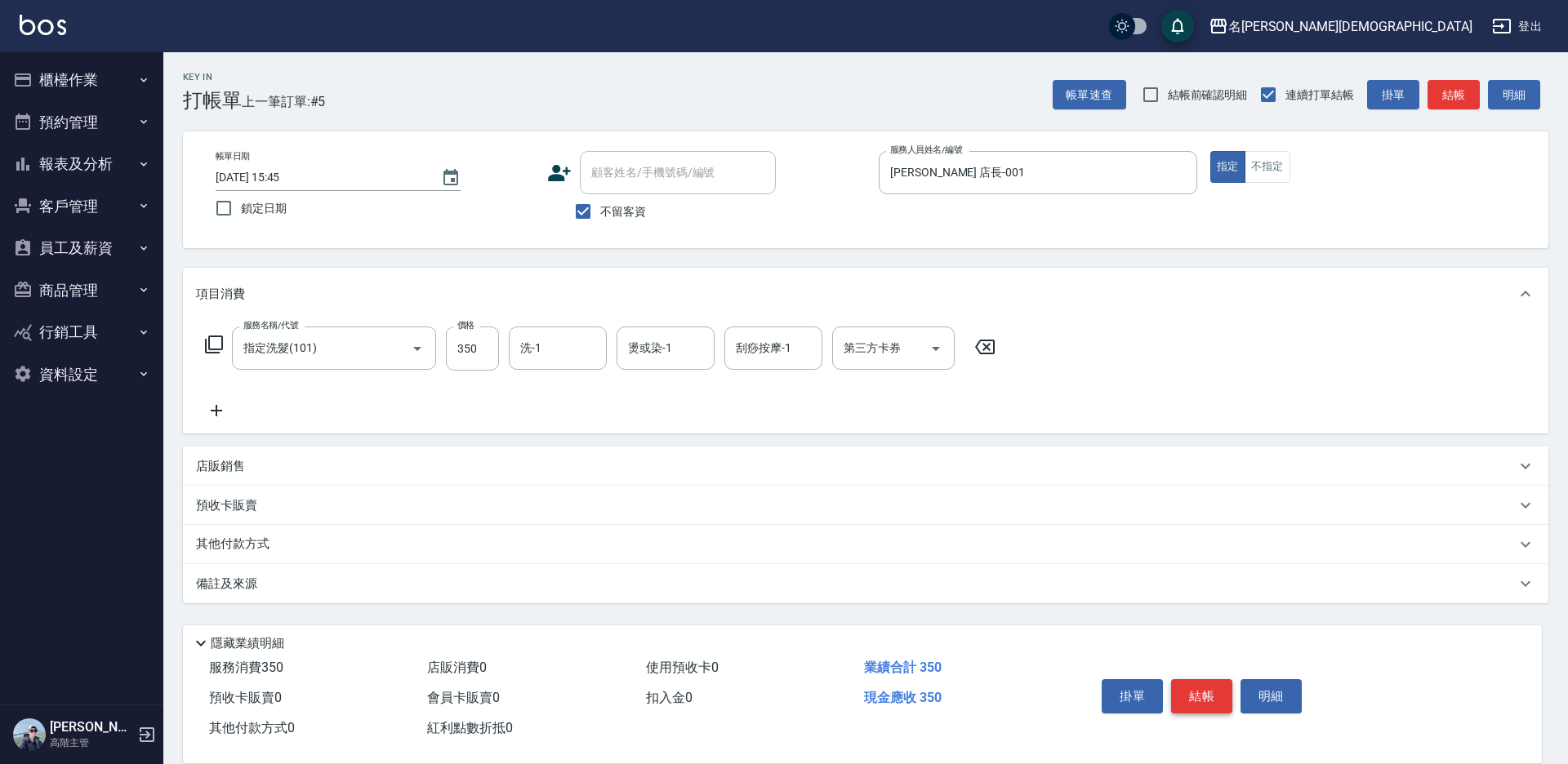
click at [1187, 686] on button "結帳" at bounding box center [1202, 697] width 61 height 34
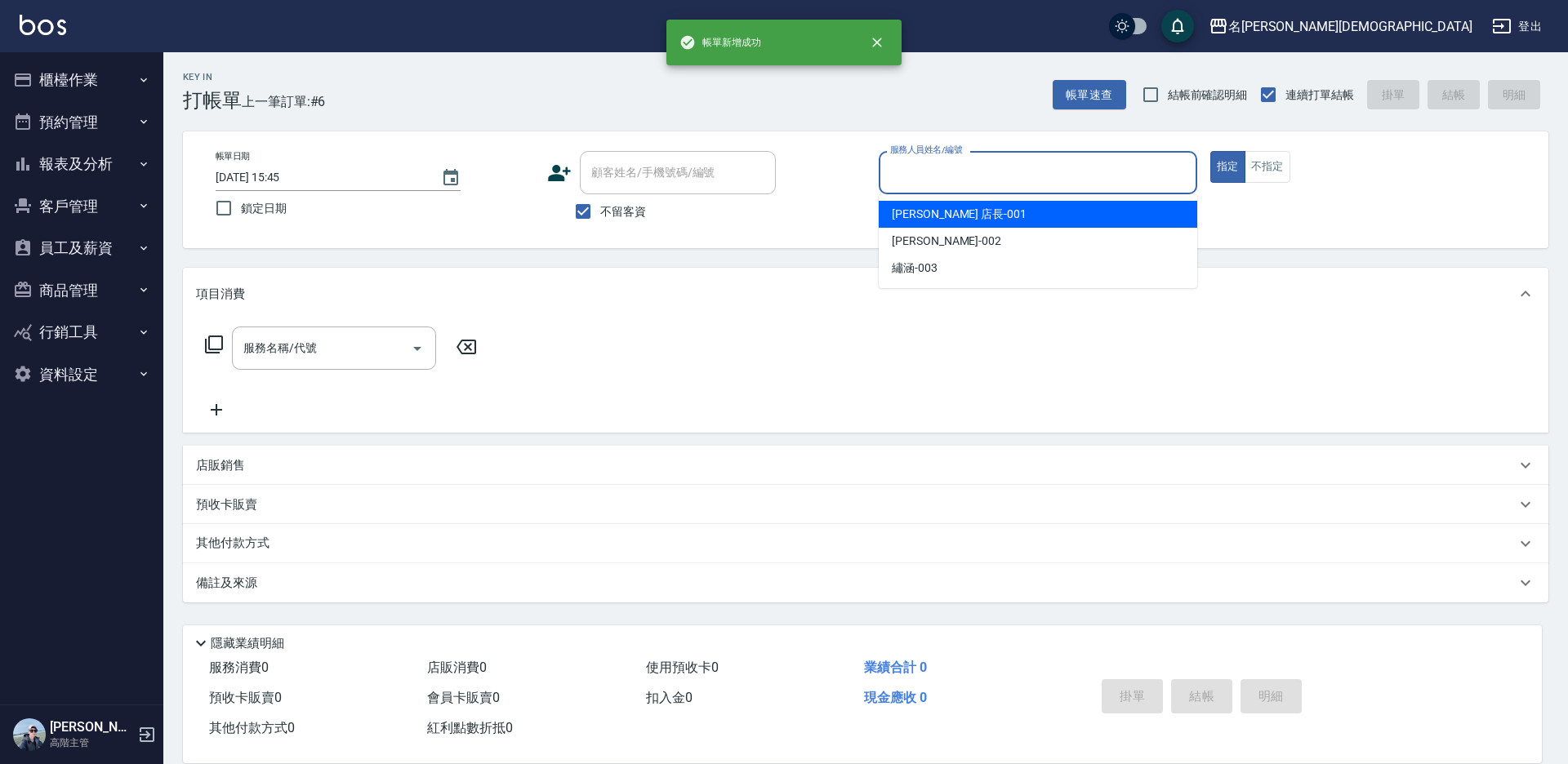
drag, startPoint x: 913, startPoint y: 172, endPoint x: 912, endPoint y: 204, distance: 32.0
click at [913, 171] on input "服務人員姓名/編號" at bounding box center [1038, 172] width 304 height 29
click at [911, 206] on span "[PERSON_NAME] 店長 -001" at bounding box center [959, 214] width 135 height 17
type input "[PERSON_NAME] 店長-001"
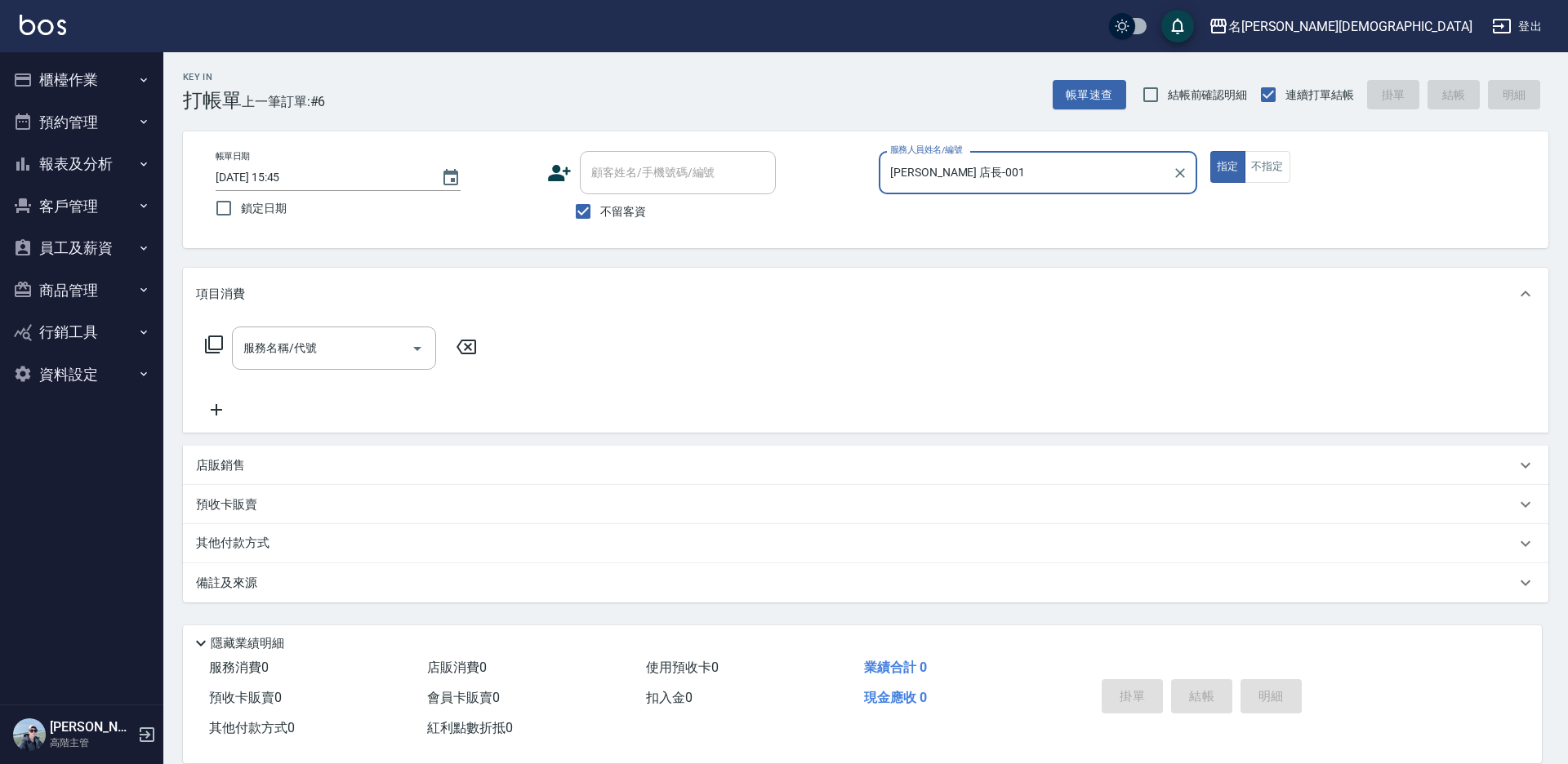
click at [214, 344] on icon at bounding box center [214, 345] width 20 height 20
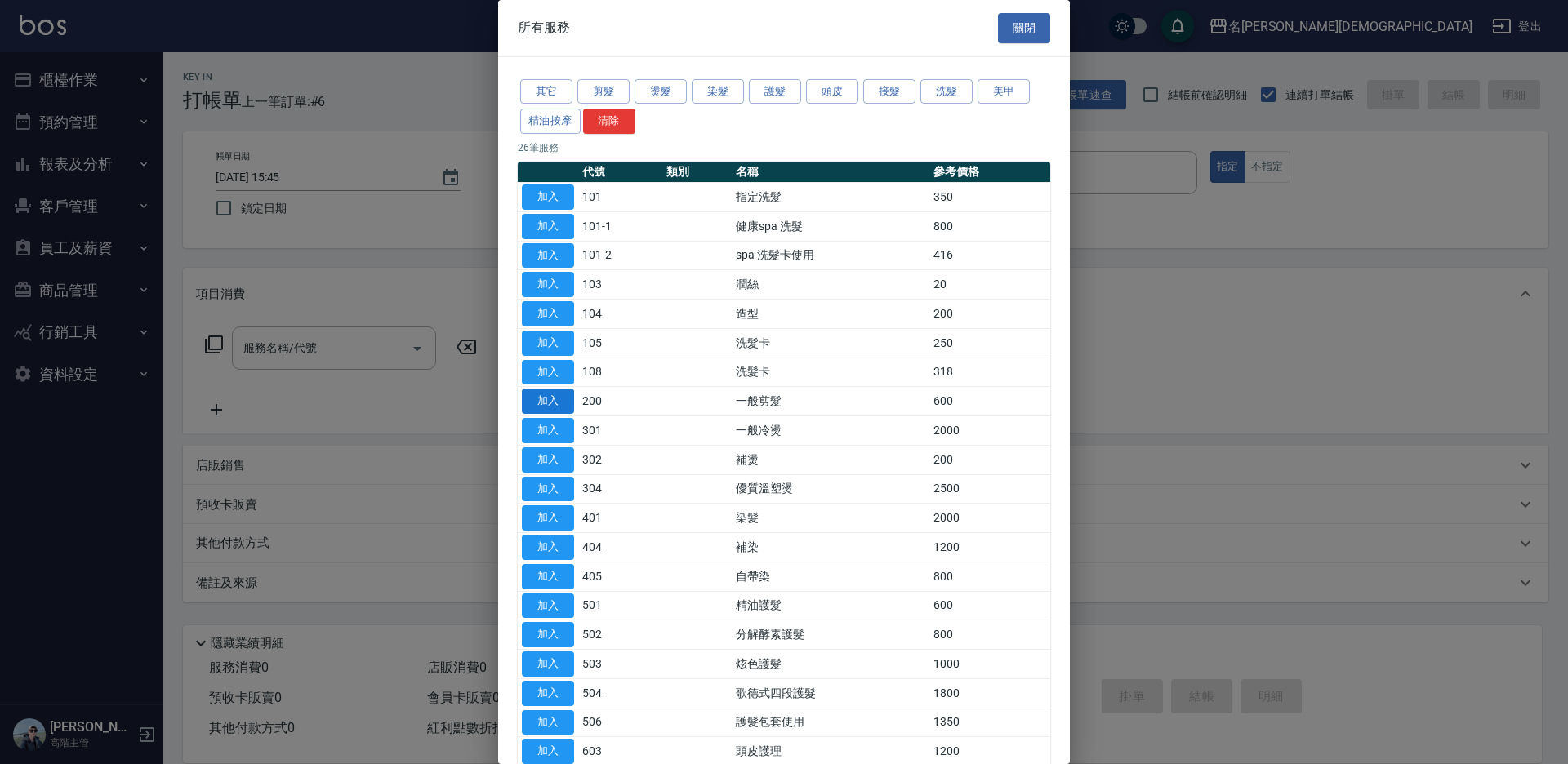
drag, startPoint x: 541, startPoint y: 397, endPoint x: 665, endPoint y: 469, distance: 143.4
click at [541, 396] on button "加入" at bounding box center [548, 401] width 52 height 25
type input "一般剪髮(200)"
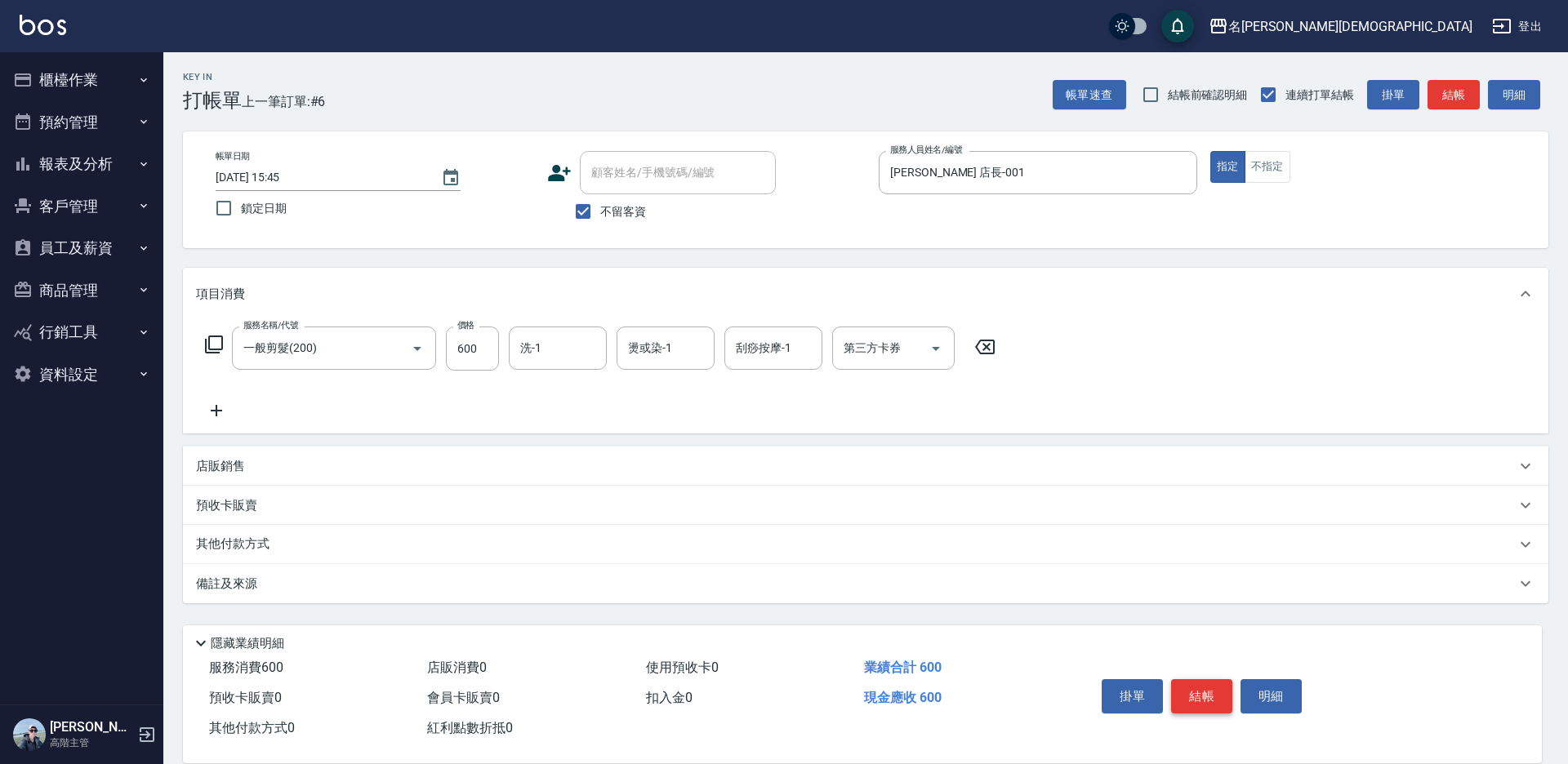
click at [1190, 690] on button "結帳" at bounding box center [1202, 697] width 61 height 34
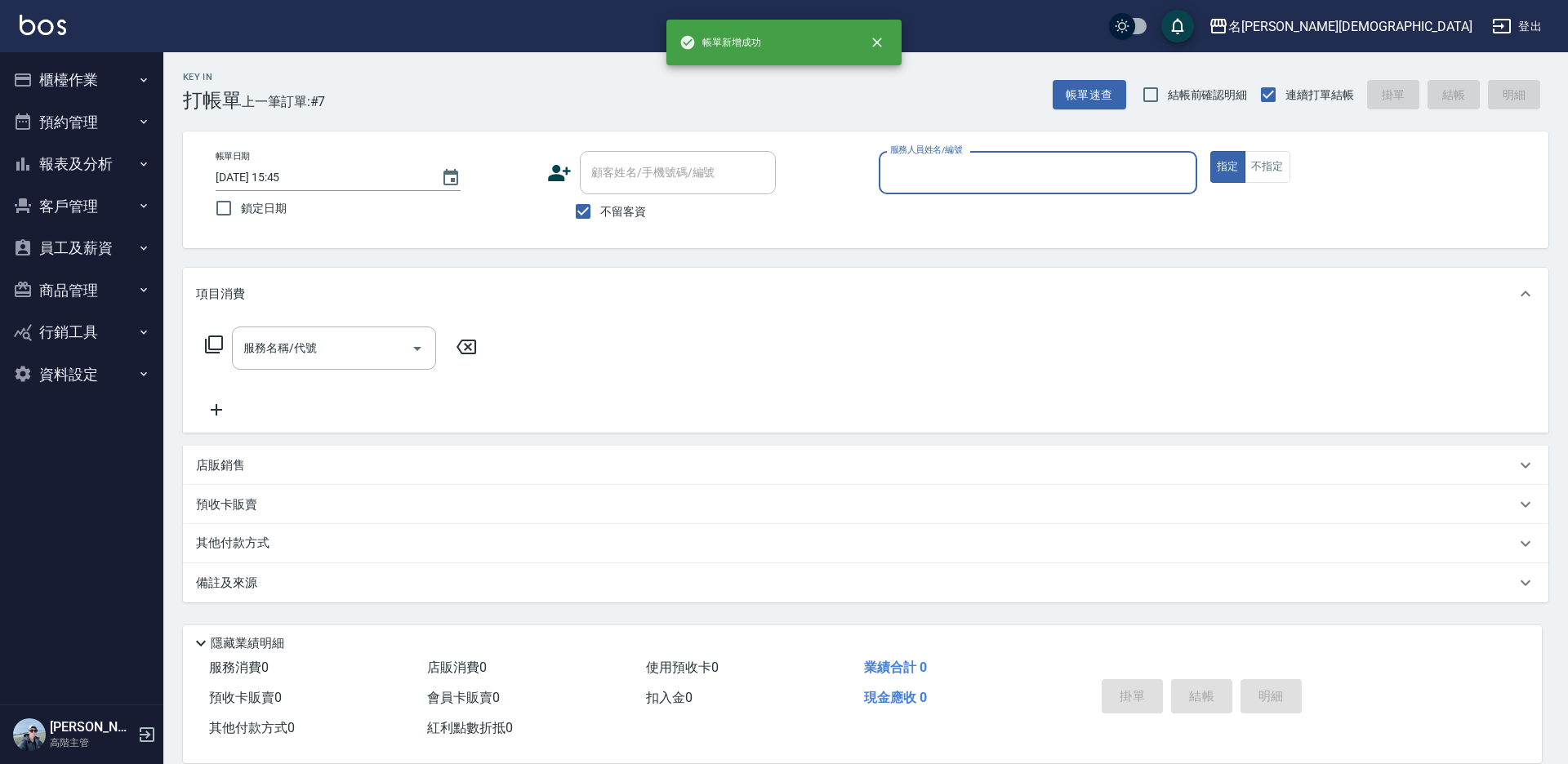
click at [73, 82] on button "櫃檯作業" at bounding box center [81, 79] width 150 height 42
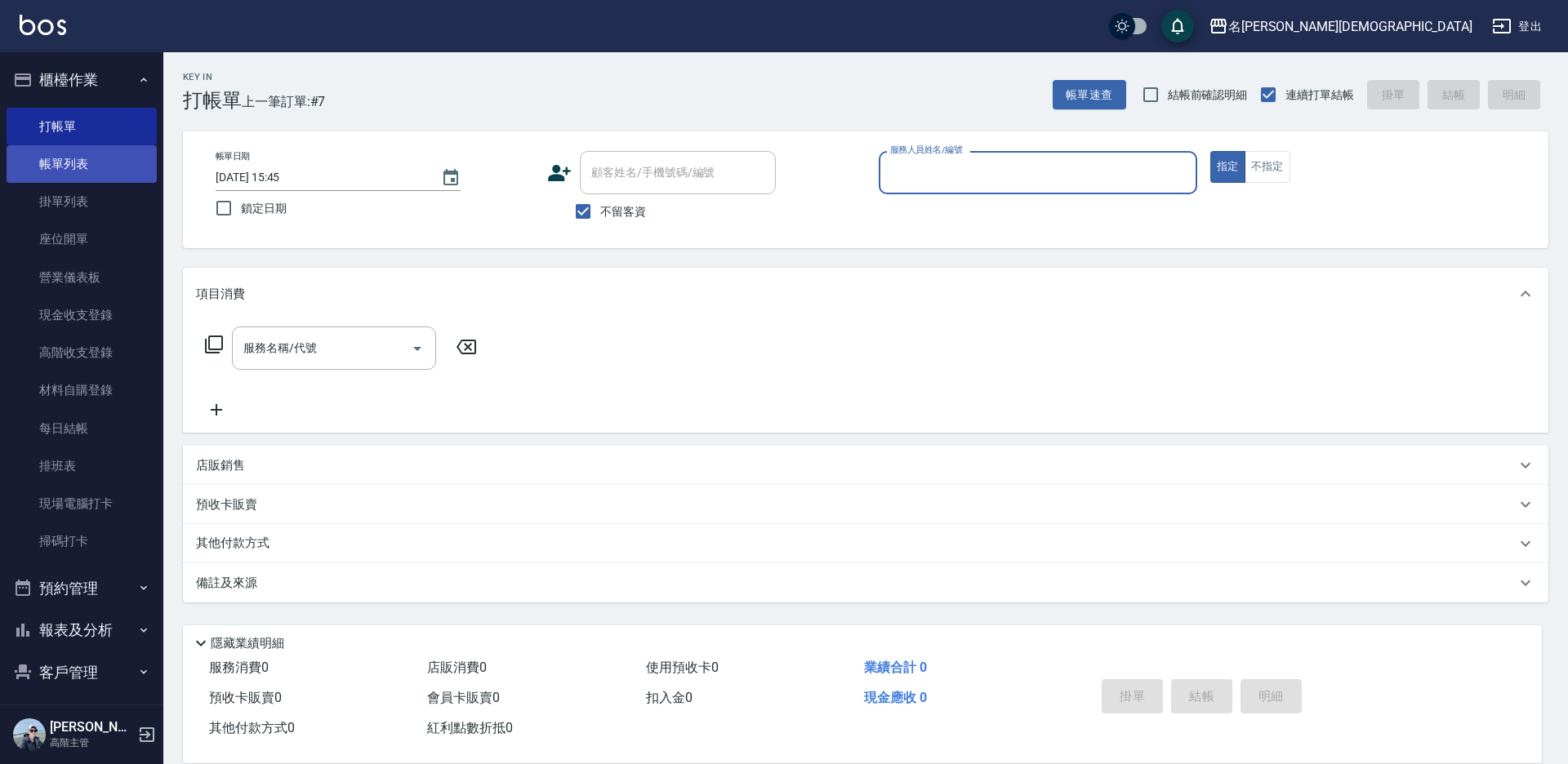
click at [75, 167] on link "帳單列表" at bounding box center [81, 164] width 150 height 38
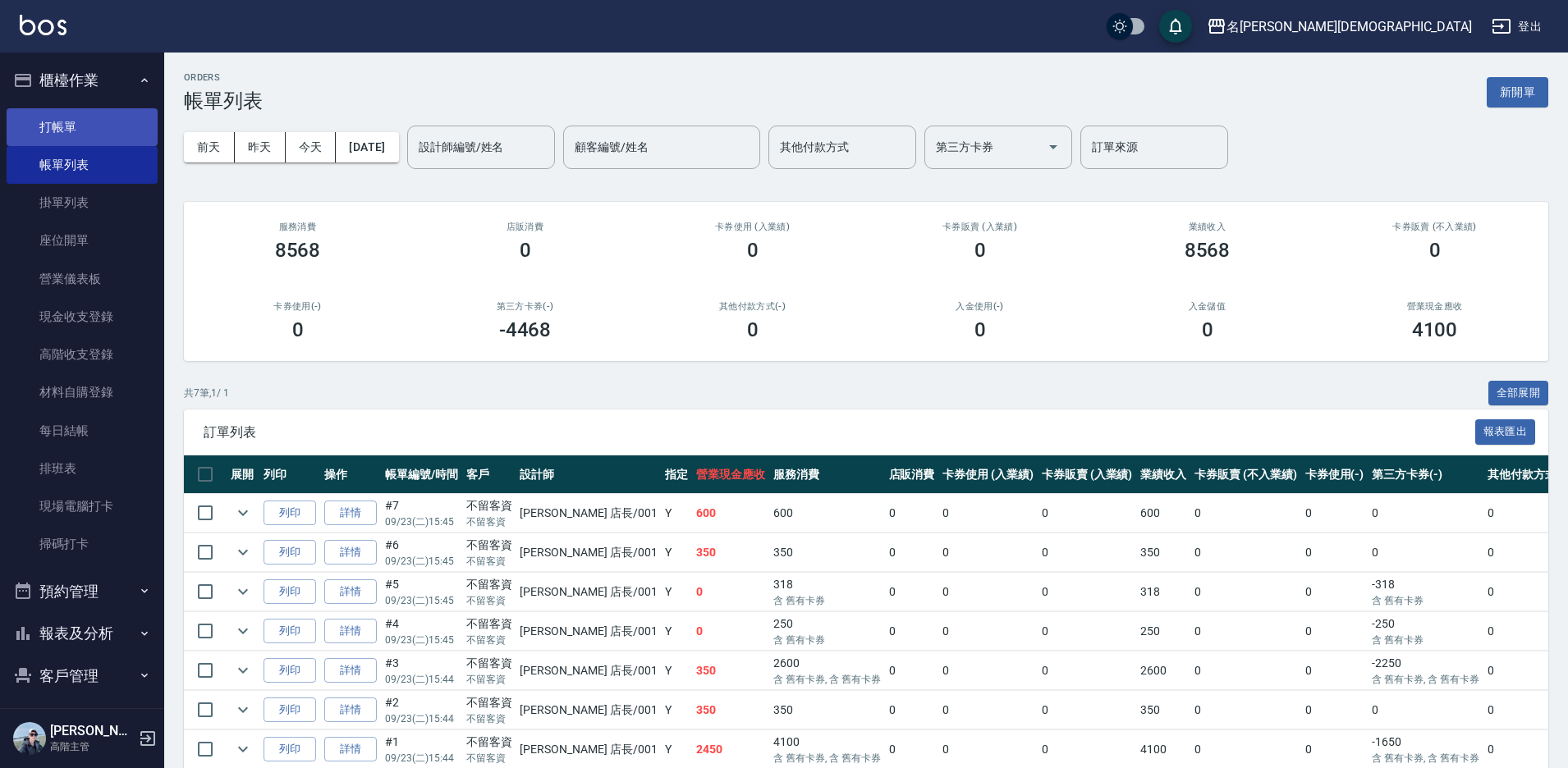
click at [54, 131] on link "打帳單" at bounding box center [81, 127] width 151 height 38
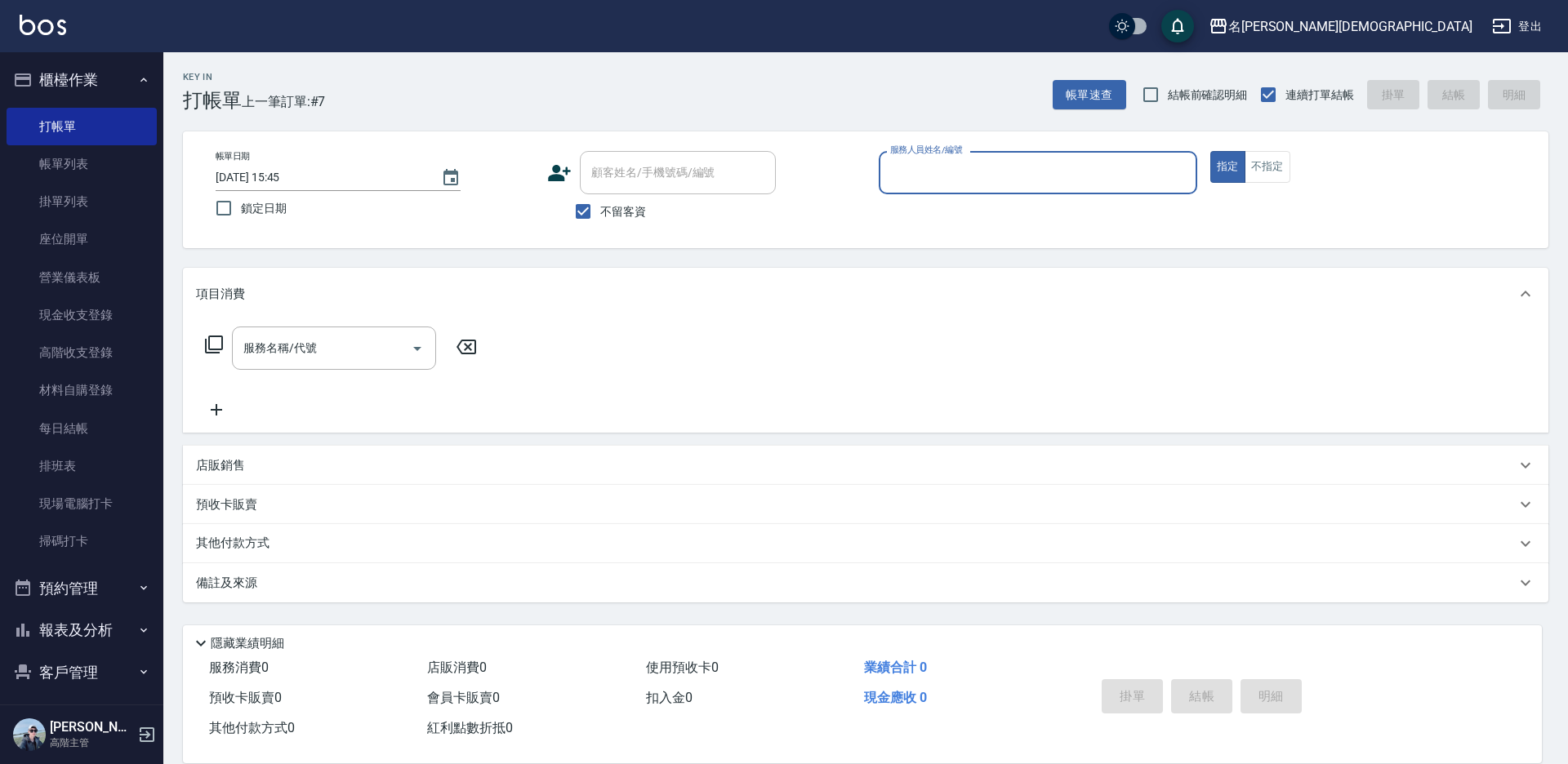
click at [952, 180] on input "服務人員姓名/編號" at bounding box center [1038, 172] width 304 height 29
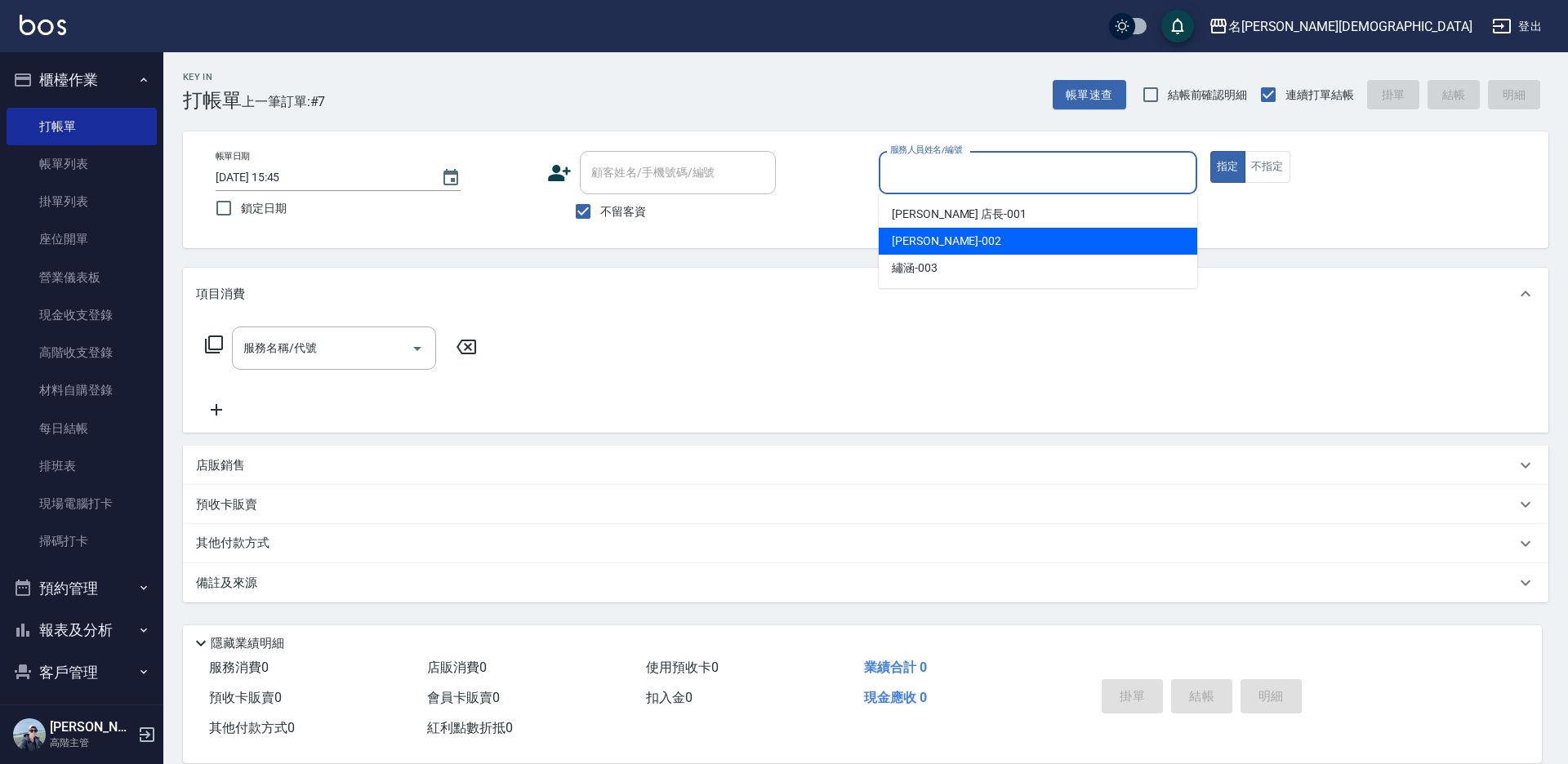
click at [973, 233] on div "香香 -002" at bounding box center [1038, 241] width 319 height 27
type input "香香-002"
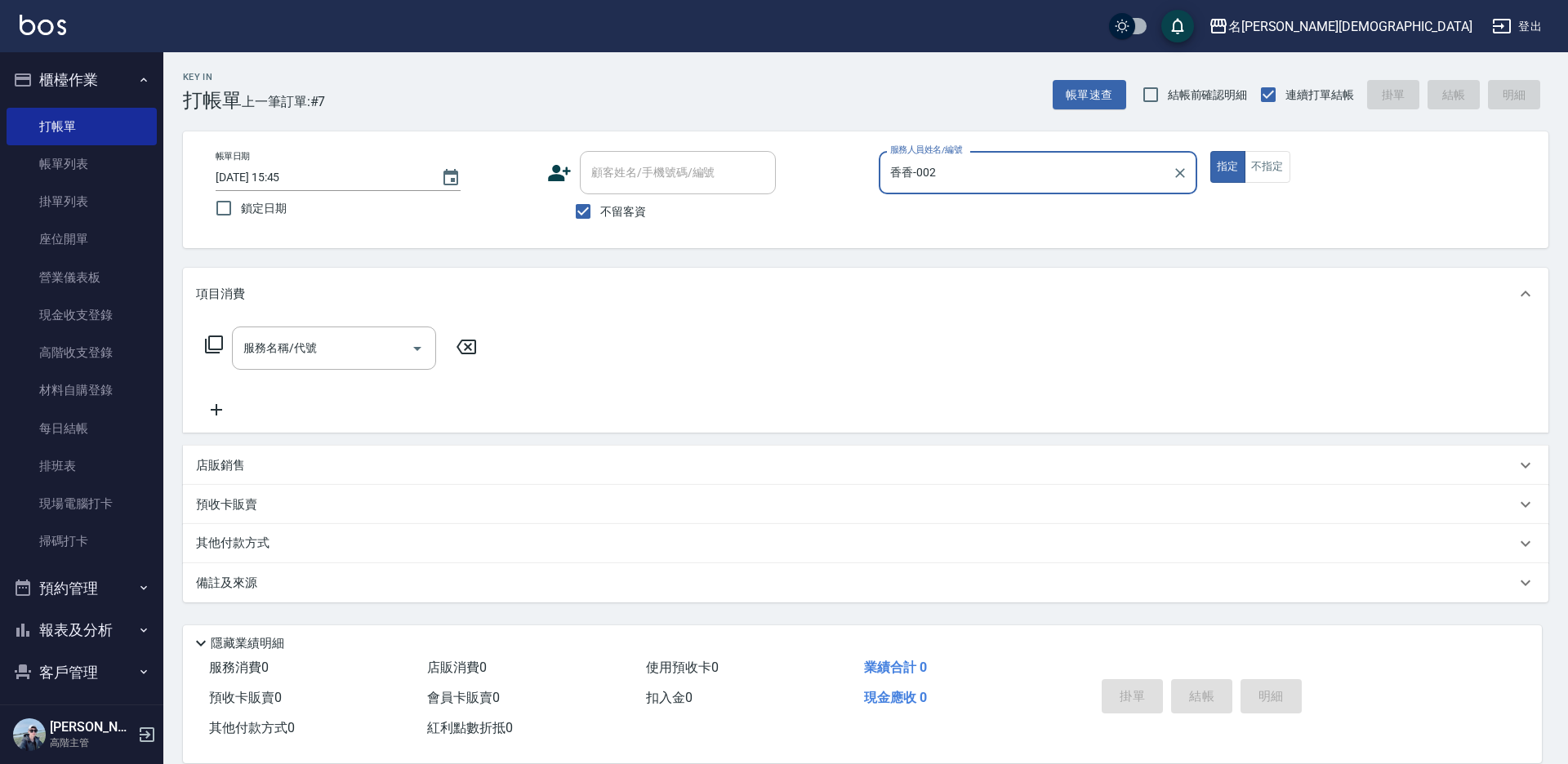
click at [207, 346] on icon at bounding box center [214, 345] width 18 height 18
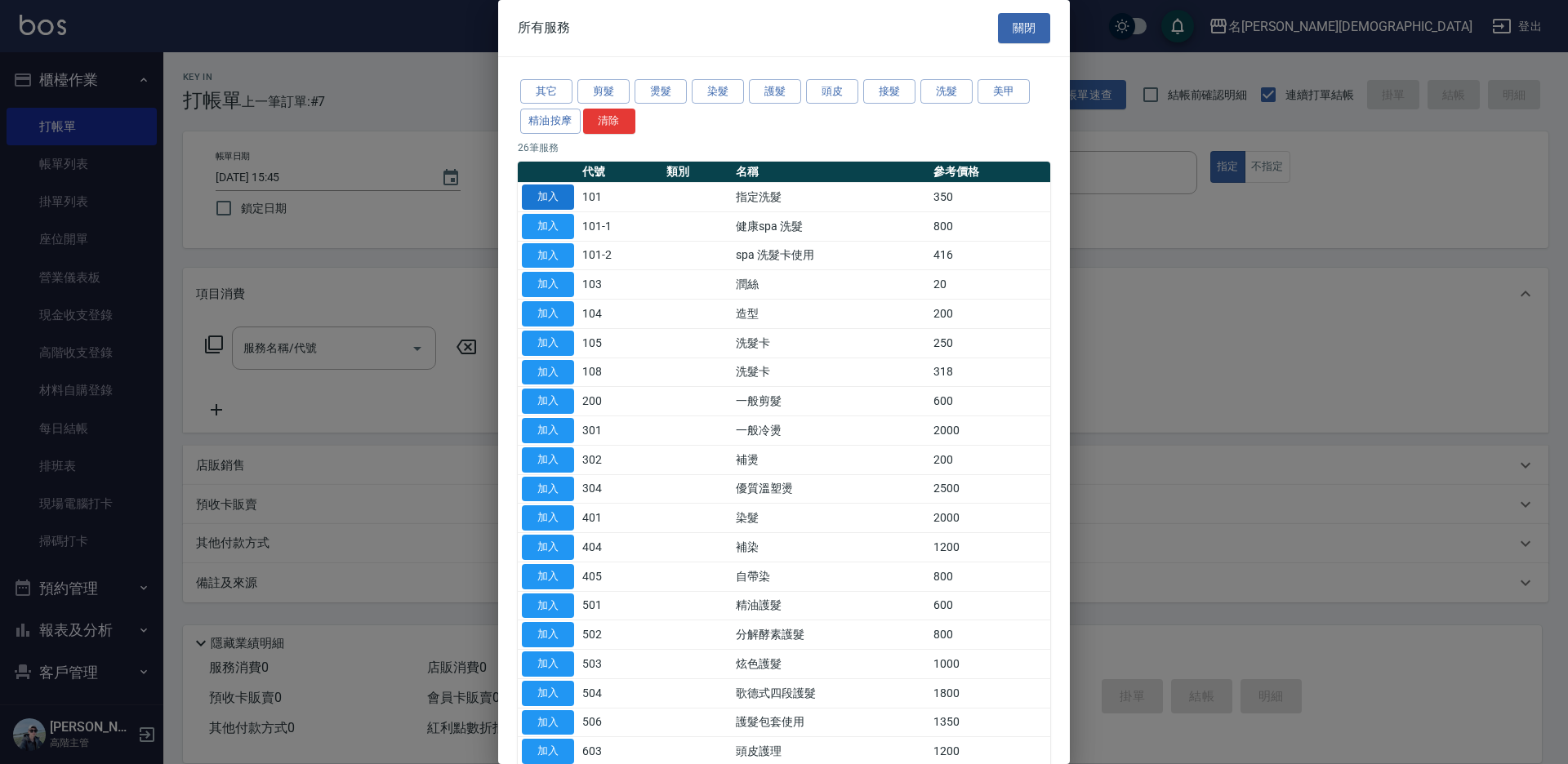
click at [559, 189] on button "加入" at bounding box center [548, 198] width 52 height 25
type input "指定洗髮(101)"
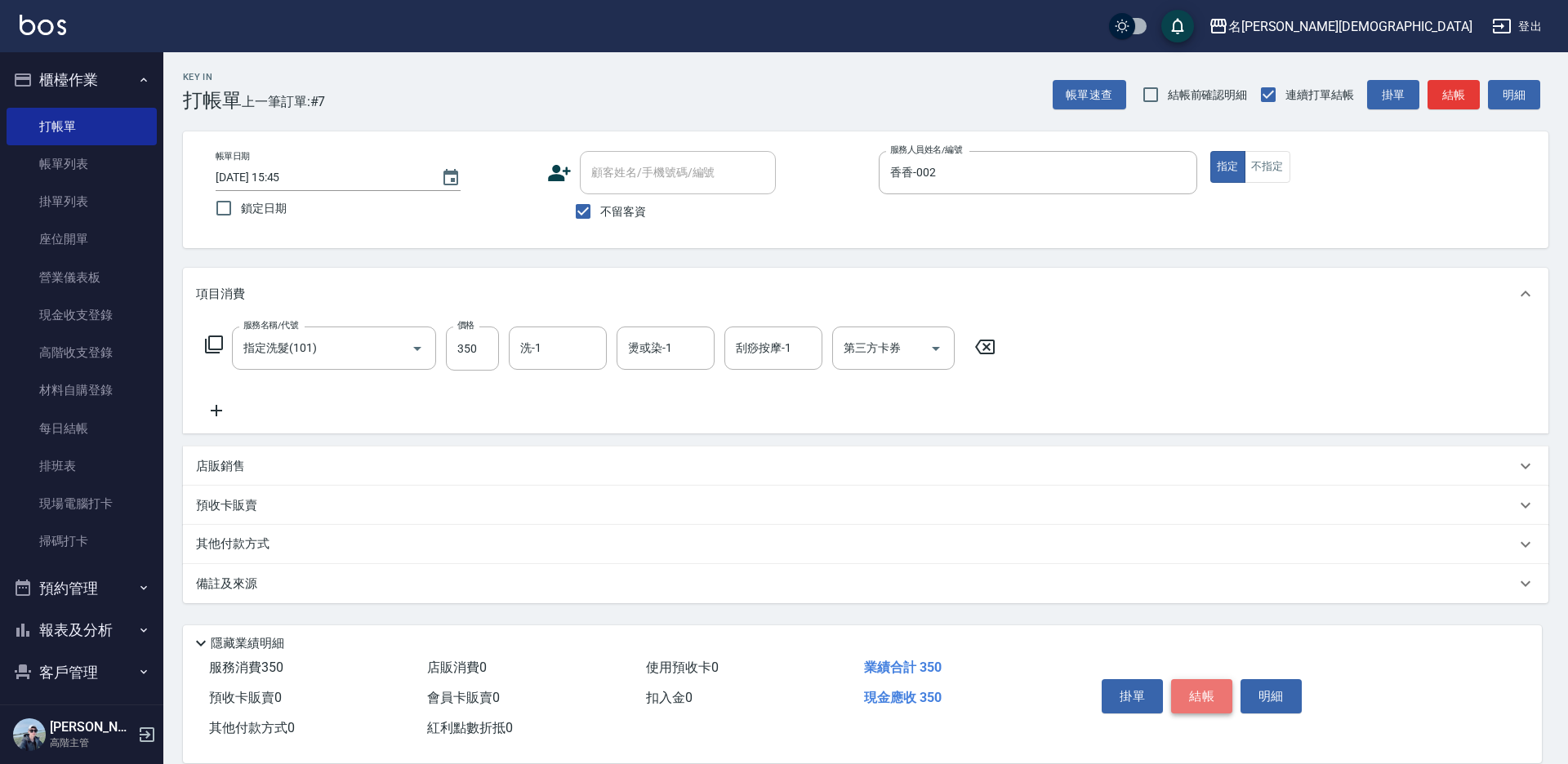
click at [1187, 688] on button "結帳" at bounding box center [1202, 697] width 61 height 34
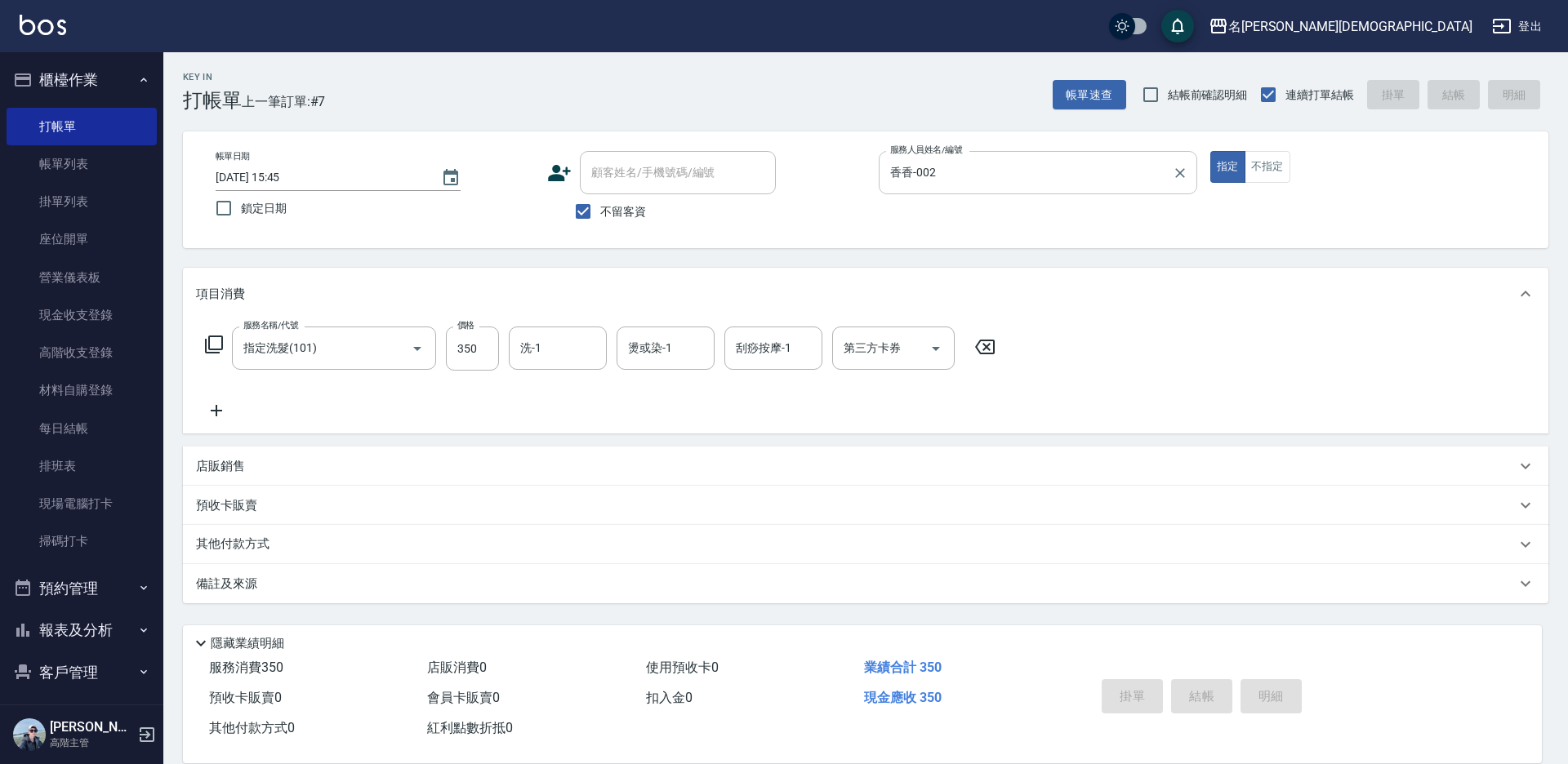
type input "[DATE] 15:46"
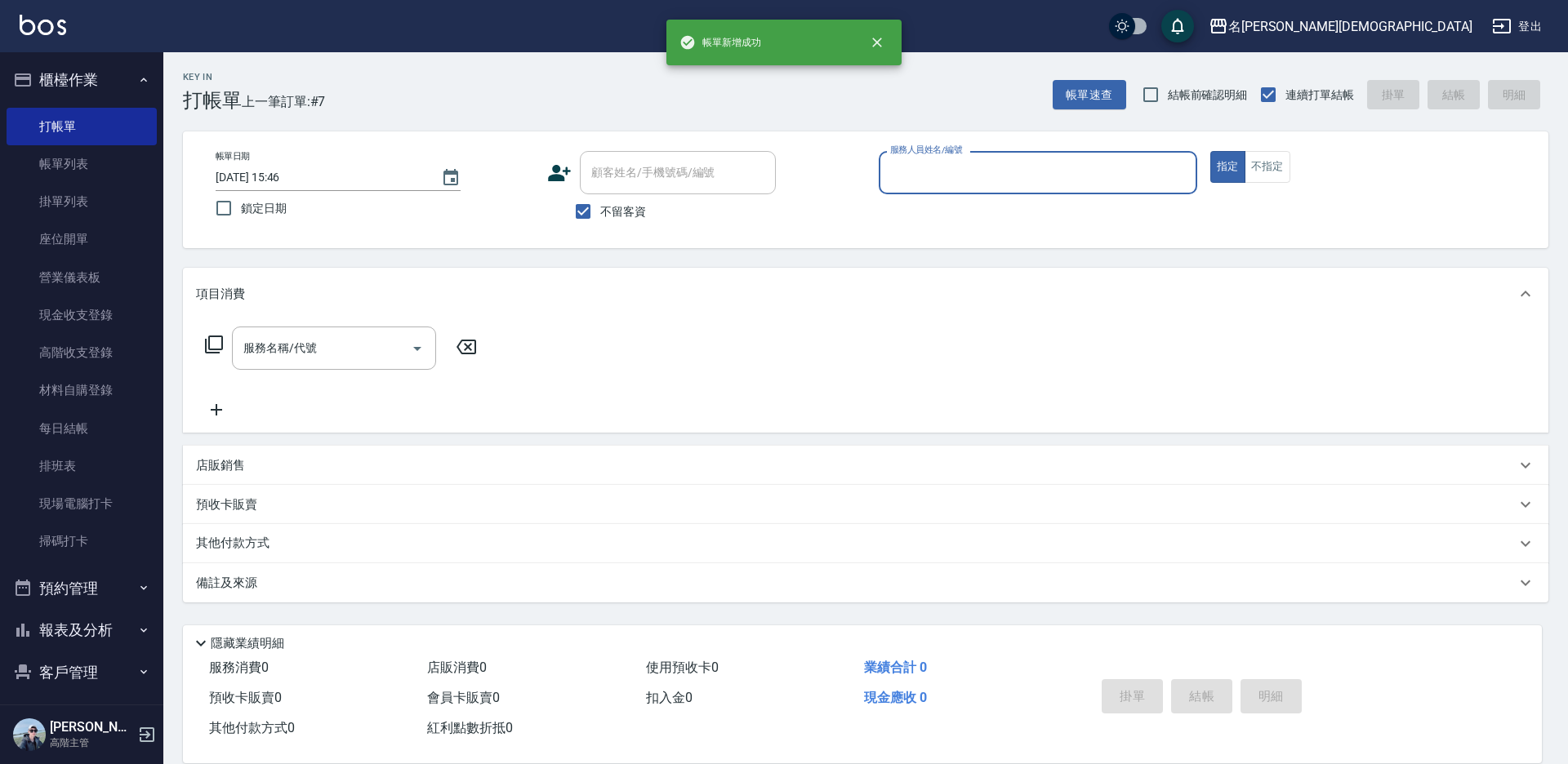
click at [937, 175] on input "服務人員姓名/編號" at bounding box center [1038, 172] width 304 height 29
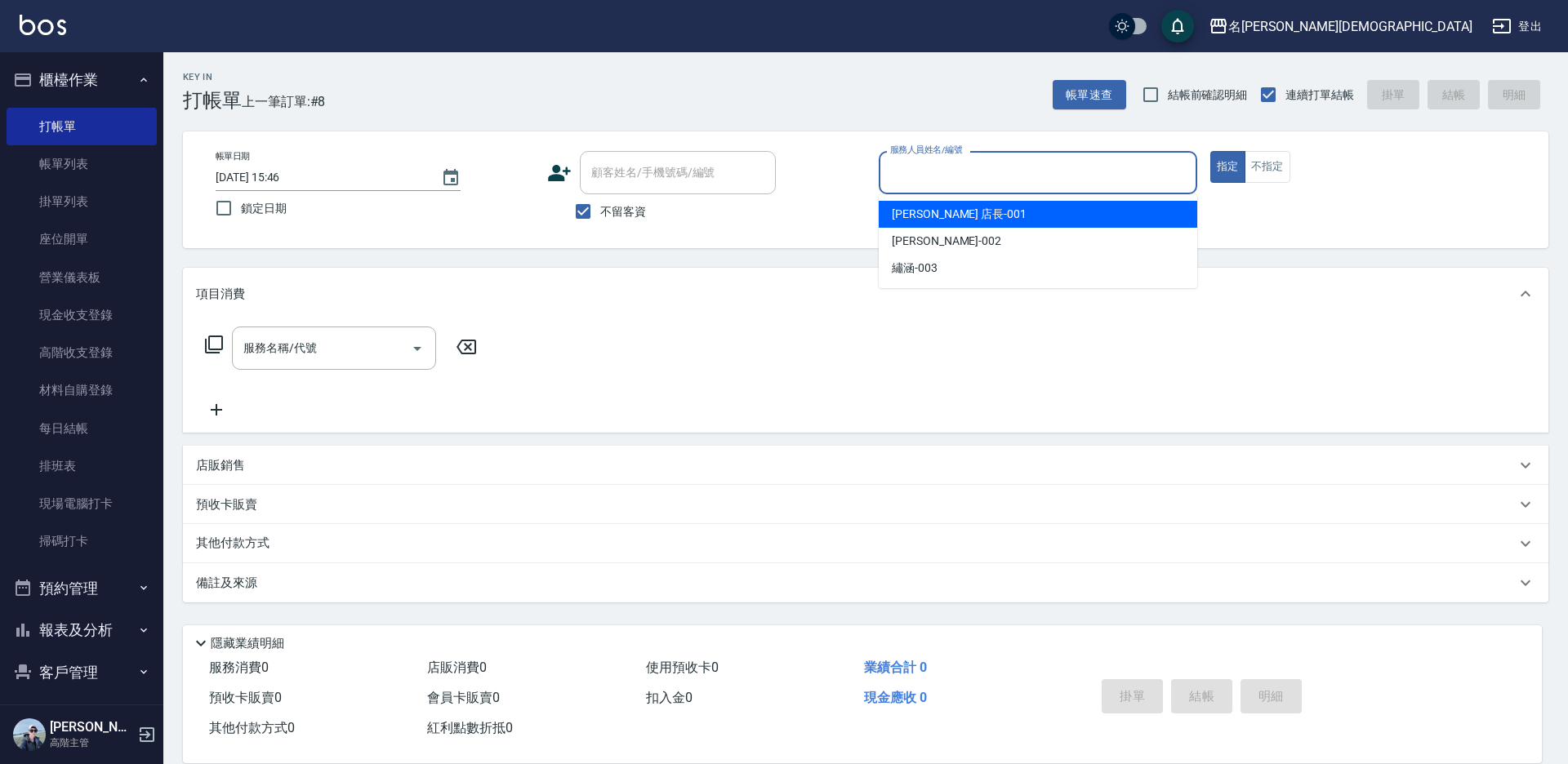
click at [931, 226] on div "[PERSON_NAME] 店長 -001" at bounding box center [1038, 215] width 319 height 27
drag, startPoint x: 924, startPoint y: 174, endPoint x: 918, endPoint y: 237, distance: 63.3
click at [924, 175] on input "[PERSON_NAME] 店長-001" at bounding box center [1026, 172] width 279 height 29
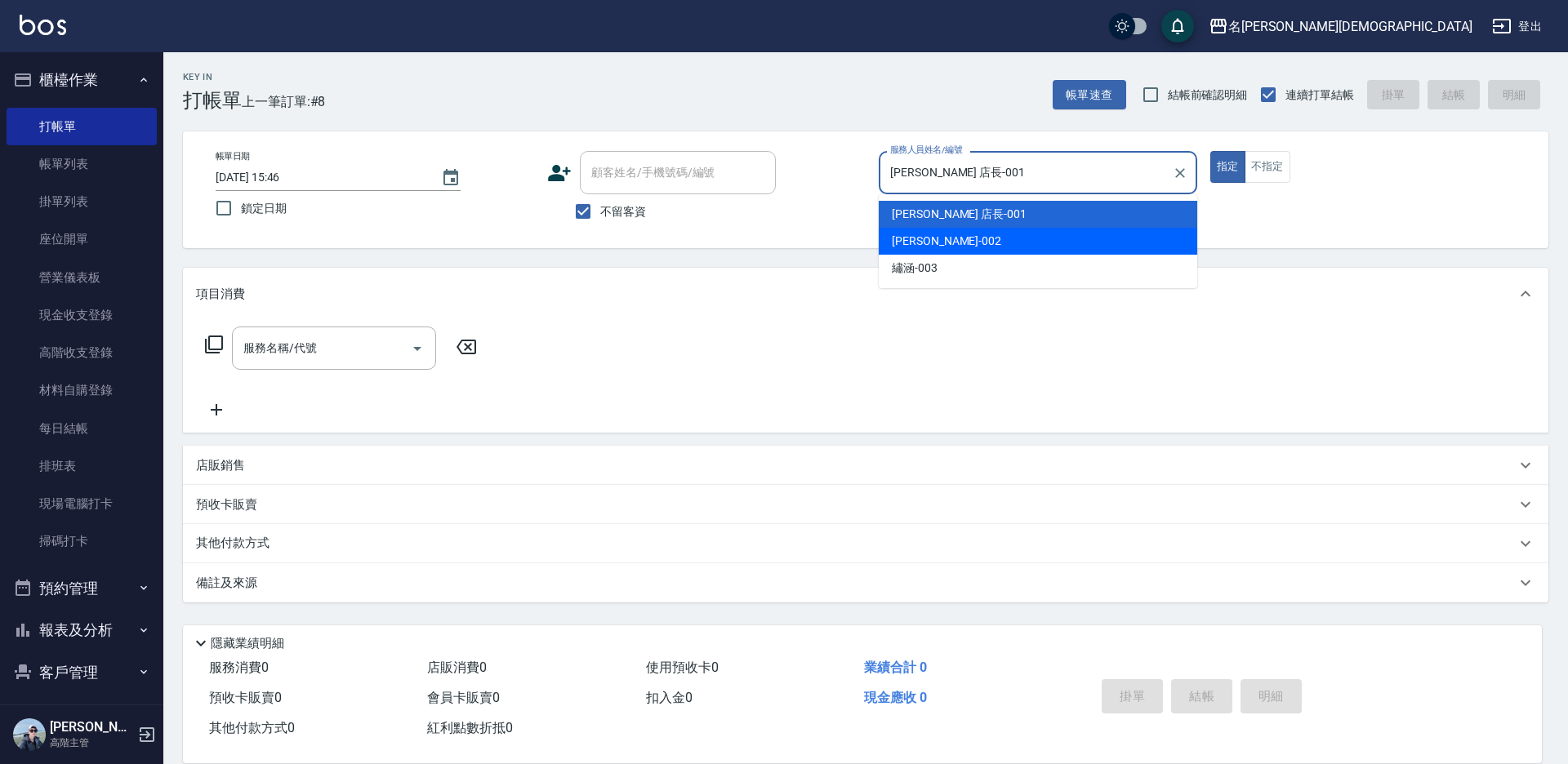
click at [912, 246] on span "香香 -002" at bounding box center [947, 241] width 110 height 17
type input "香香-002"
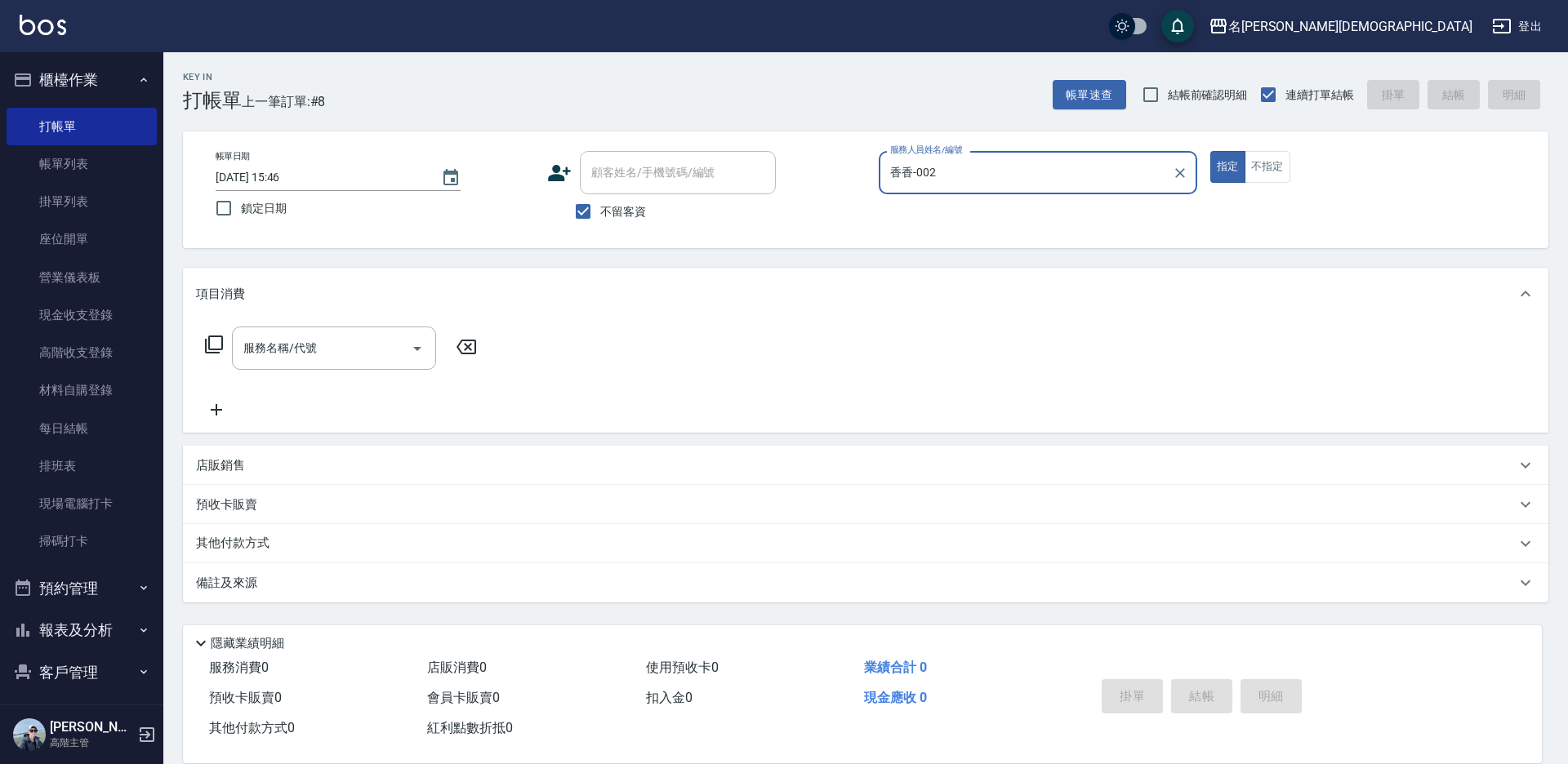
click at [215, 343] on icon at bounding box center [214, 345] width 20 height 20
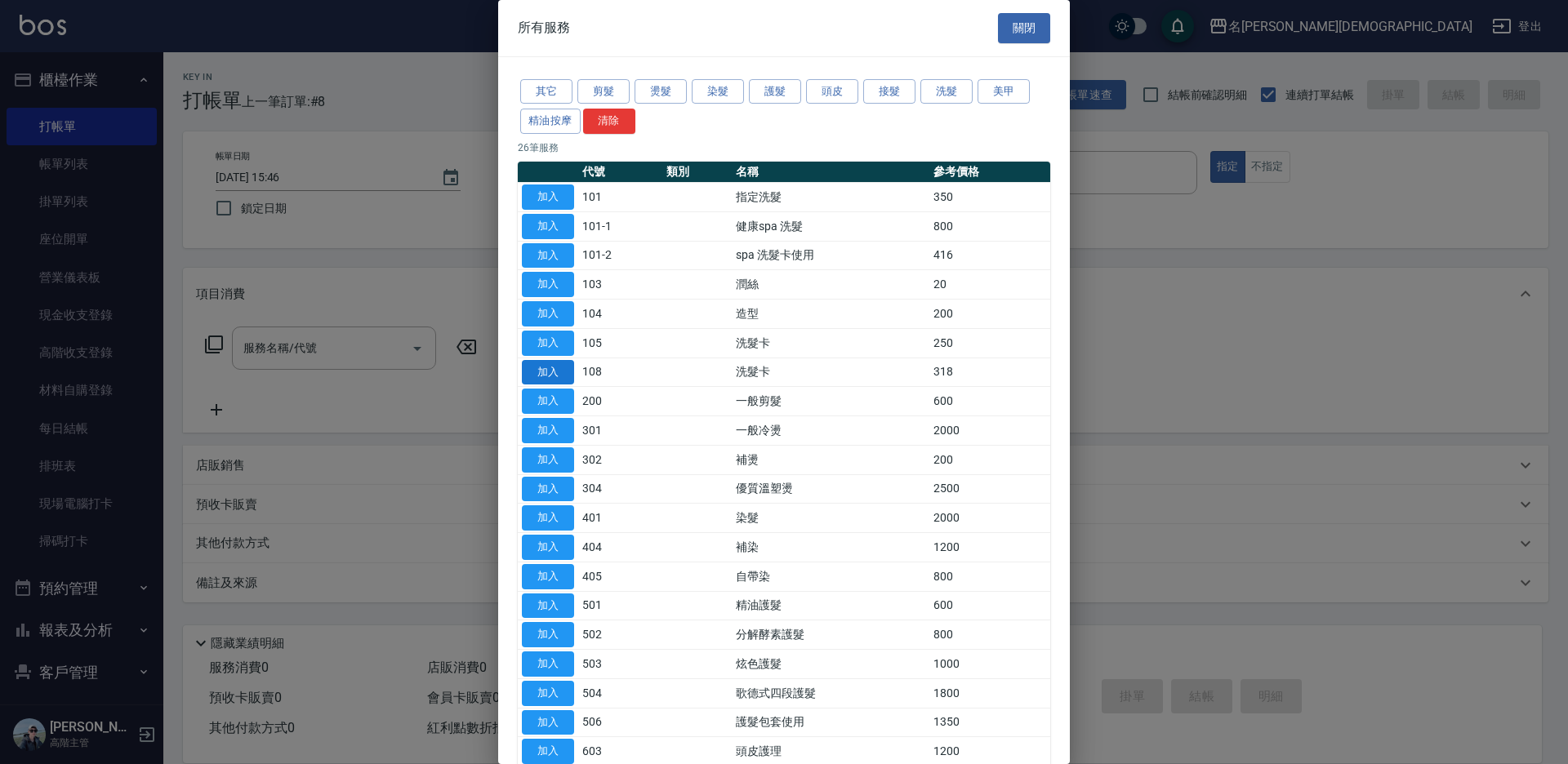
click at [555, 371] on button "加入" at bounding box center [548, 373] width 52 height 25
type input "洗髮卡(108)"
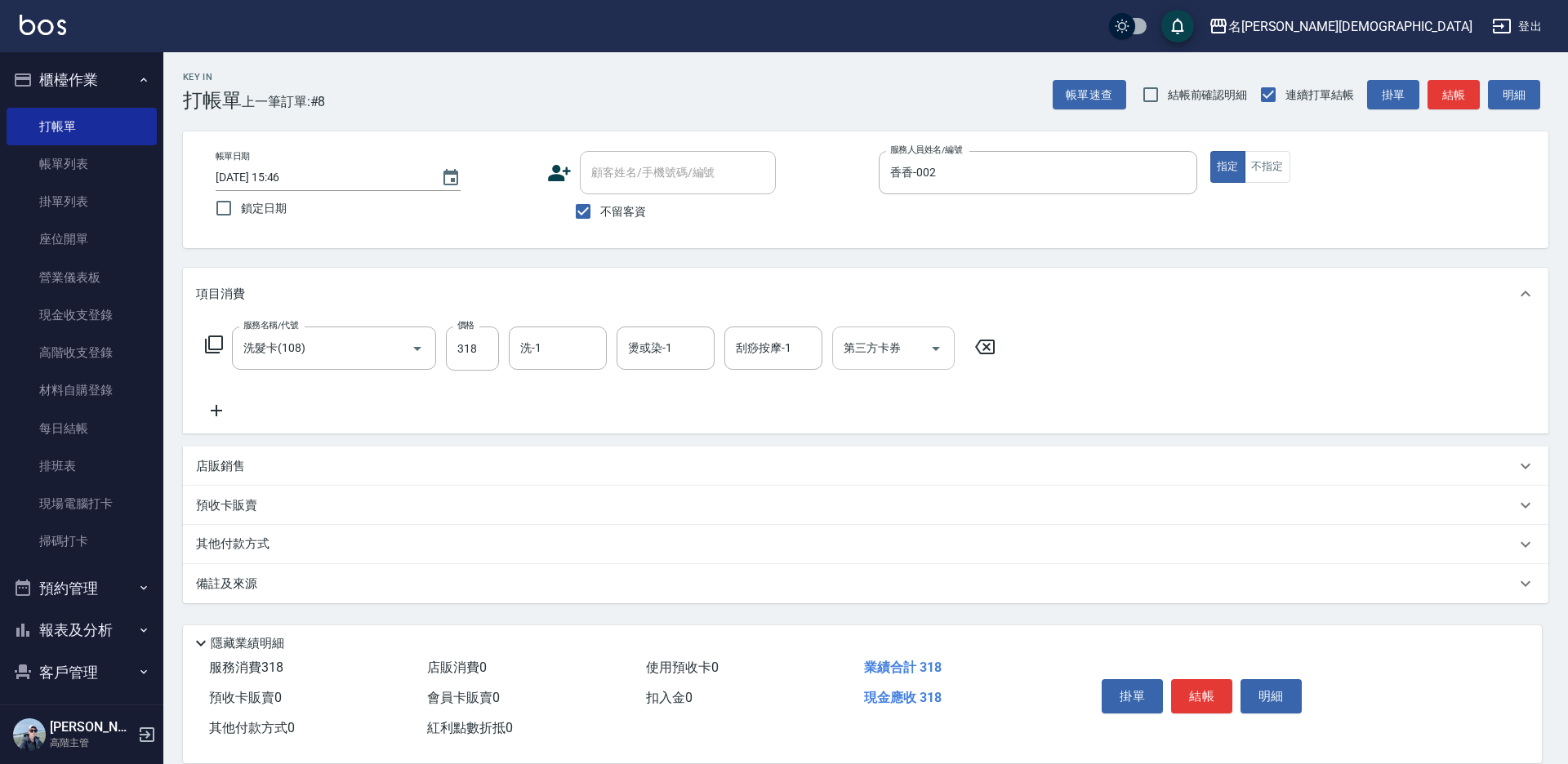
click at [887, 344] on div "第三方卡券 第三方卡券" at bounding box center [894, 348] width 122 height 43
click at [865, 414] on span "舊有卡券" at bounding box center [894, 417] width 122 height 27
type input "舊有卡券"
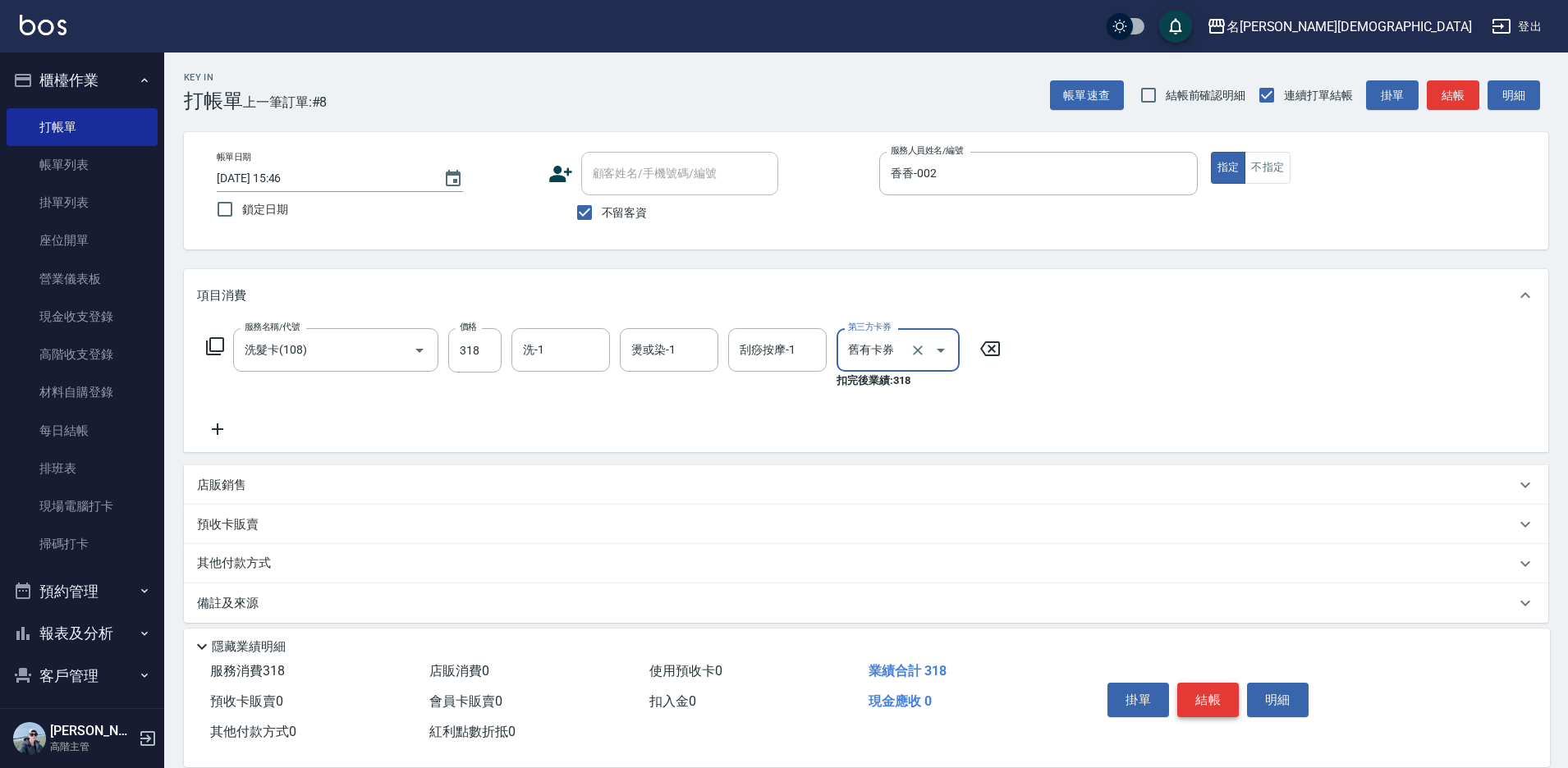
click at [1202, 699] on button "結帳" at bounding box center [1208, 700] width 61 height 34
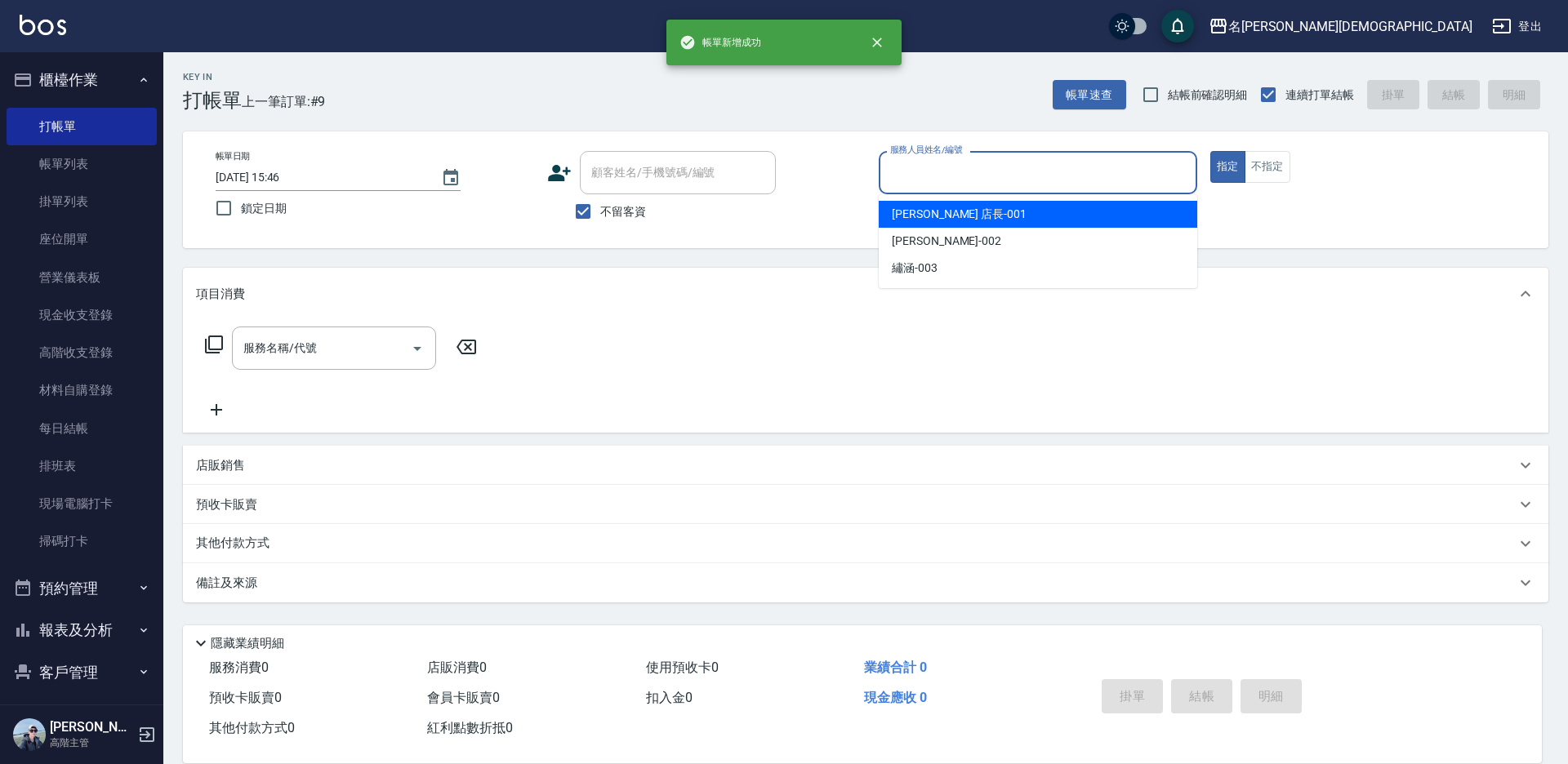
click at [908, 171] on input "服務人員姓名/編號" at bounding box center [1038, 172] width 304 height 29
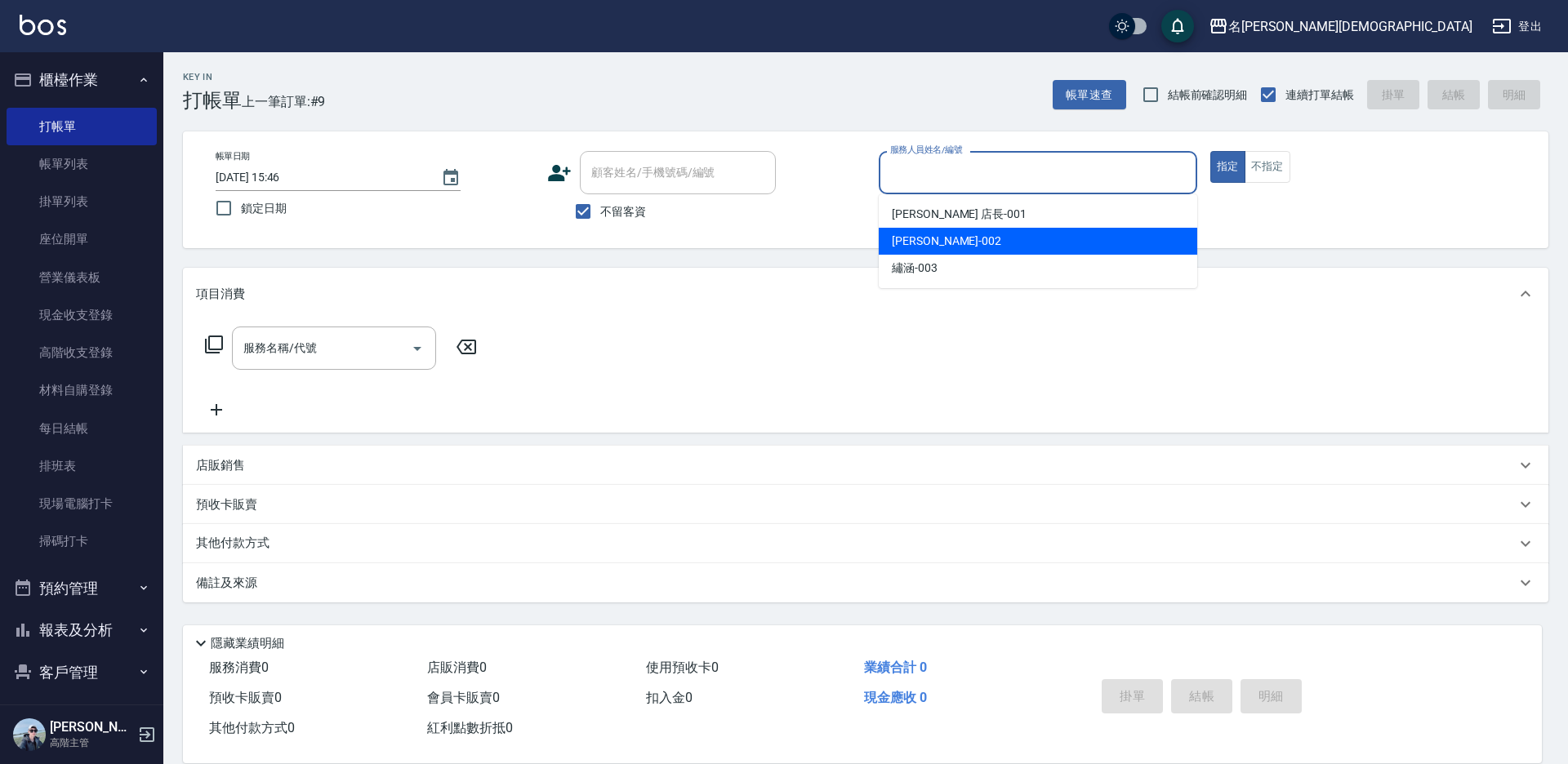
click at [911, 236] on span "香香 -002" at bounding box center [947, 241] width 110 height 17
type input "香香-002"
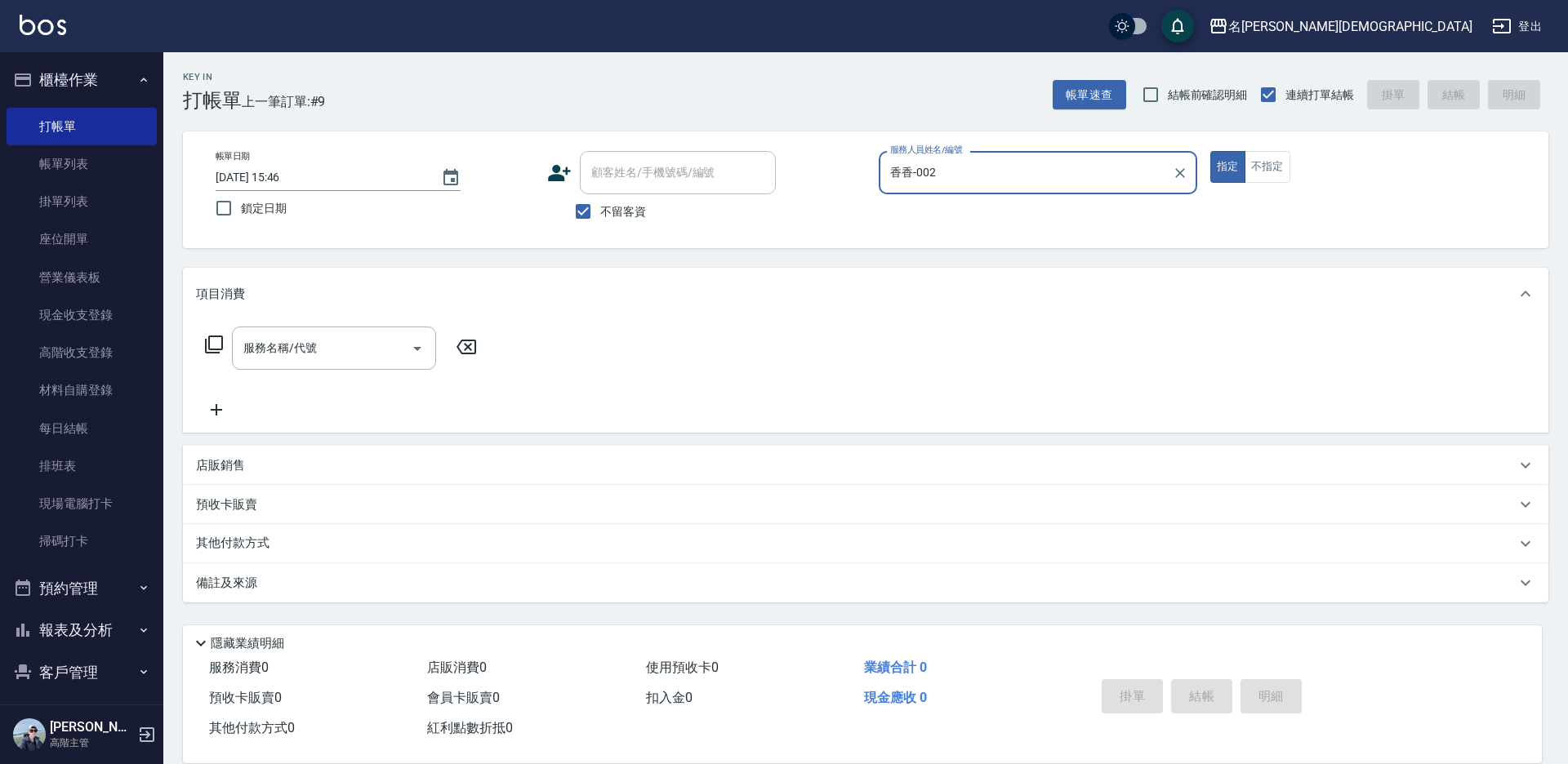
click at [213, 340] on icon at bounding box center [214, 345] width 20 height 20
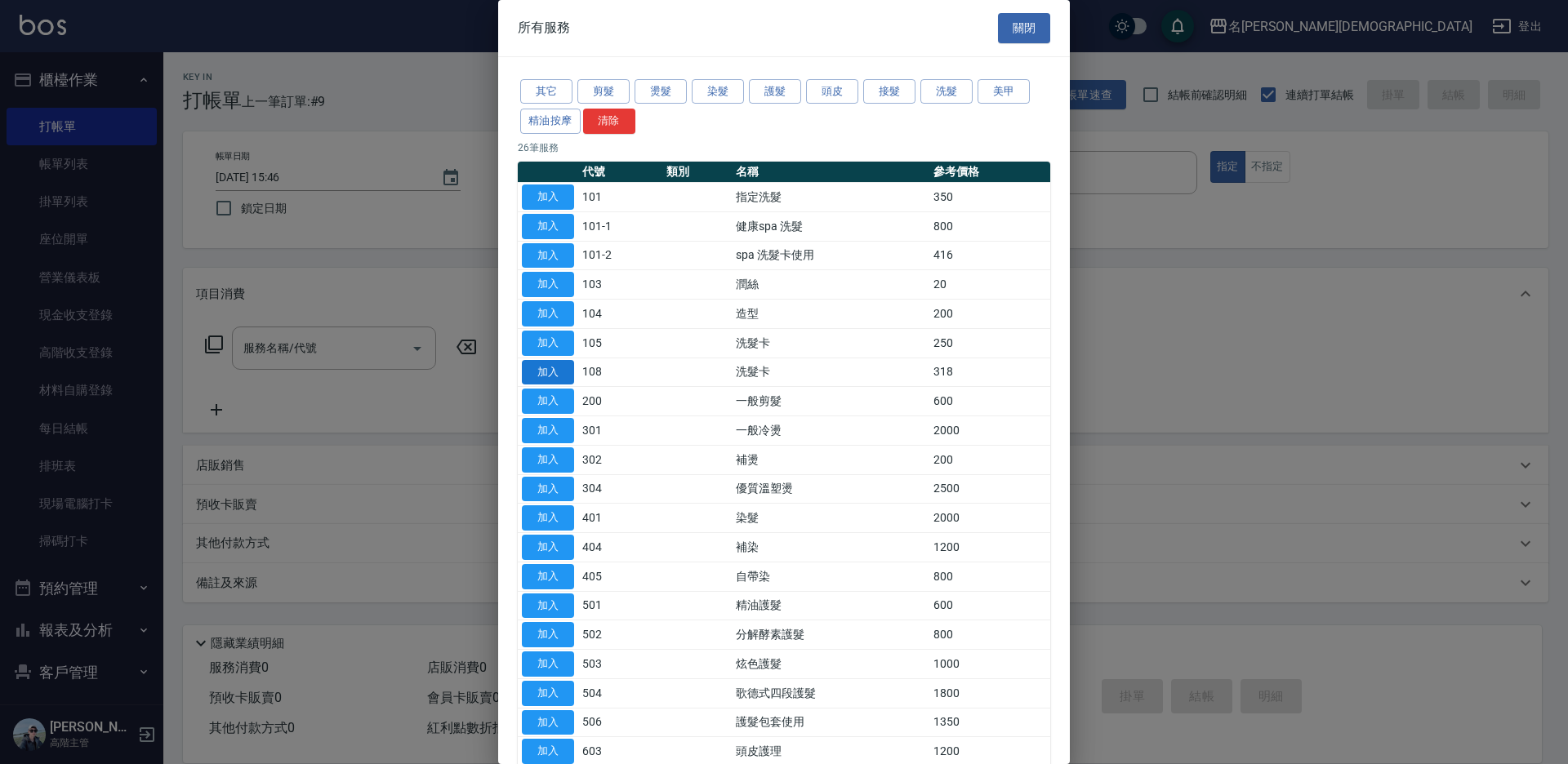
drag, startPoint x: 558, startPoint y: 365, endPoint x: 784, endPoint y: 367, distance: 226.0
click at [559, 365] on button "加入" at bounding box center [548, 373] width 52 height 25
type input "洗髮卡(108)"
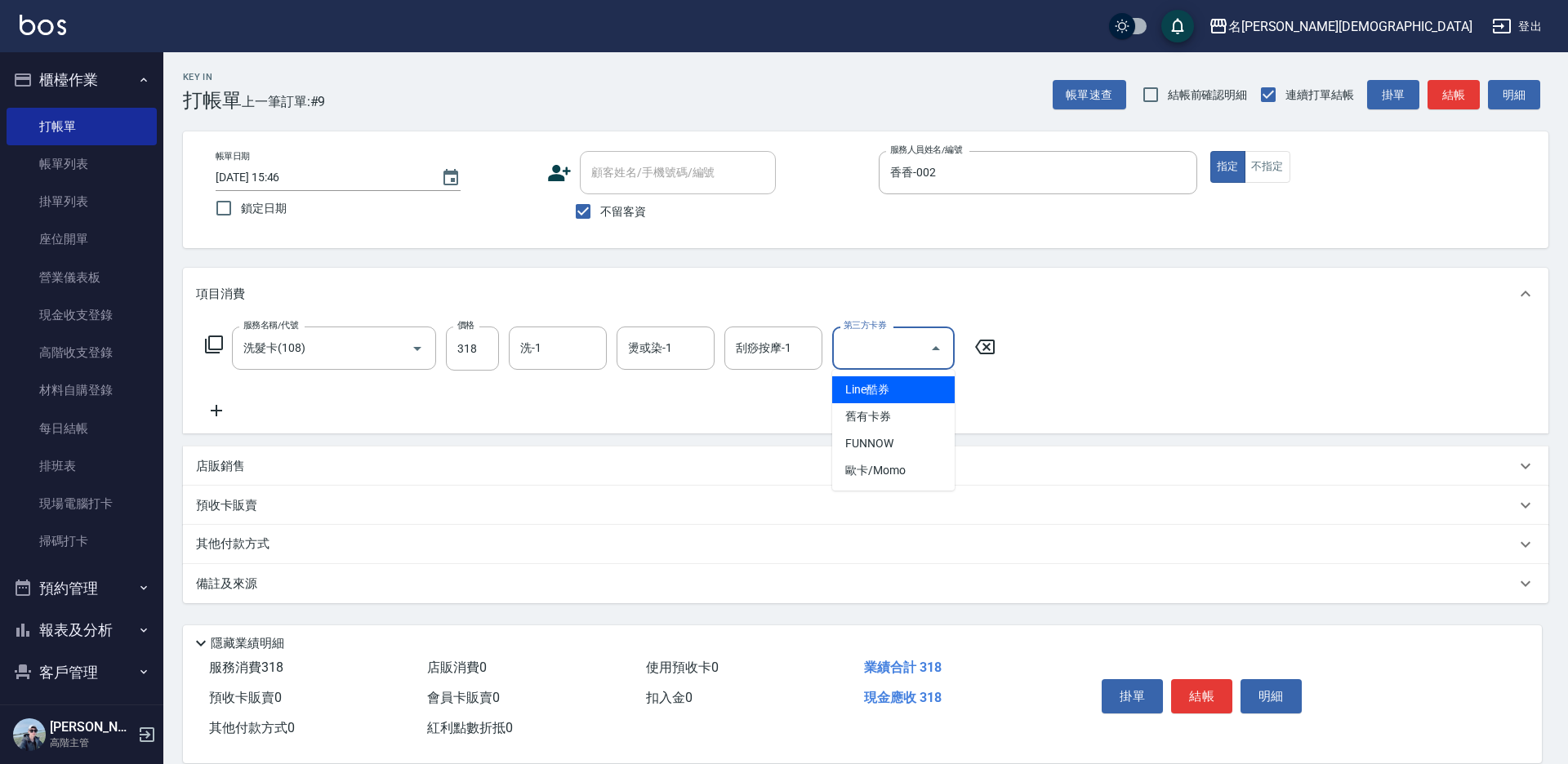
drag, startPoint x: 847, startPoint y: 342, endPoint x: 885, endPoint y: 409, distance: 77.0
click at [853, 347] on input "第三方卡券" at bounding box center [881, 348] width 84 height 29
click at [885, 416] on span "舊有卡券" at bounding box center [894, 417] width 122 height 27
type input "舊有卡券"
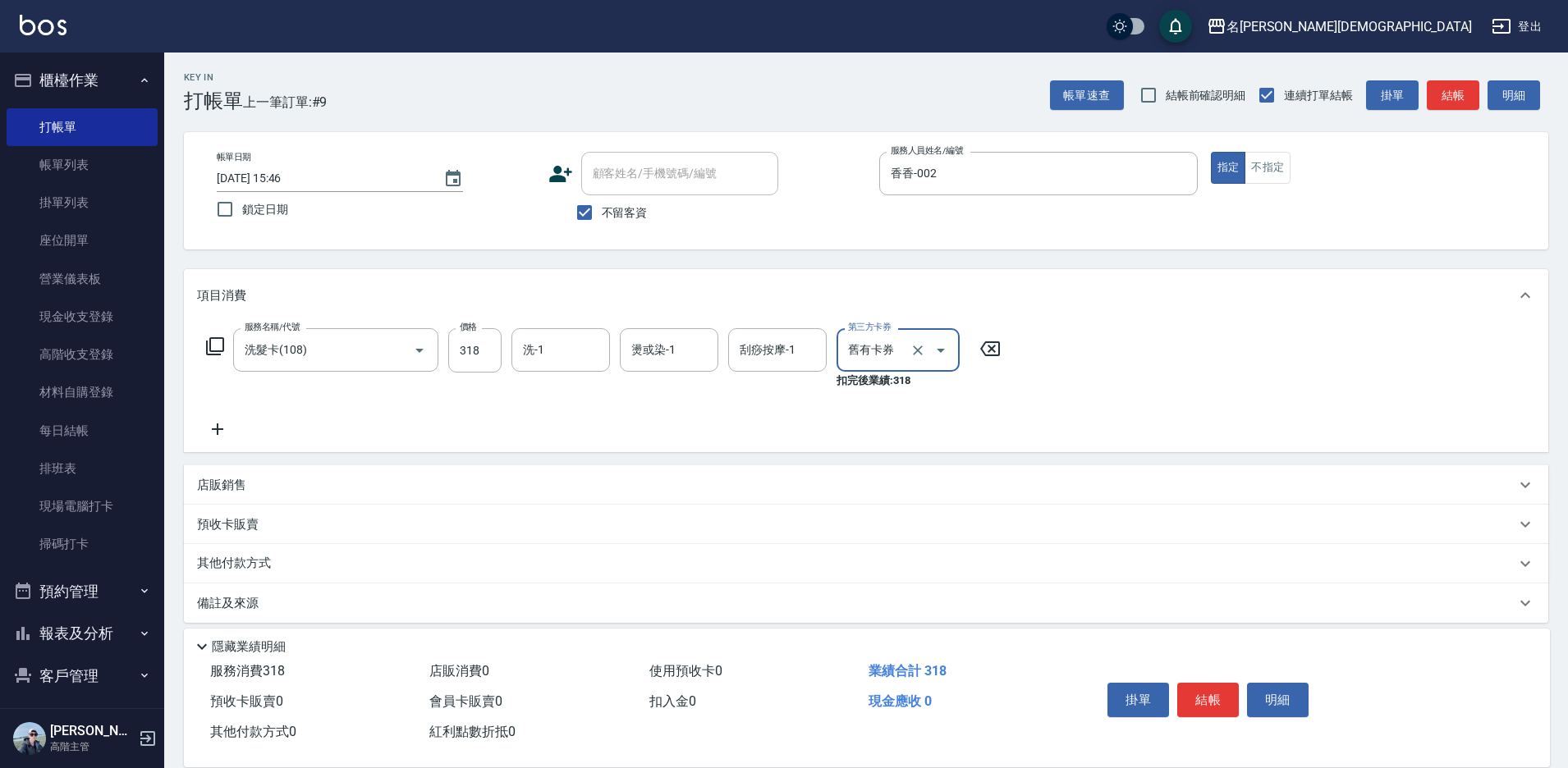
drag, startPoint x: 1202, startPoint y: 693, endPoint x: 1199, endPoint y: 681, distance: 12.4
click at [1202, 689] on button "結帳" at bounding box center [1208, 700] width 61 height 34
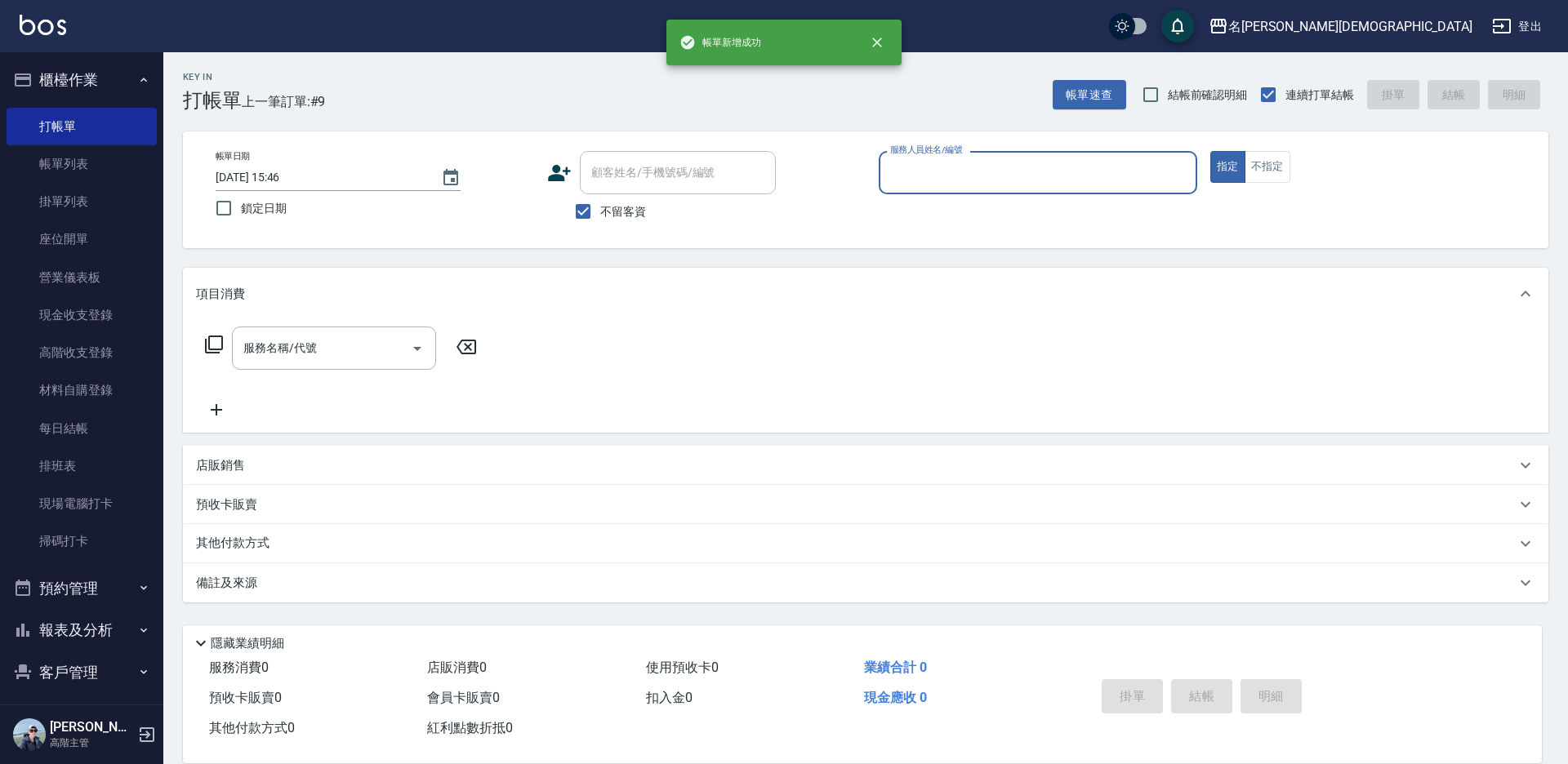
click at [921, 172] on input "服務人員姓名/編號" at bounding box center [1038, 172] width 304 height 29
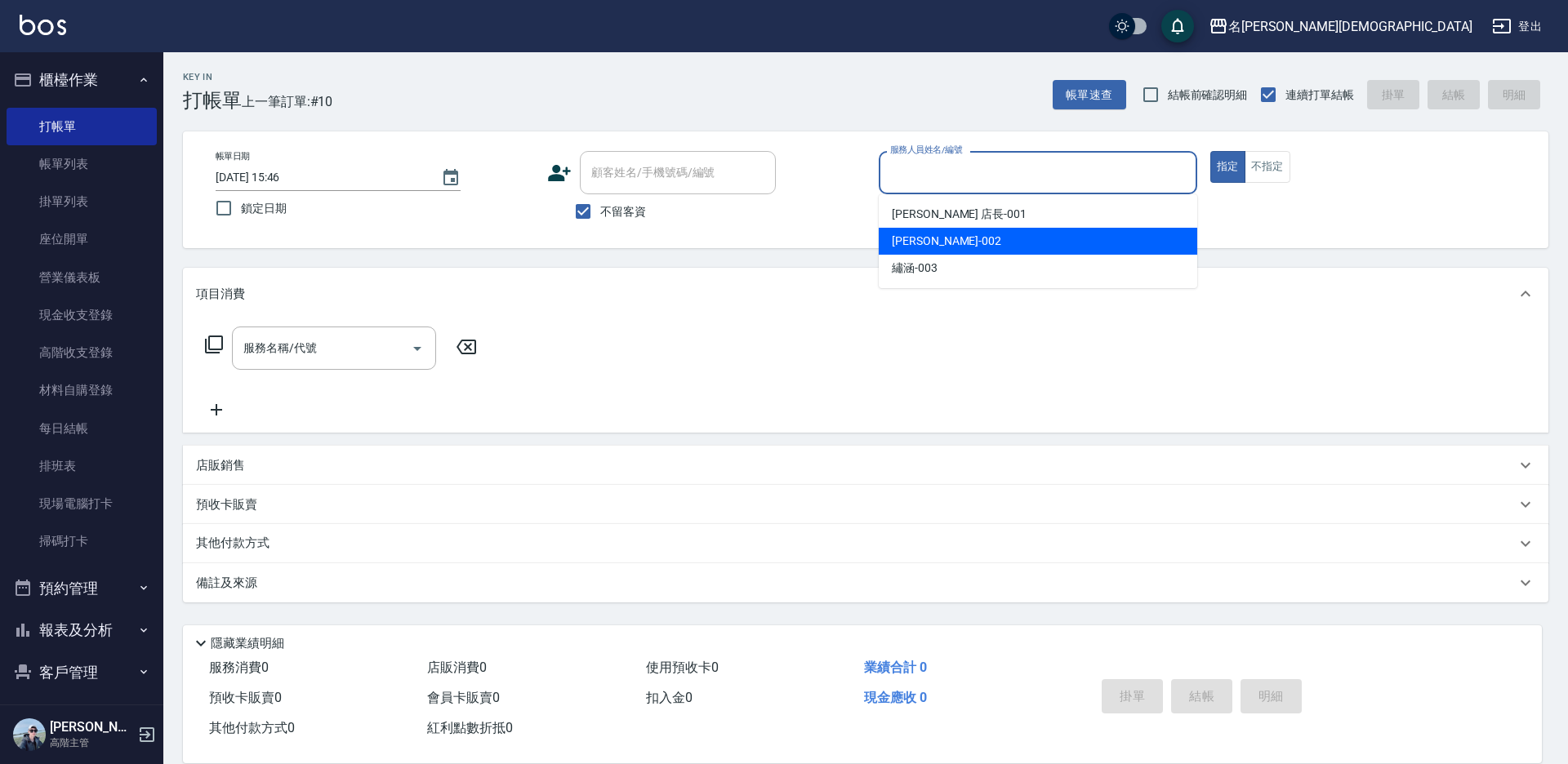
click at [892, 241] on span "香香 -002" at bounding box center [947, 241] width 110 height 17
type input "香香-002"
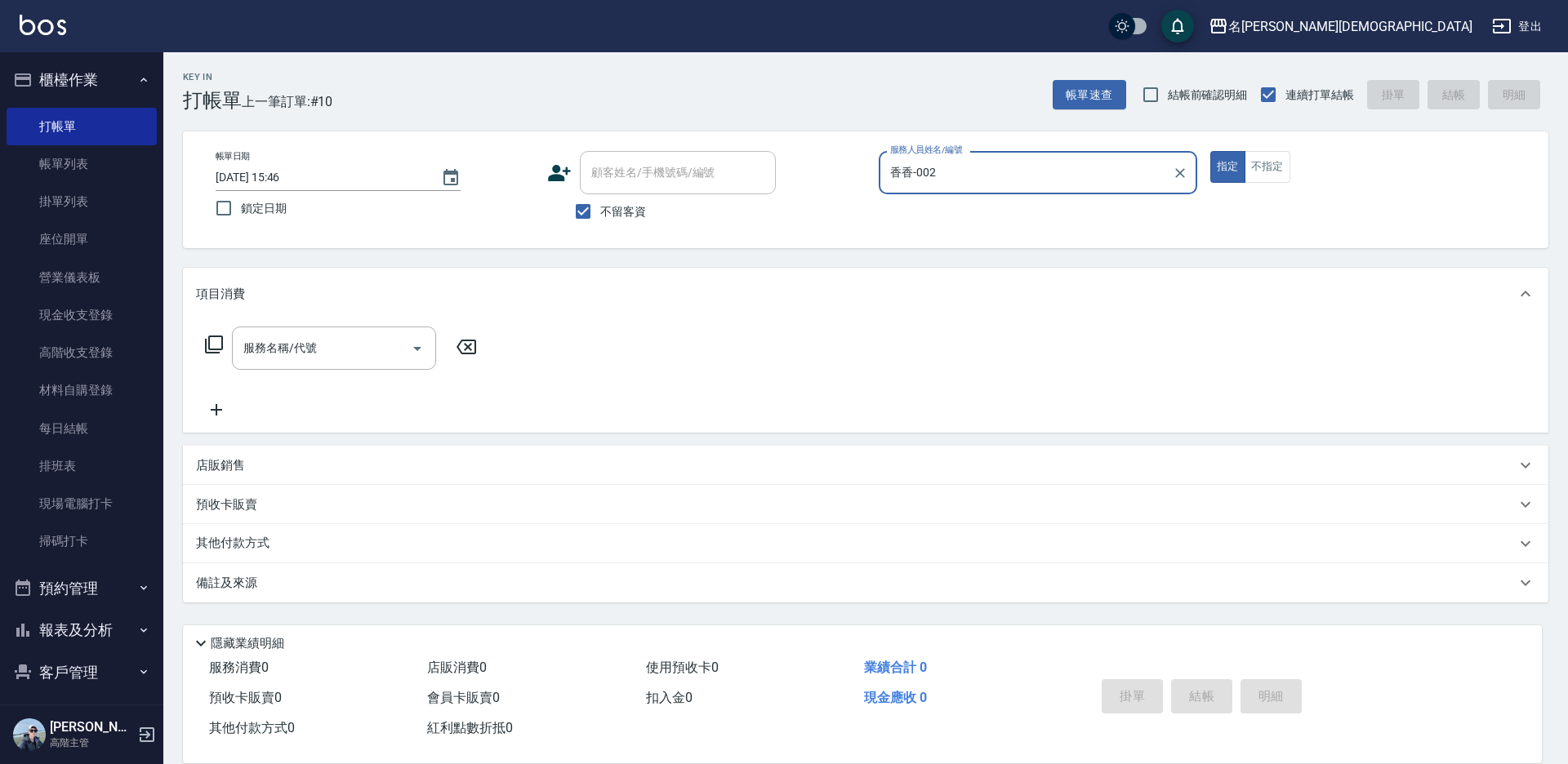
click at [218, 340] on icon at bounding box center [214, 345] width 20 height 20
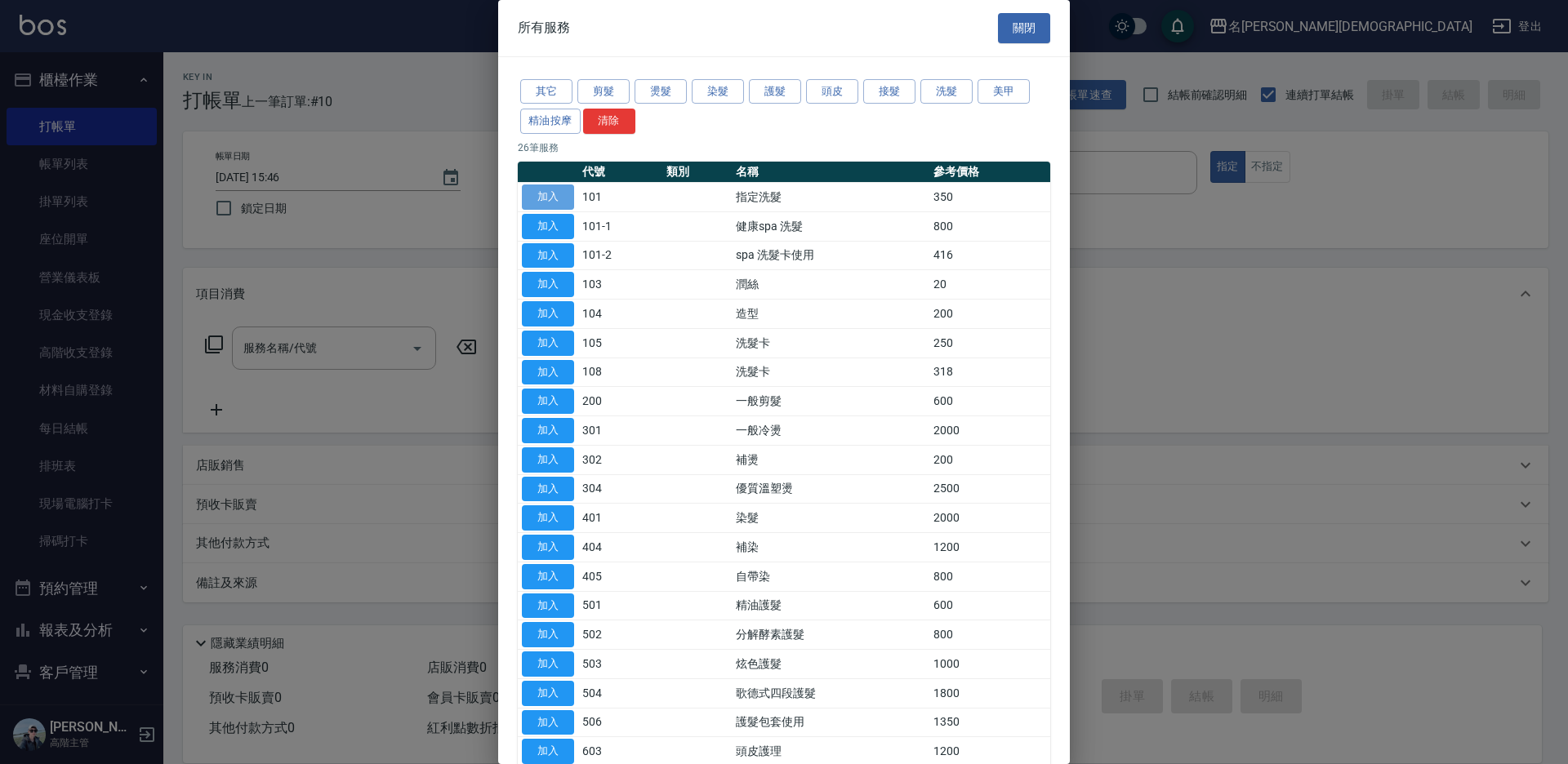
click at [545, 199] on button "加入" at bounding box center [548, 198] width 52 height 25
type input "指定洗髮(101)"
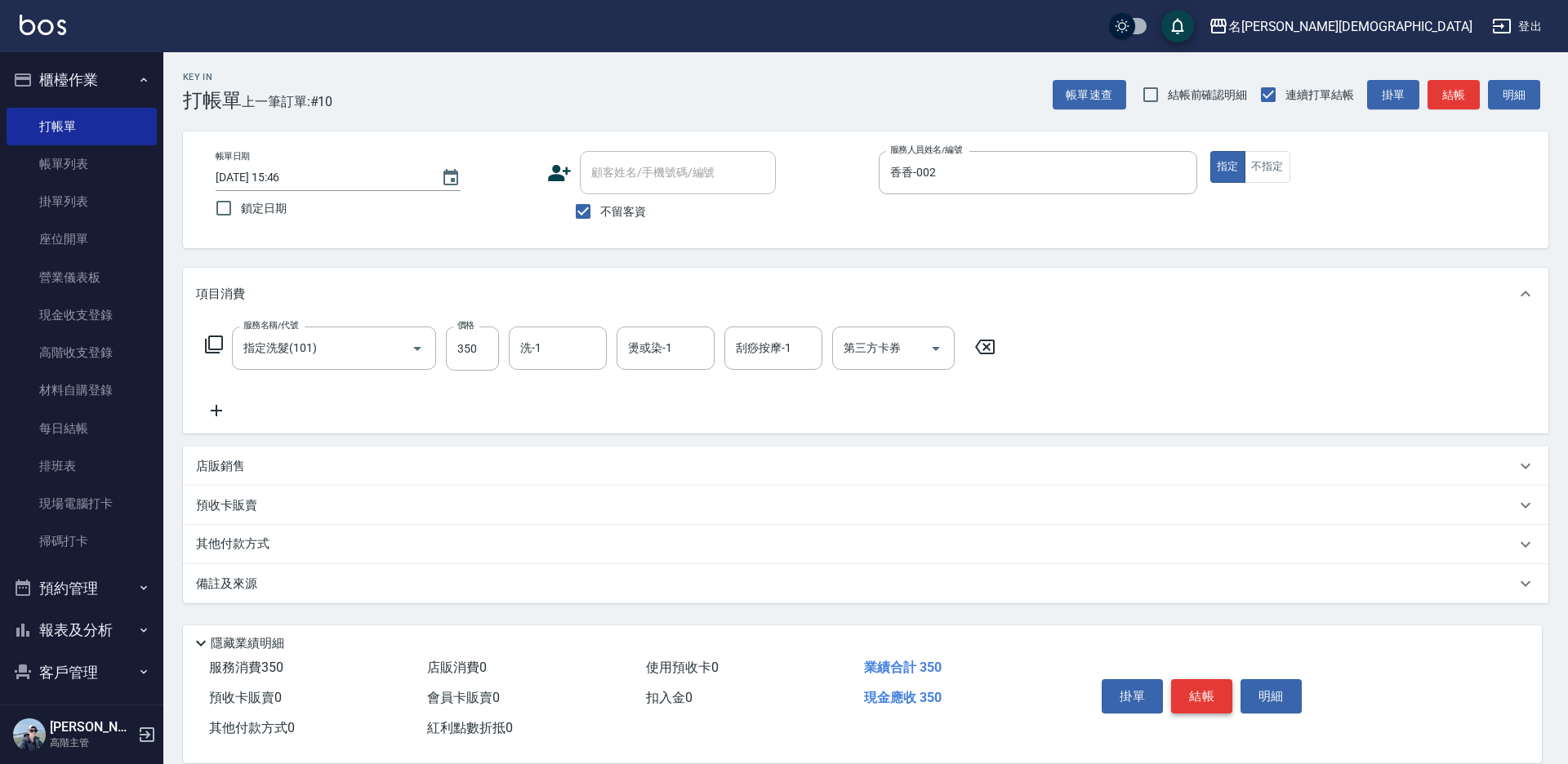
click at [1196, 691] on button "結帳" at bounding box center [1202, 697] width 61 height 34
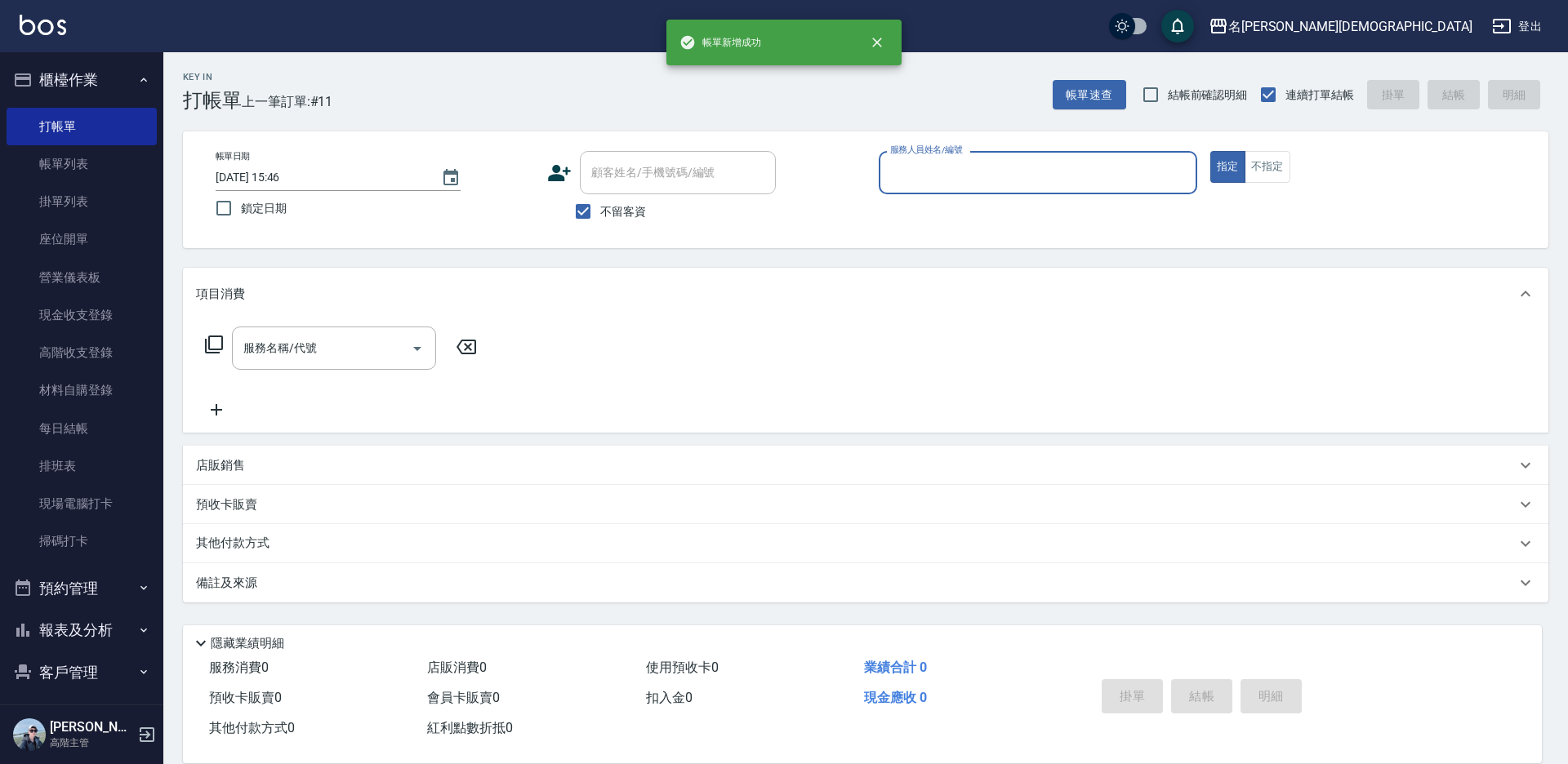
click at [917, 176] on input "服務人員姓名/編號" at bounding box center [1038, 172] width 304 height 29
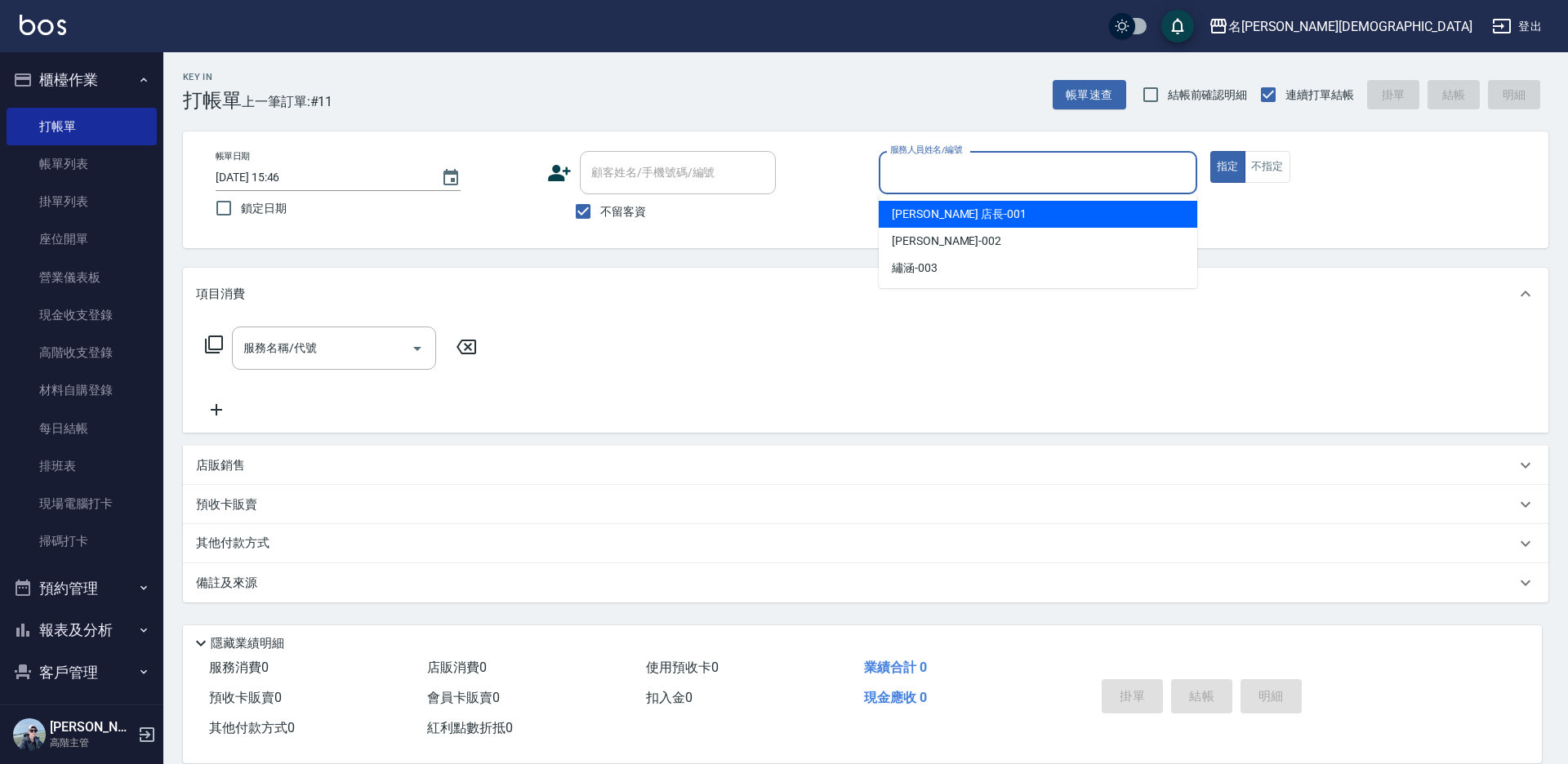
click at [920, 226] on div "[PERSON_NAME] 店長 -001" at bounding box center [1038, 215] width 319 height 27
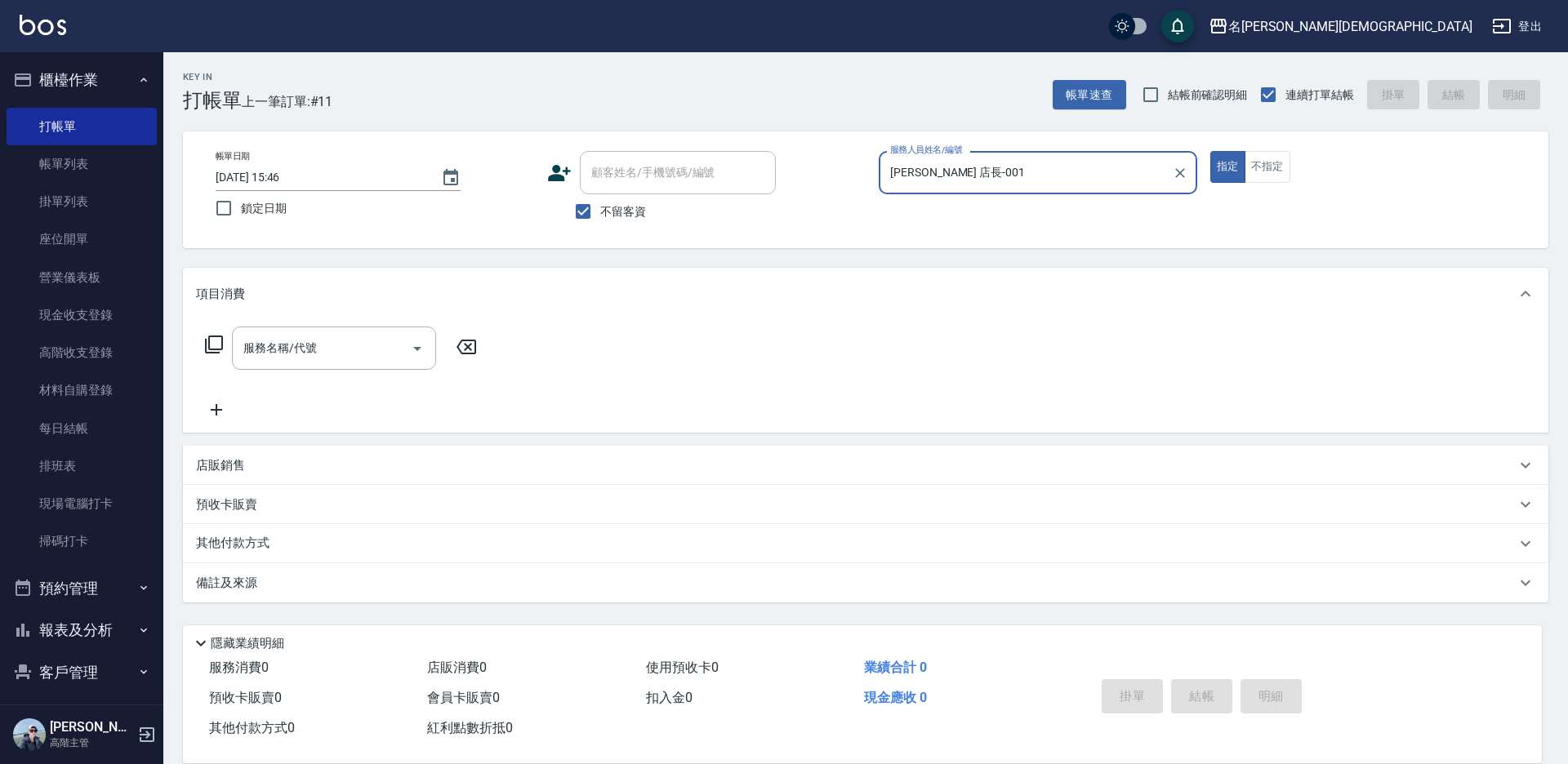
click at [924, 176] on input "[PERSON_NAME] 店長-001" at bounding box center [1026, 172] width 279 height 29
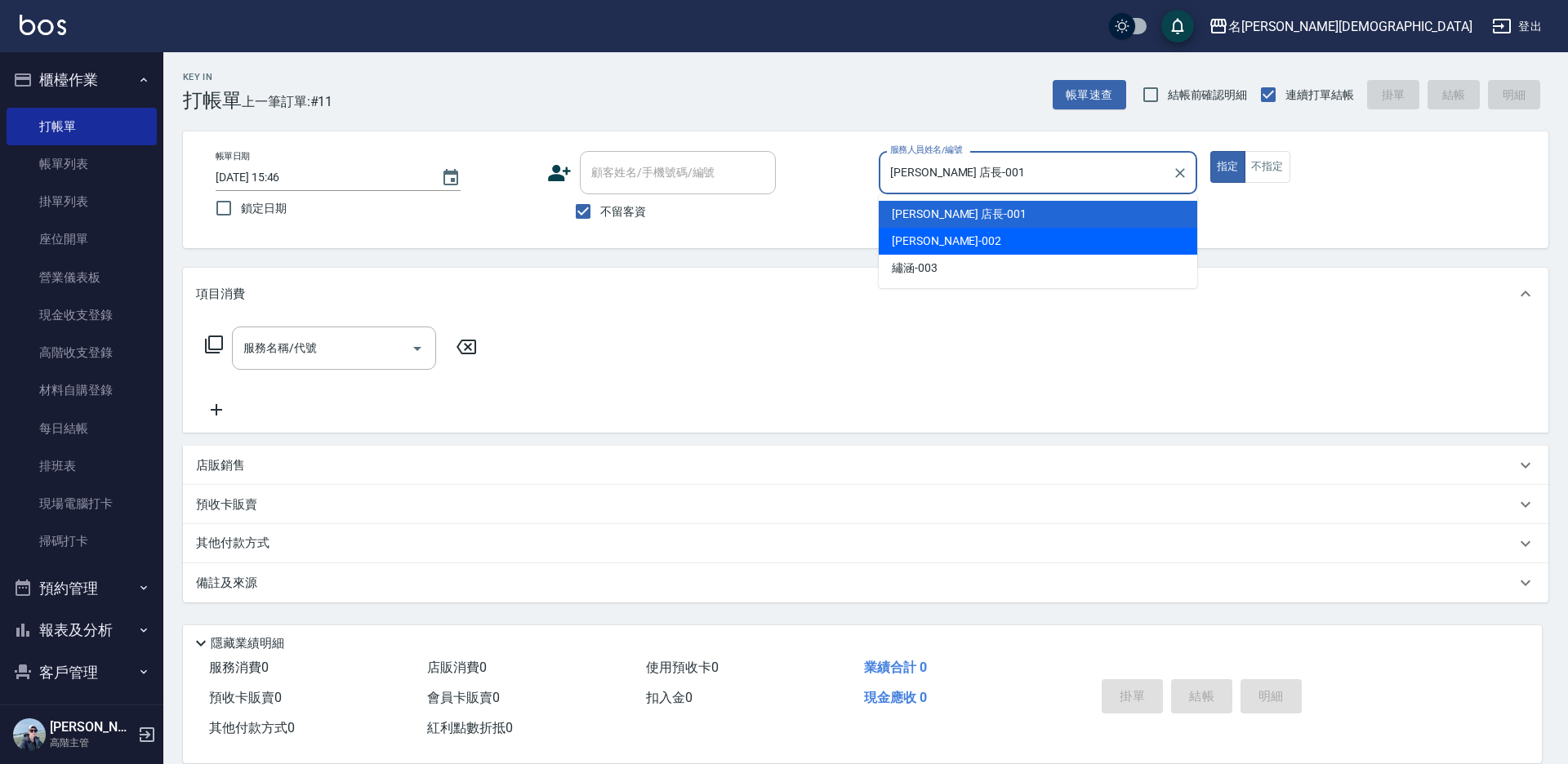
click at [914, 234] on span "香香 -002" at bounding box center [947, 241] width 110 height 17
type input "香香-002"
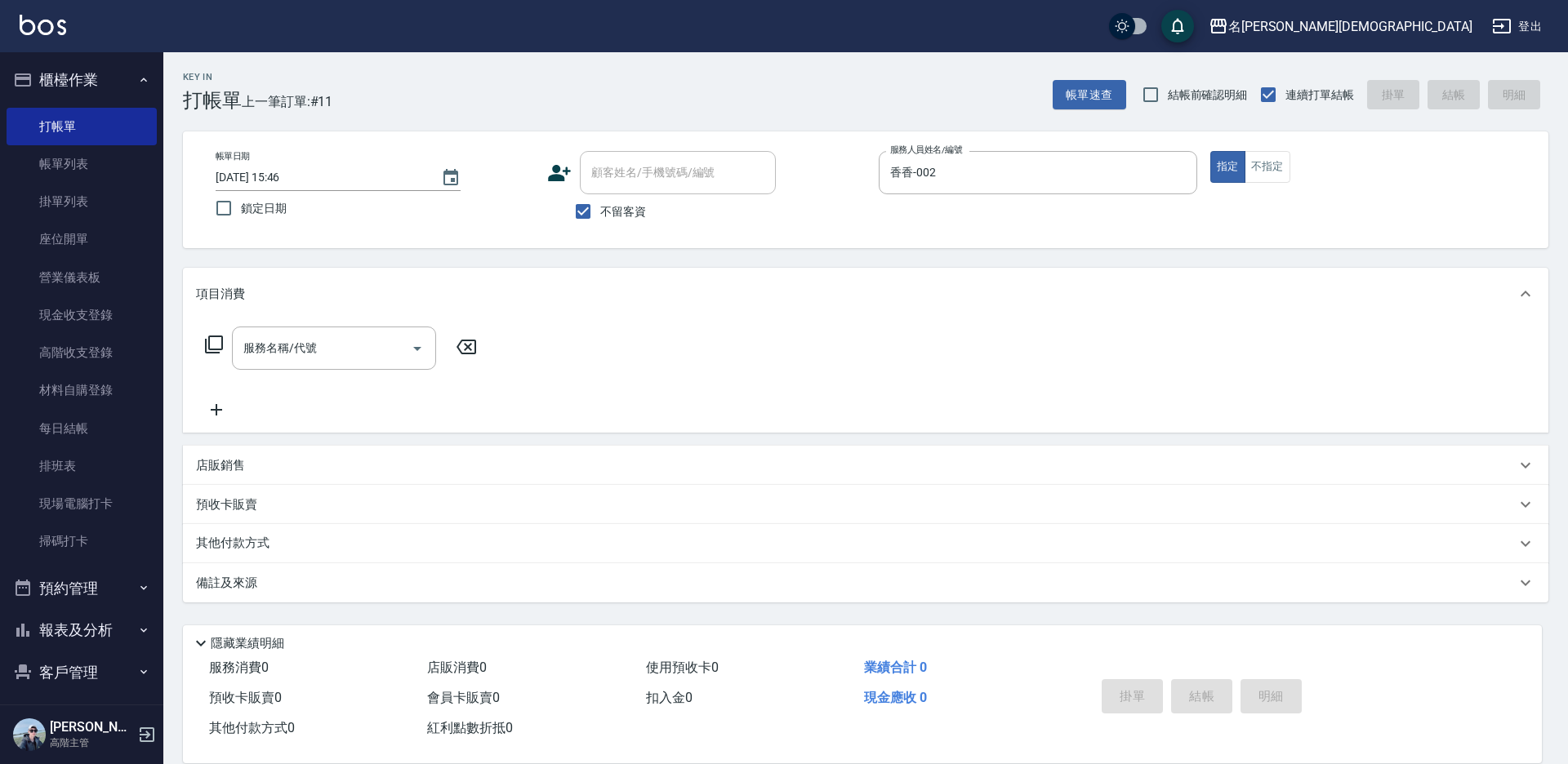
click at [212, 341] on icon at bounding box center [214, 345] width 20 height 20
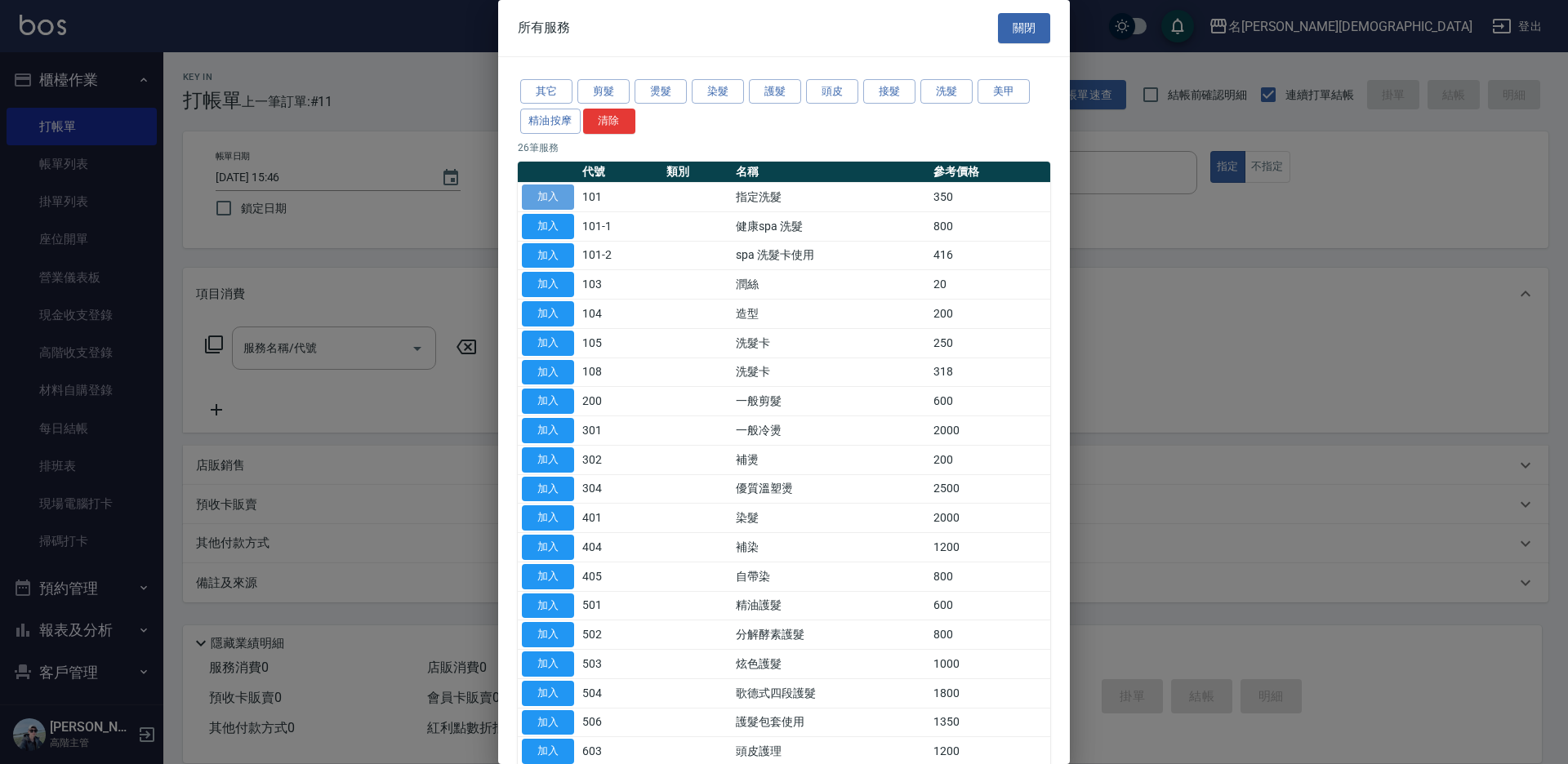
click at [541, 198] on button "加入" at bounding box center [548, 198] width 52 height 25
type input "指定洗髮(101)"
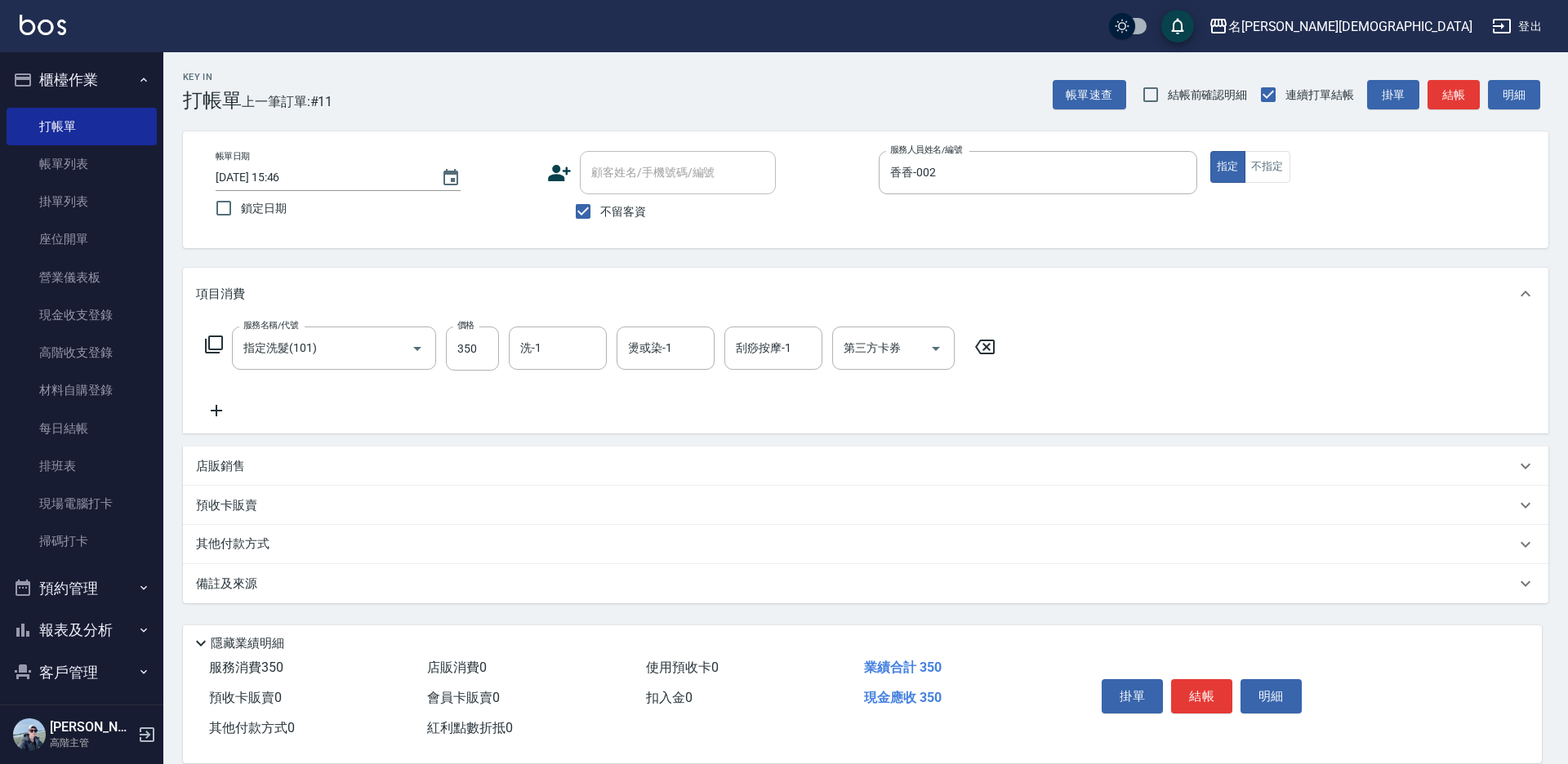
click at [211, 345] on icon at bounding box center [214, 345] width 20 height 20
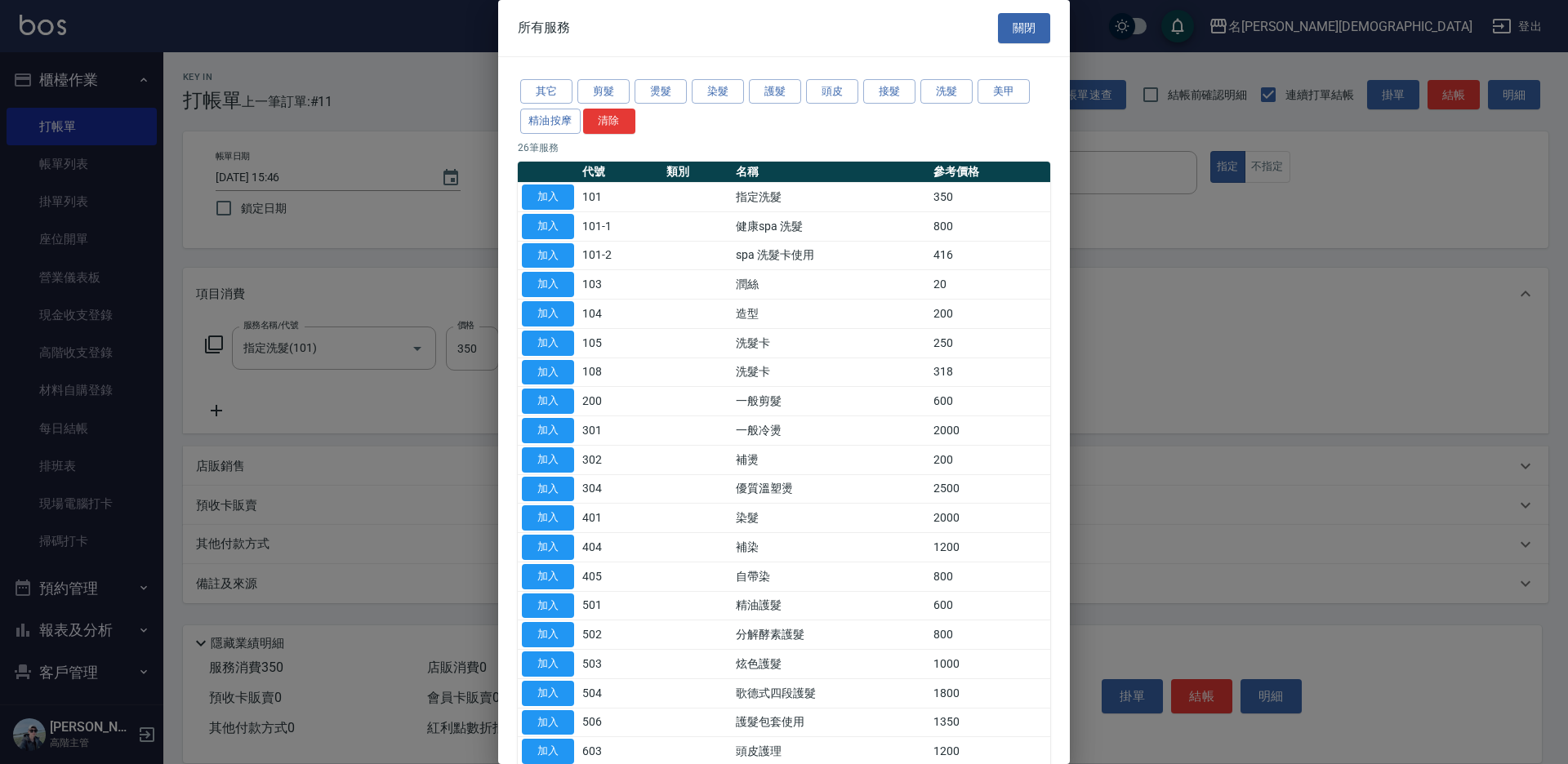
click at [559, 688] on button "加入" at bounding box center [548, 694] width 52 height 25
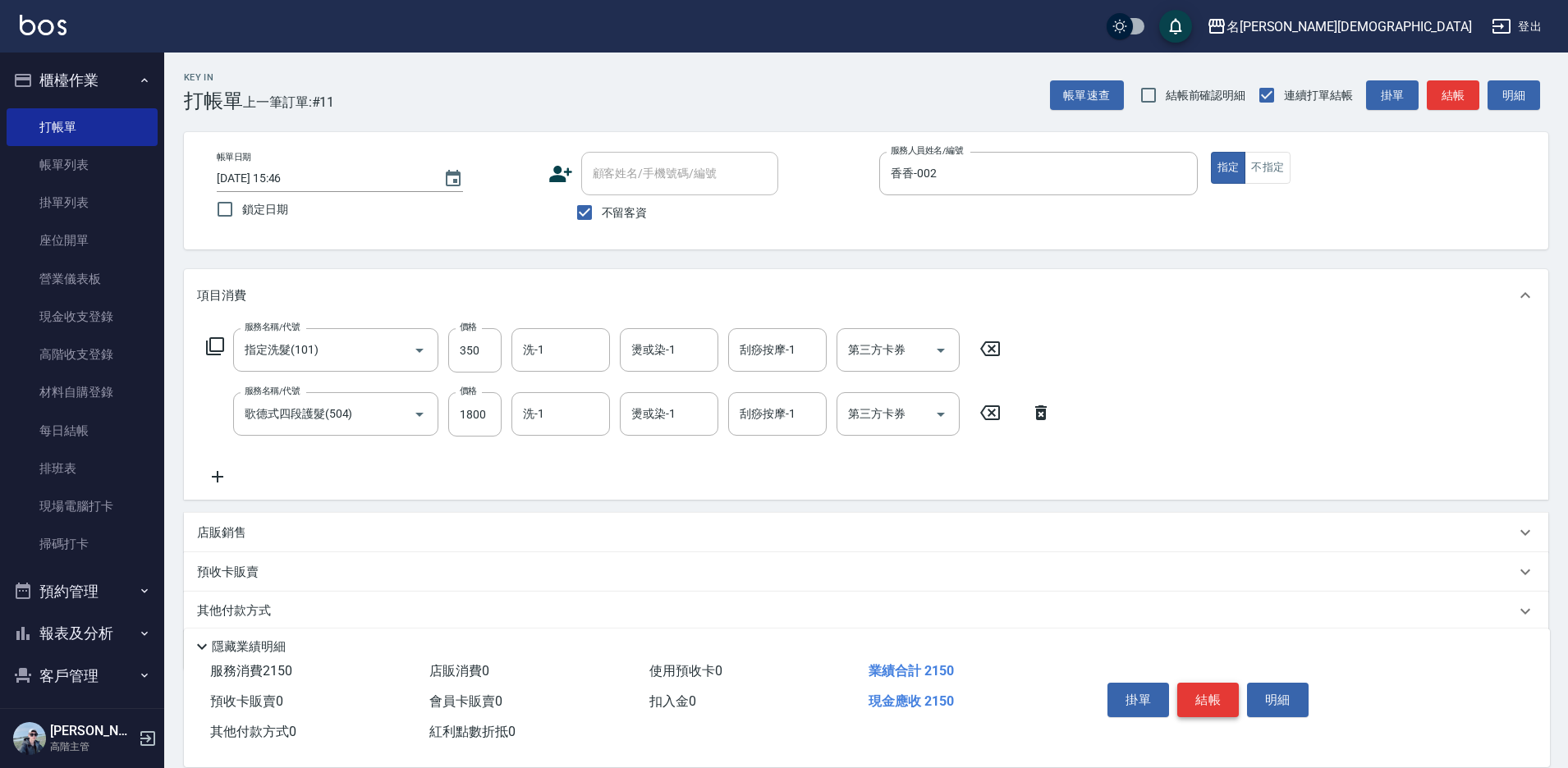
click at [1198, 694] on button "結帳" at bounding box center [1208, 700] width 61 height 34
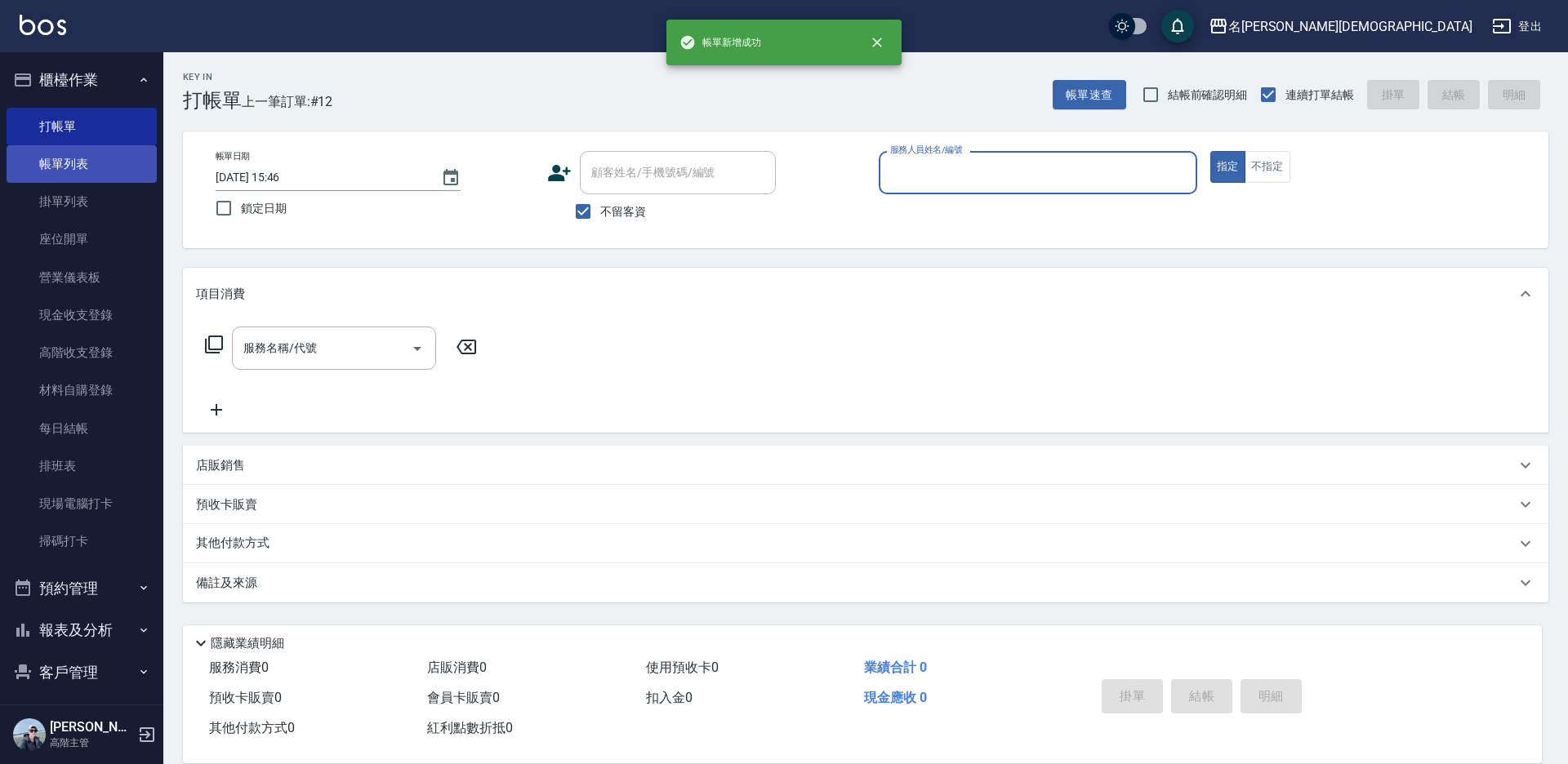
click at [76, 163] on link "帳單列表" at bounding box center [81, 164] width 150 height 38
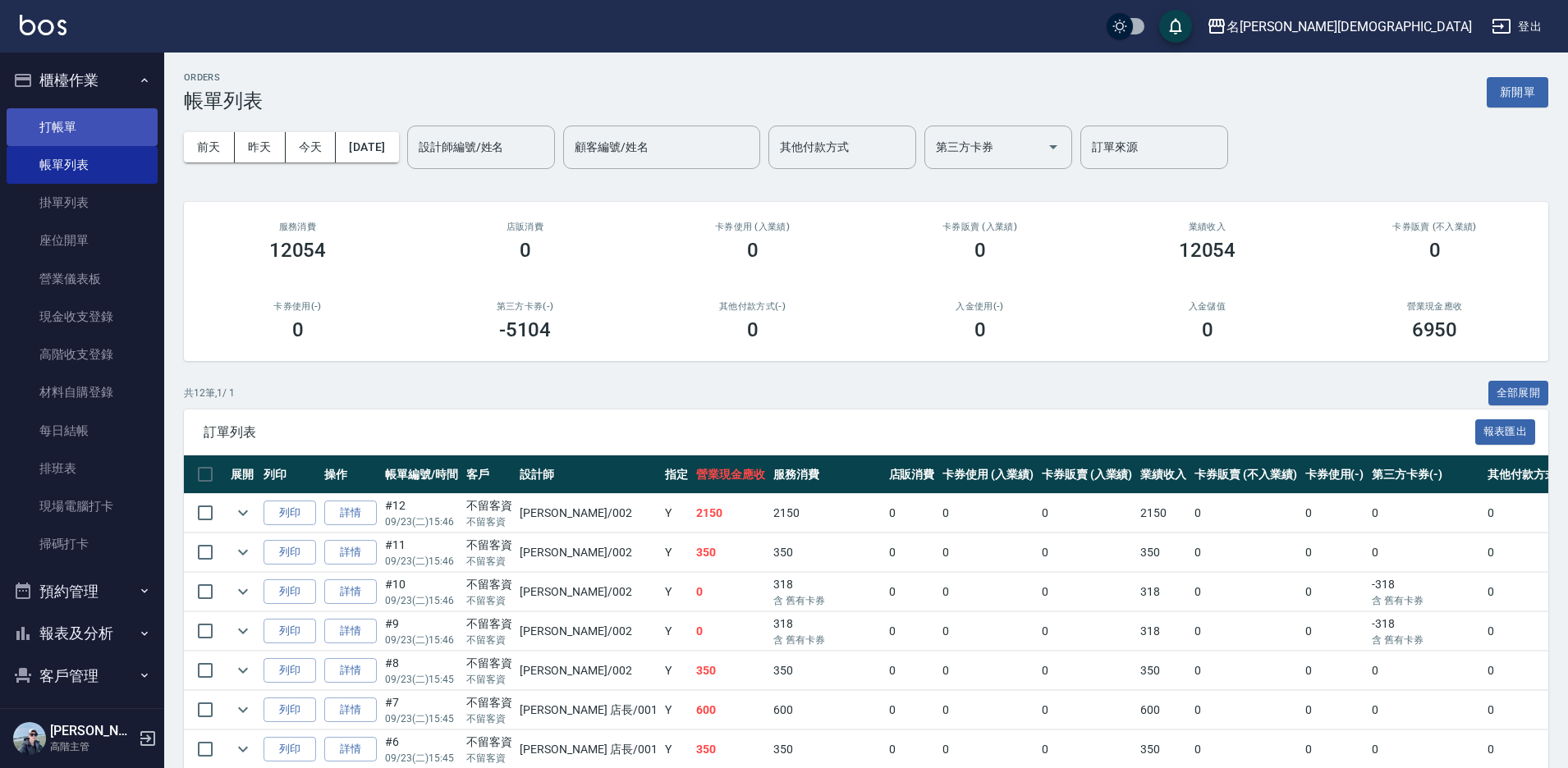
click at [75, 130] on link "打帳單" at bounding box center [81, 127] width 151 height 38
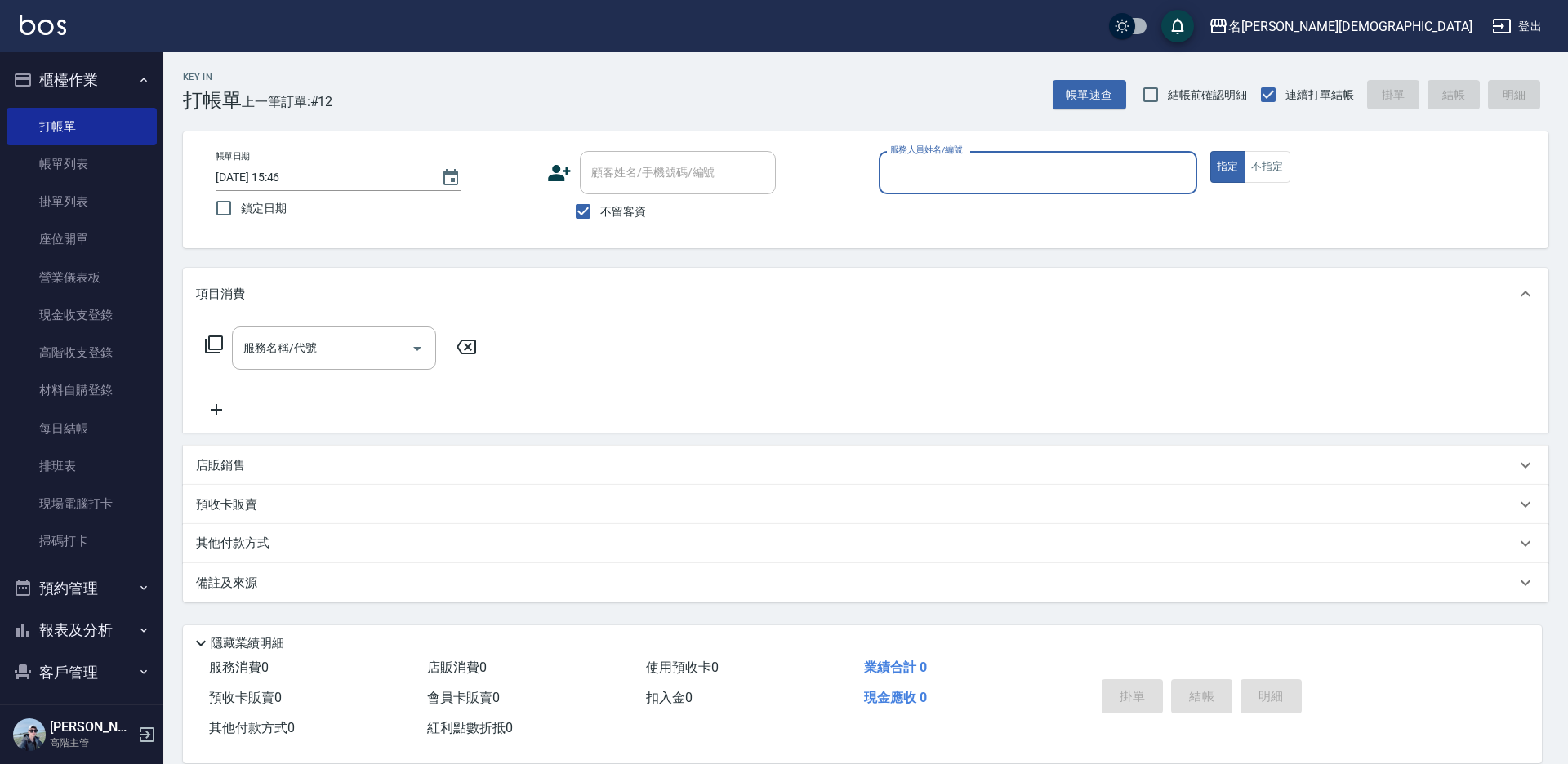
click at [912, 168] on input "服務人員姓名/編號" at bounding box center [1038, 172] width 304 height 29
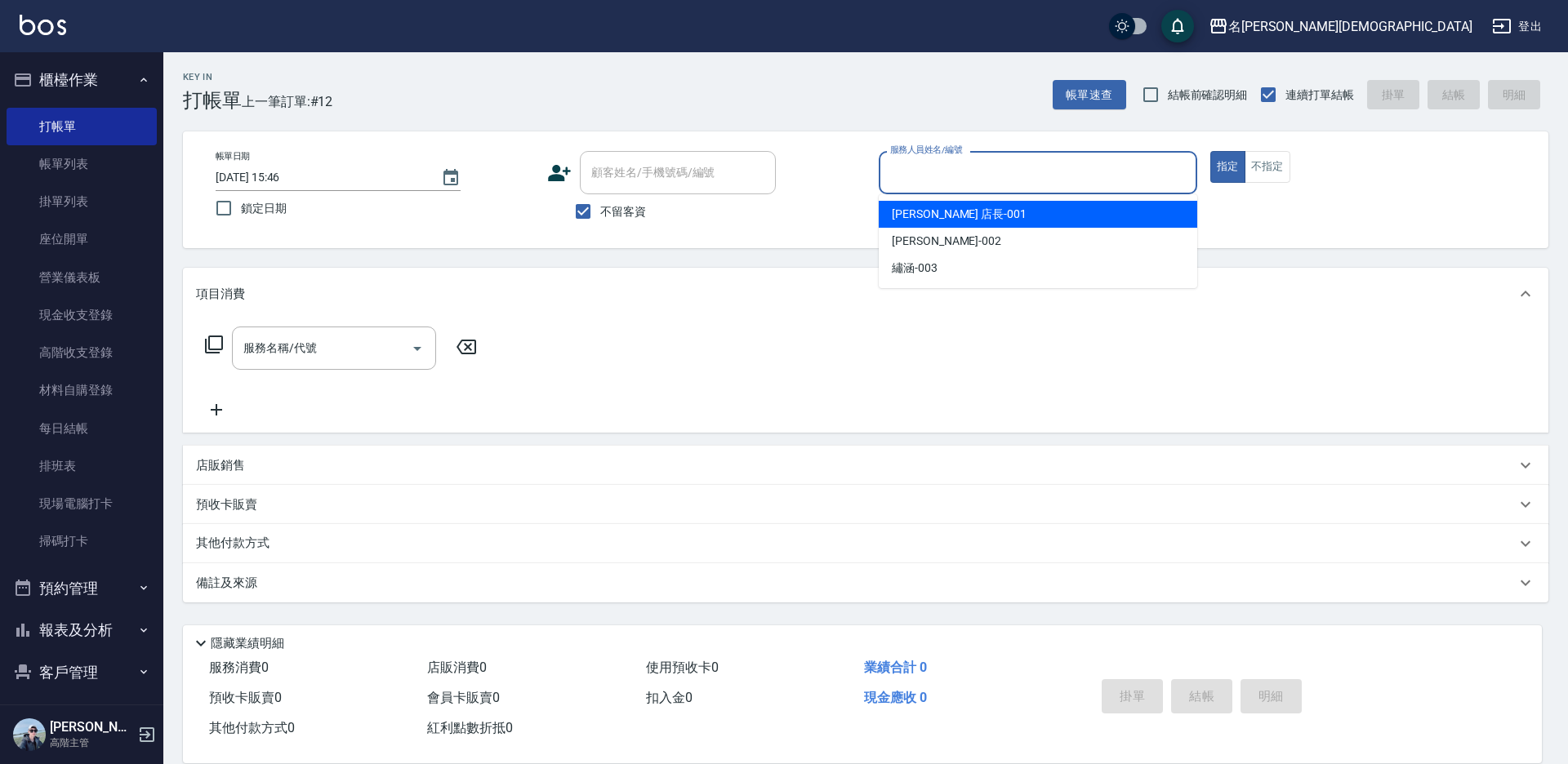
click at [921, 214] on span "[PERSON_NAME] 店長 -001" at bounding box center [959, 214] width 135 height 17
type input "[PERSON_NAME] 店長-001"
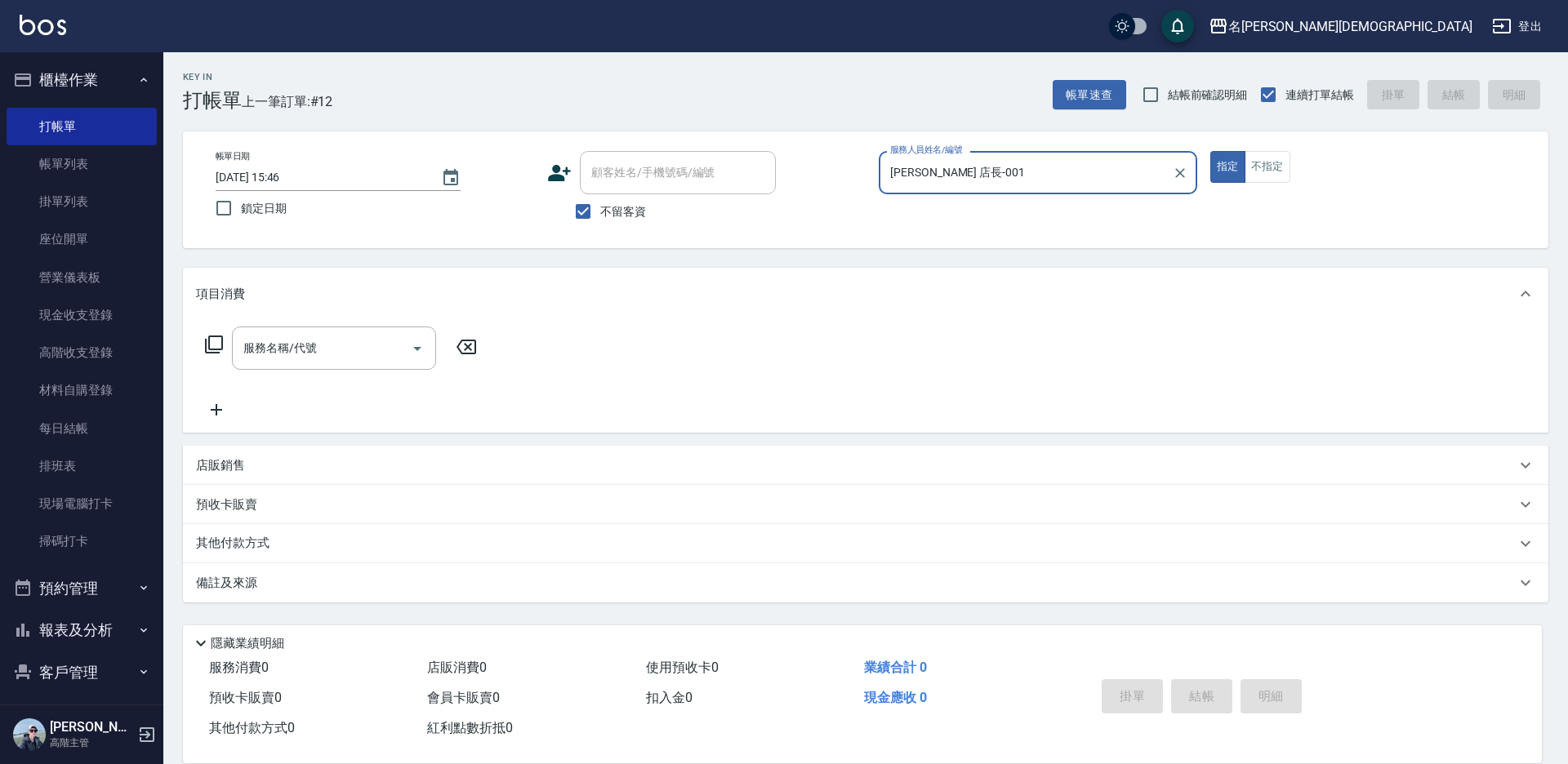
click at [212, 338] on icon at bounding box center [214, 345] width 20 height 20
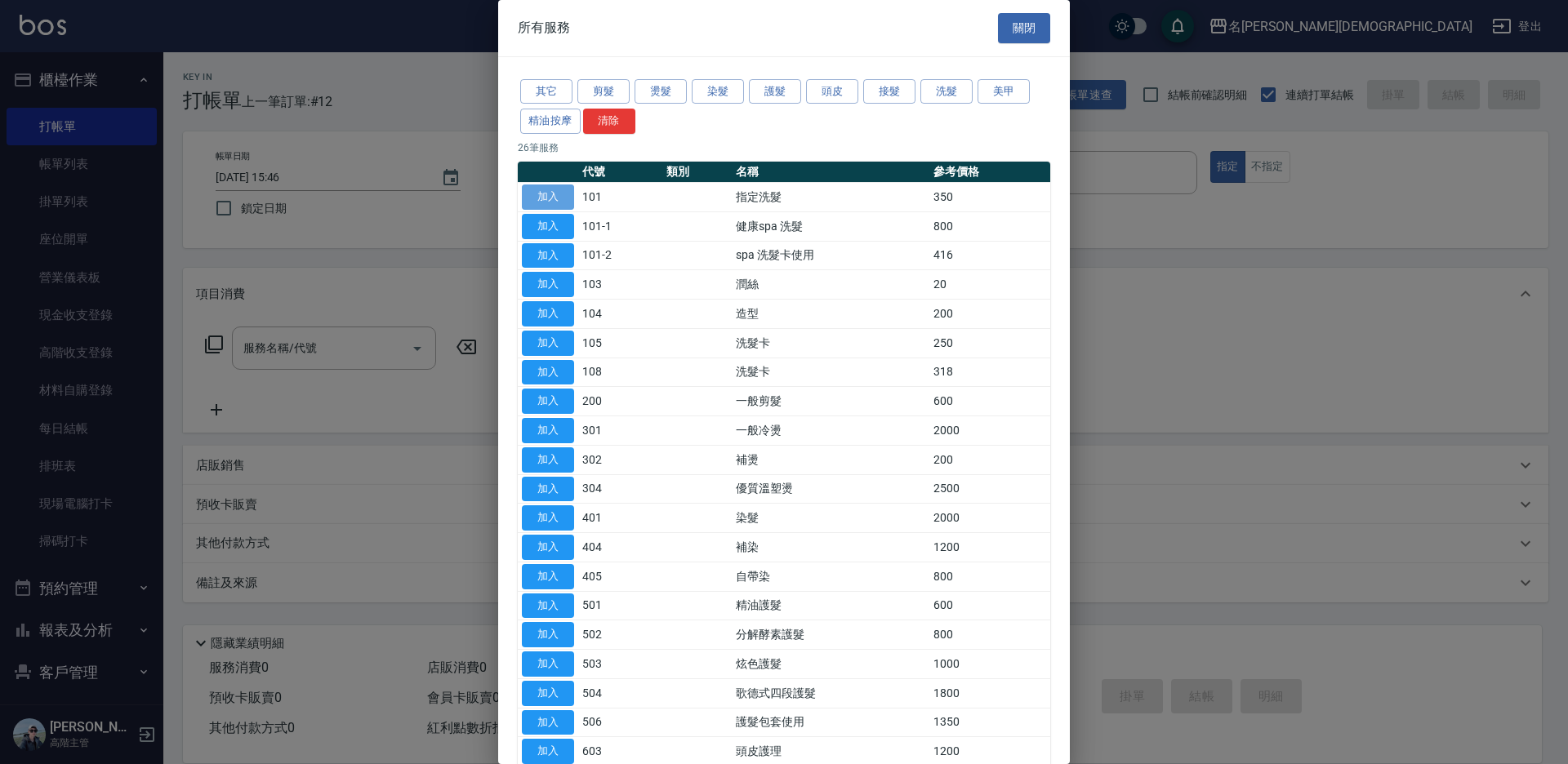
click at [559, 194] on button "加入" at bounding box center [548, 198] width 52 height 25
type input "指定洗髮(101)"
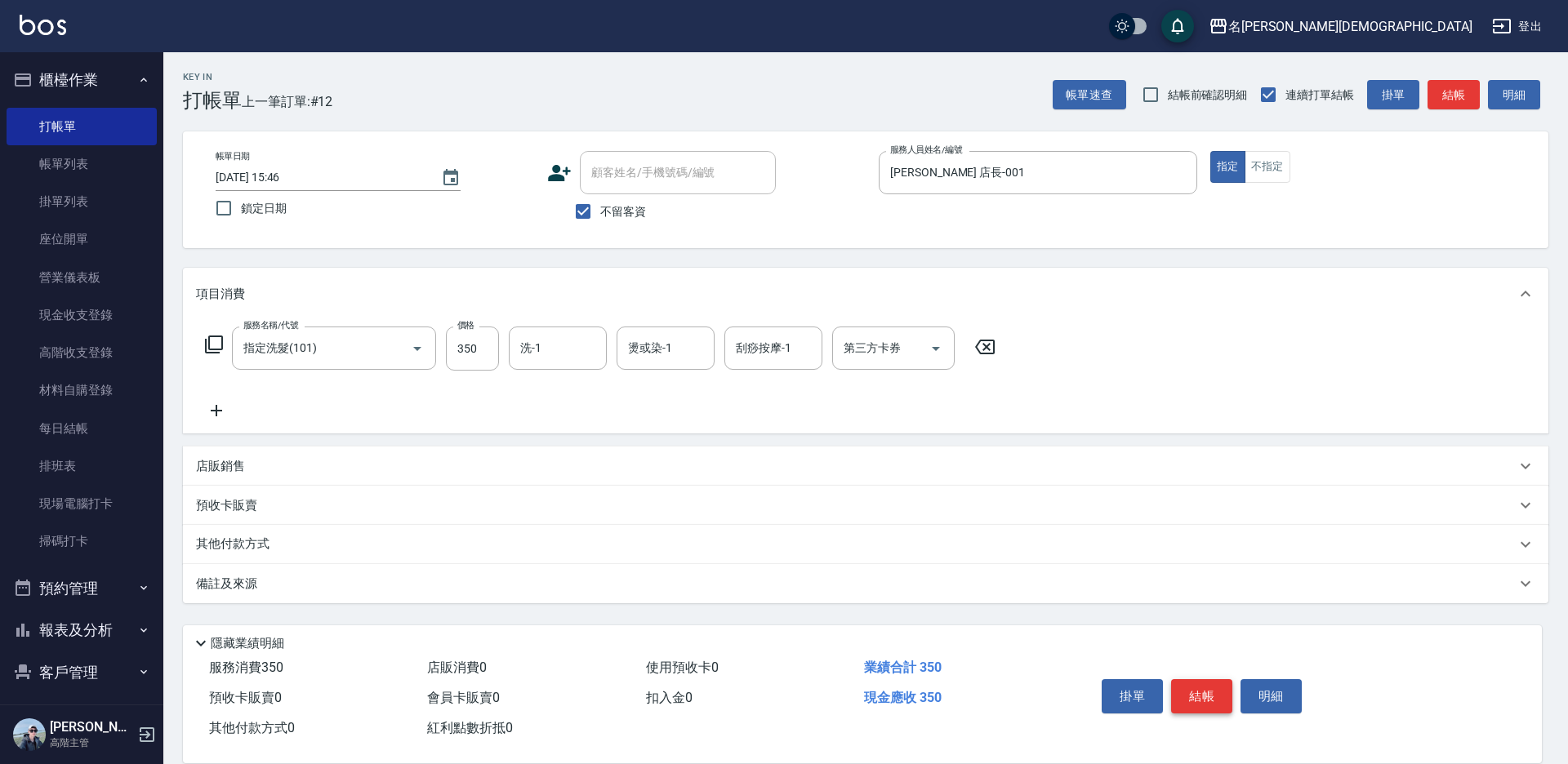
click at [1195, 692] on button "結帳" at bounding box center [1202, 697] width 61 height 34
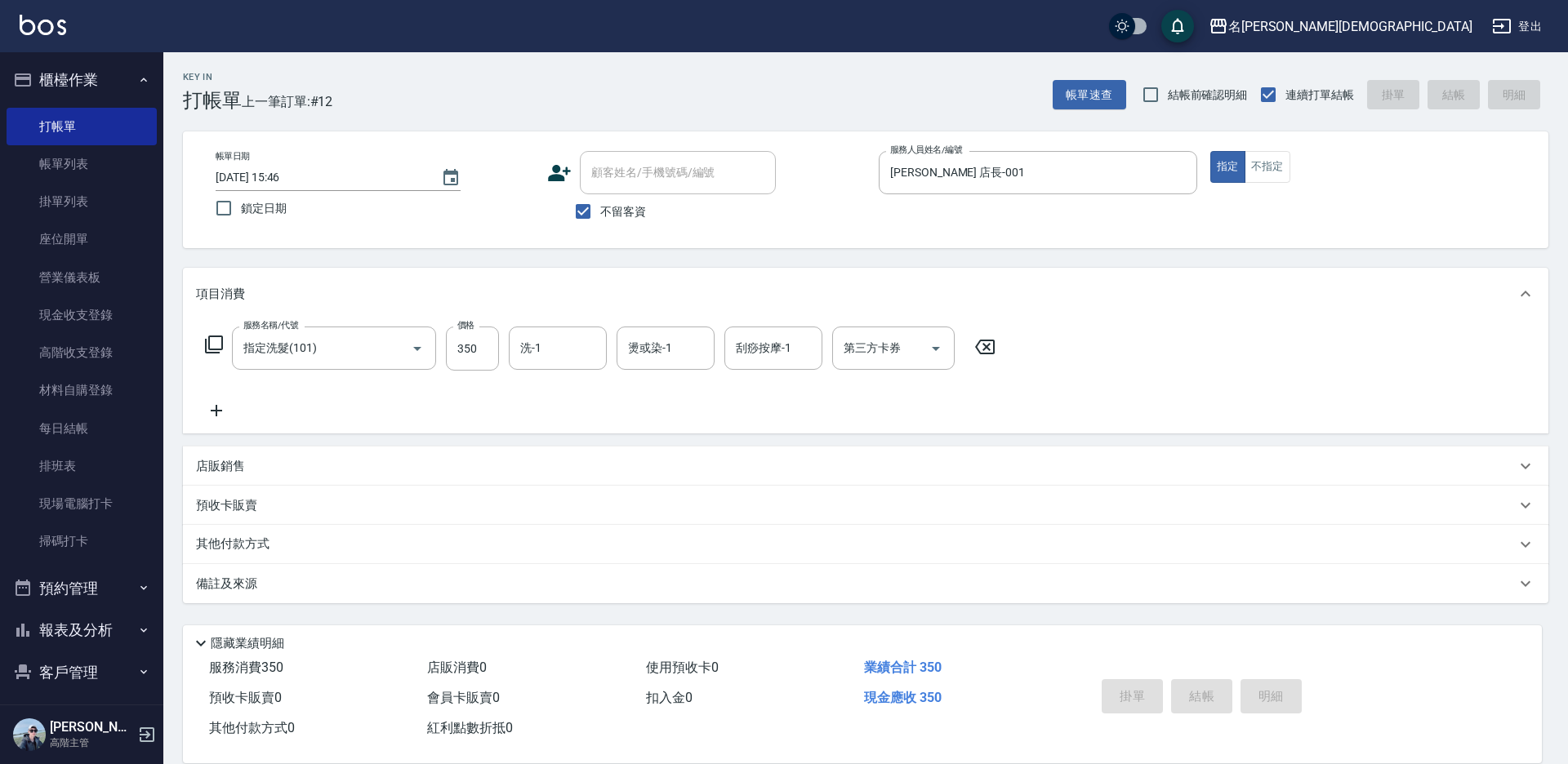
type input "[DATE] 16:15"
